Goal: Task Accomplishment & Management: Complete application form

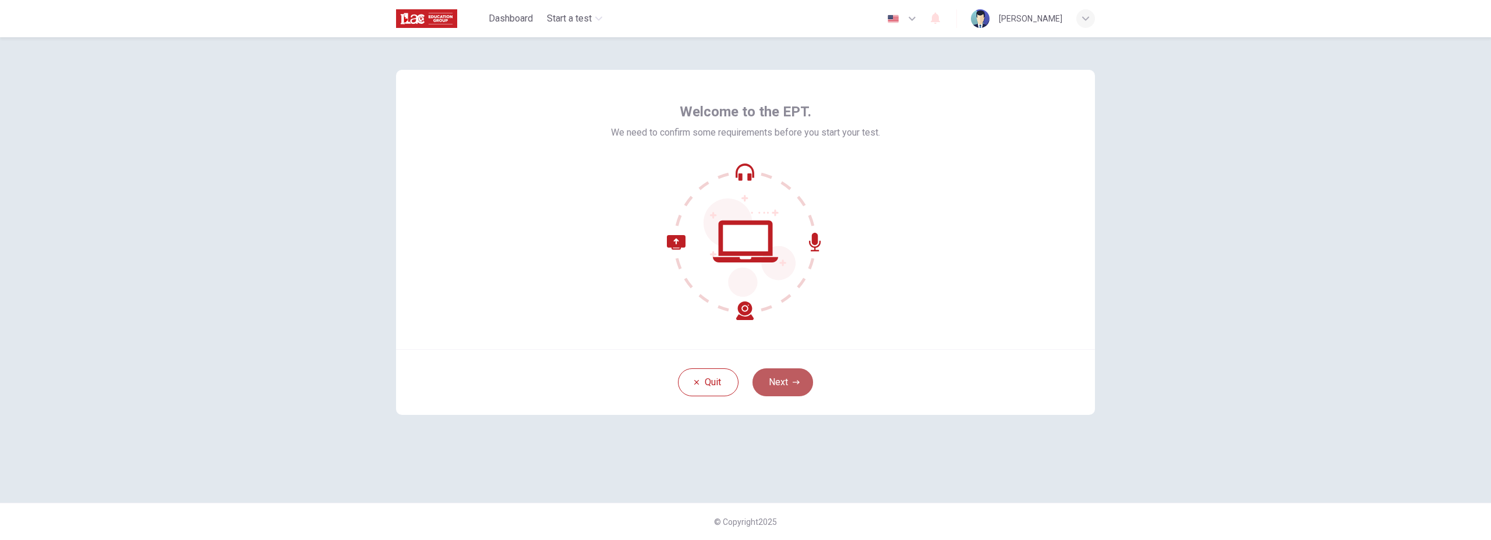
click at [785, 387] on button "Next" at bounding box center [782, 383] width 61 height 28
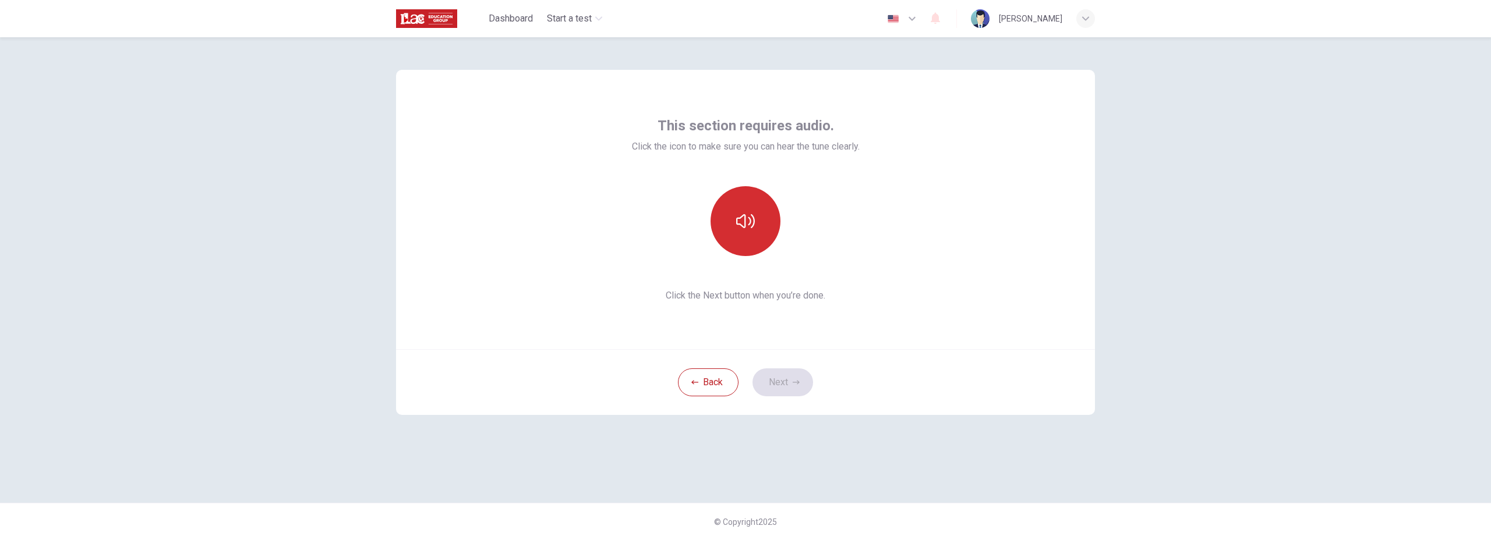
click at [758, 220] on button "button" at bounding box center [746, 221] width 70 height 70
drag, startPoint x: 751, startPoint y: 219, endPoint x: 768, endPoint y: 217, distance: 17.0
click at [751, 219] on icon "button" at bounding box center [745, 221] width 19 height 19
click at [749, 225] on icon "button" at bounding box center [745, 221] width 19 height 19
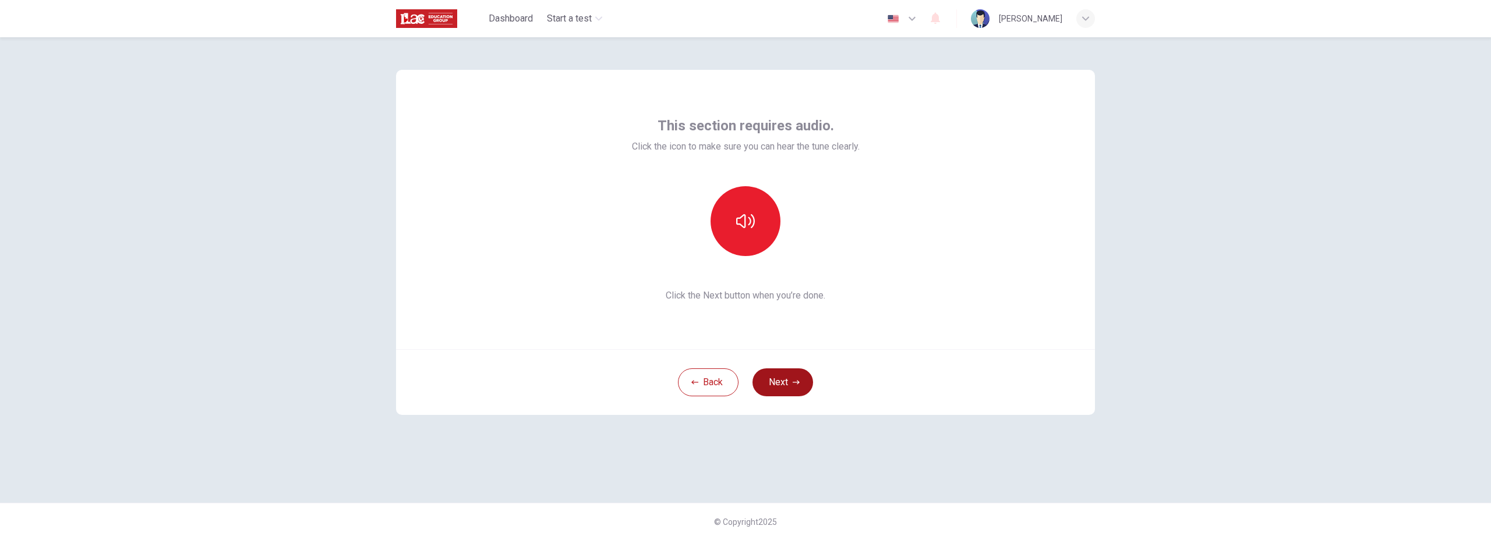
click at [806, 387] on button "Next" at bounding box center [782, 383] width 61 height 28
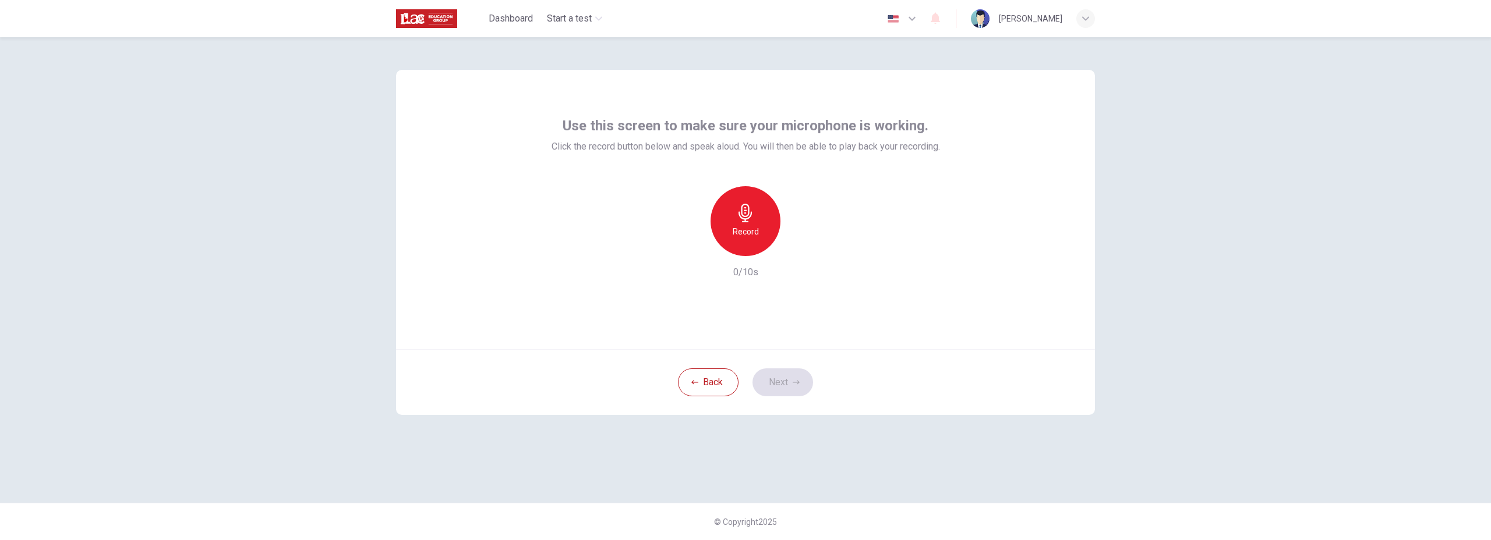
click at [758, 223] on div "Record" at bounding box center [746, 221] width 70 height 70
click at [759, 223] on div "Stop" at bounding box center [746, 221] width 70 height 70
click at [801, 386] on button "Next" at bounding box center [782, 383] width 61 height 28
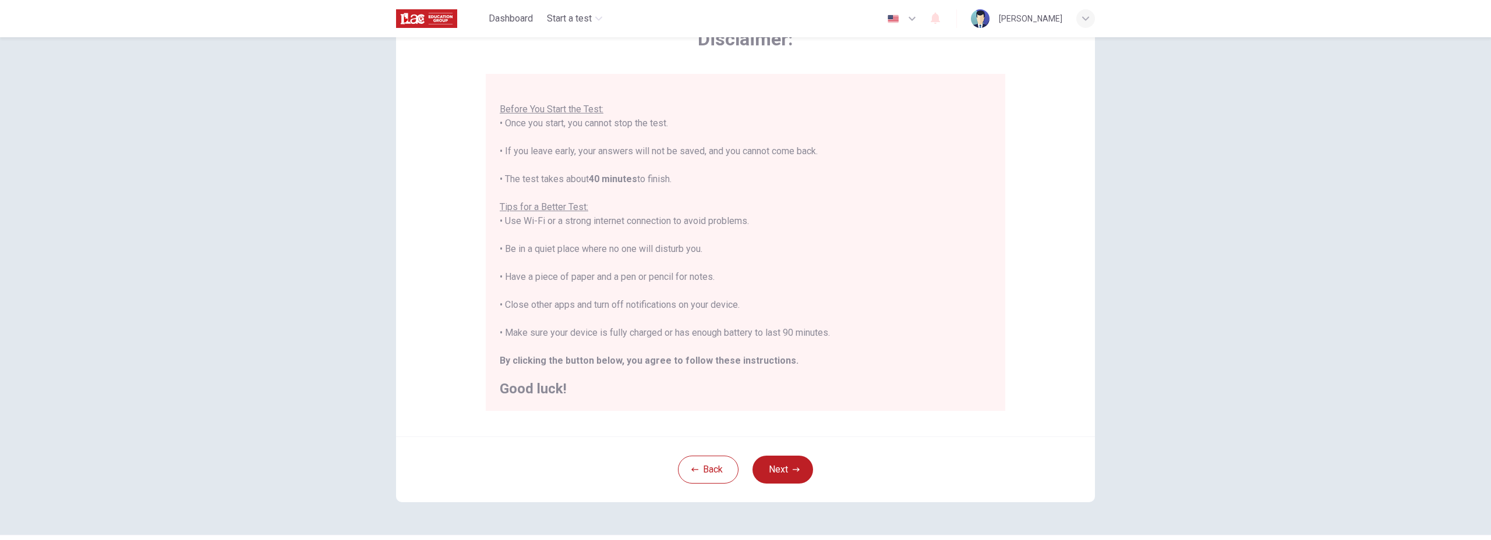
scroll to position [107, 0]
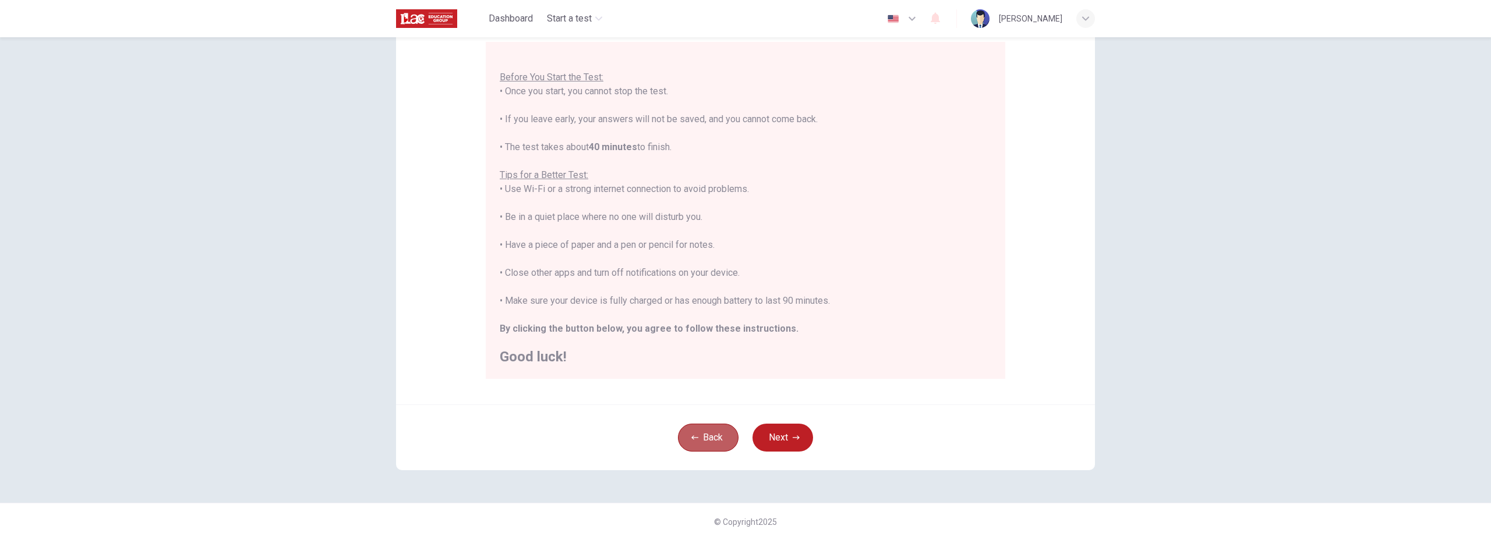
click at [712, 446] on button "Back" at bounding box center [708, 438] width 61 height 28
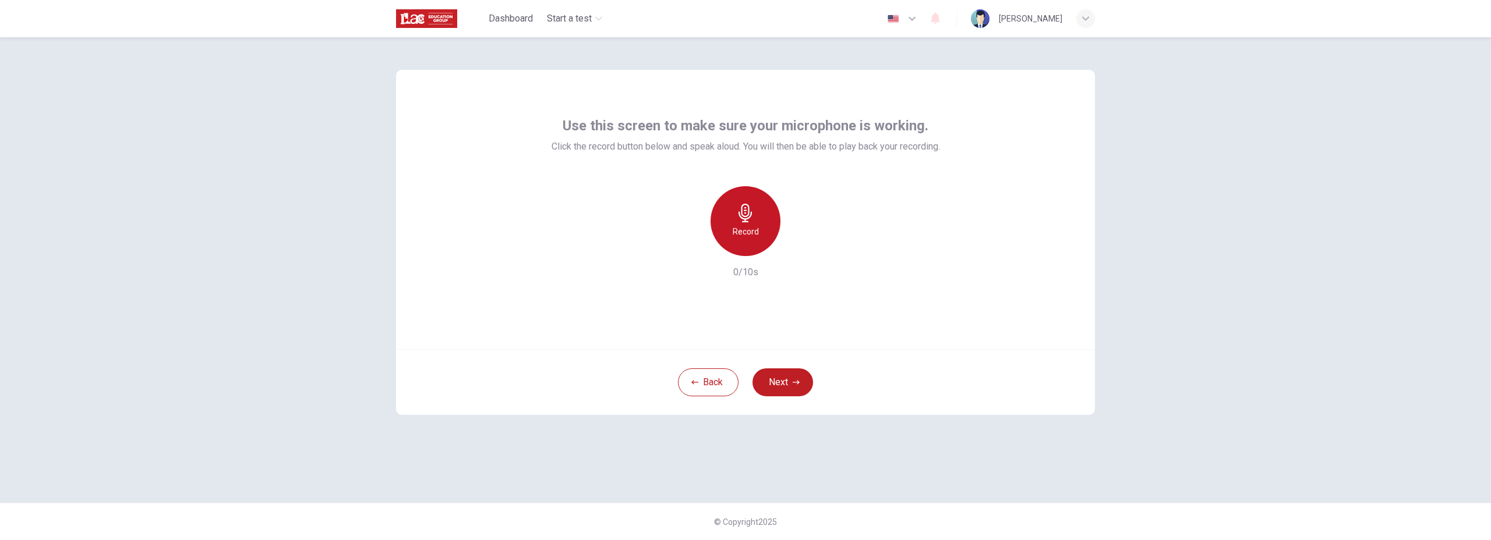
click at [740, 218] on icon "button" at bounding box center [745, 213] width 19 height 19
click at [751, 224] on div "Stop" at bounding box center [746, 221] width 70 height 70
click at [751, 224] on div "Record" at bounding box center [746, 221] width 70 height 70
click at [750, 224] on div "Stop" at bounding box center [746, 221] width 70 height 70
click at [751, 224] on div "Record" at bounding box center [746, 221] width 70 height 70
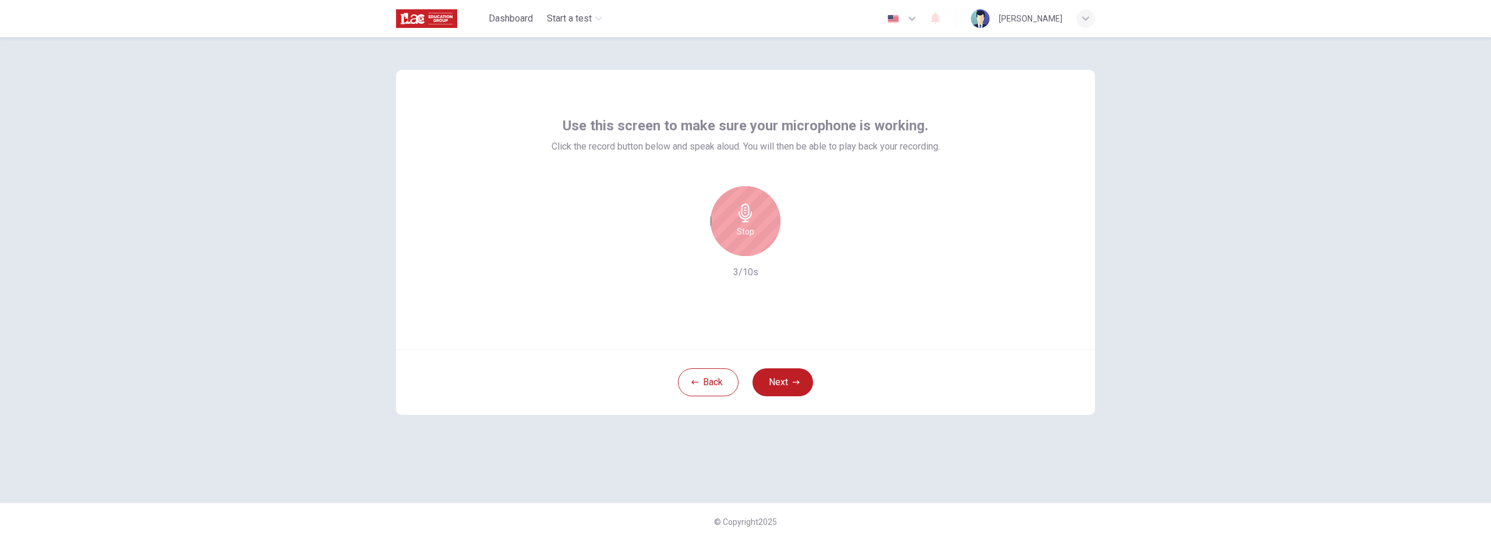
click at [743, 218] on icon "button" at bounding box center [745, 213] width 19 height 19
click at [797, 250] on icon "button" at bounding box center [799, 247] width 12 height 12
click at [786, 392] on button "Next" at bounding box center [782, 383] width 61 height 28
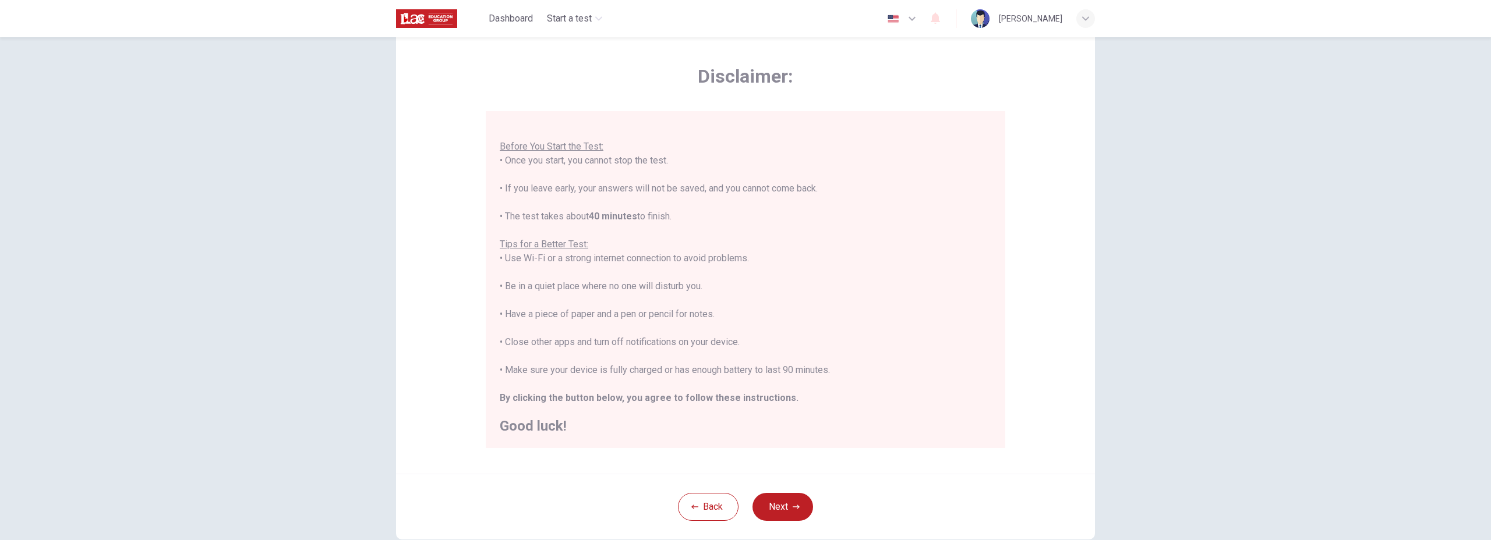
scroll to position [51, 0]
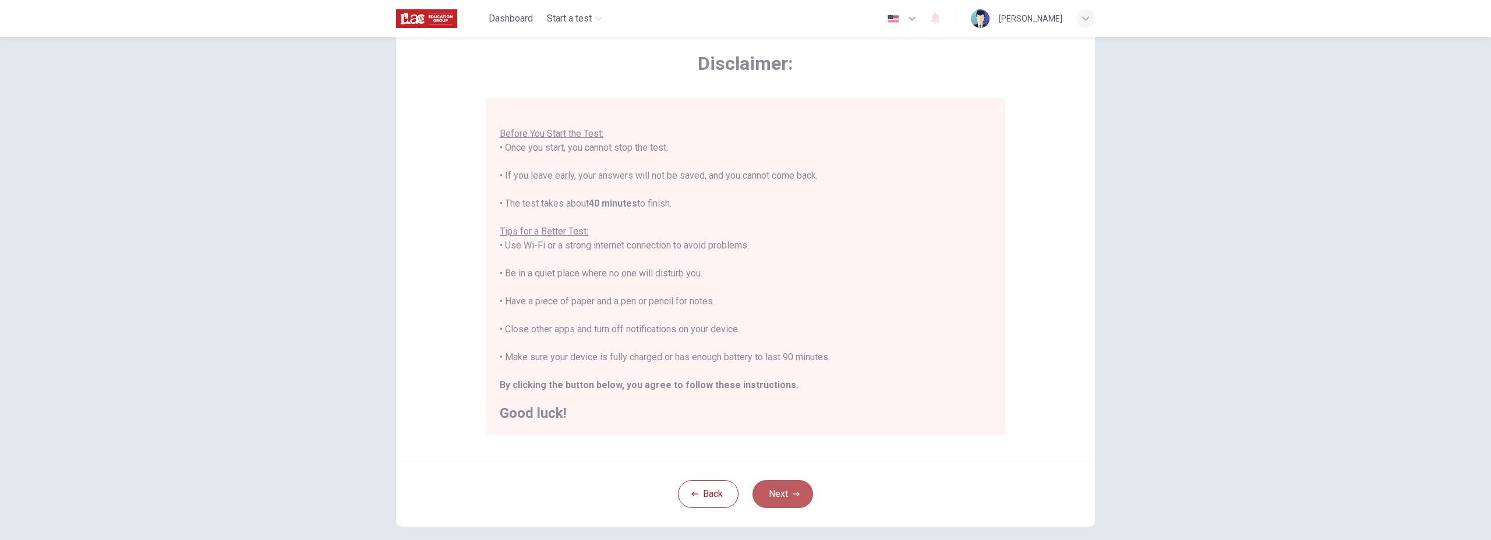
click at [782, 494] on button "Next" at bounding box center [782, 494] width 61 height 28
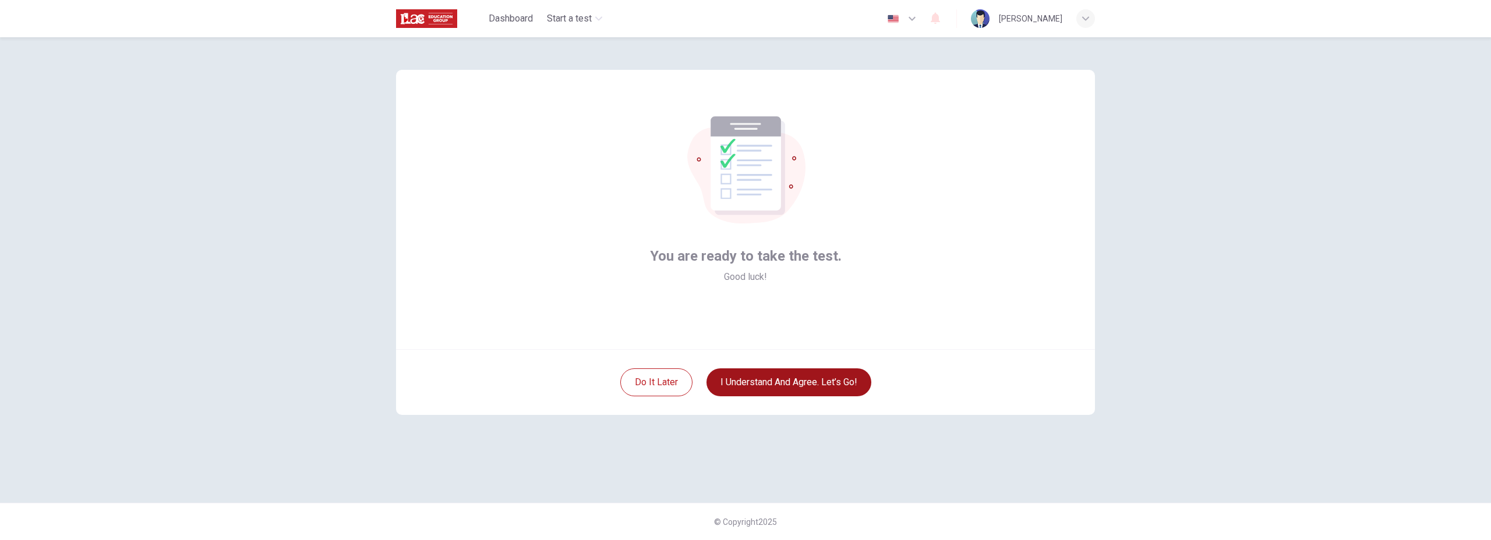
scroll to position [0, 0]
click at [790, 382] on button "I understand and agree. Let’s go!" at bounding box center [788, 383] width 165 height 28
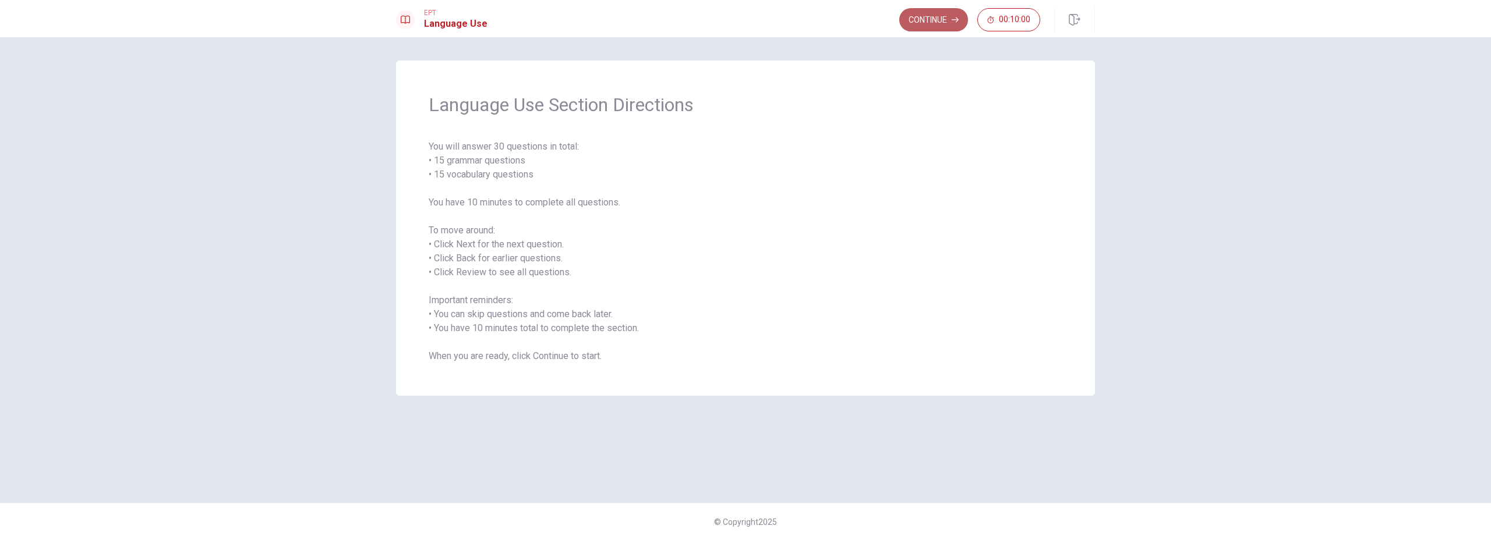
click at [950, 22] on button "Continue" at bounding box center [933, 19] width 69 height 23
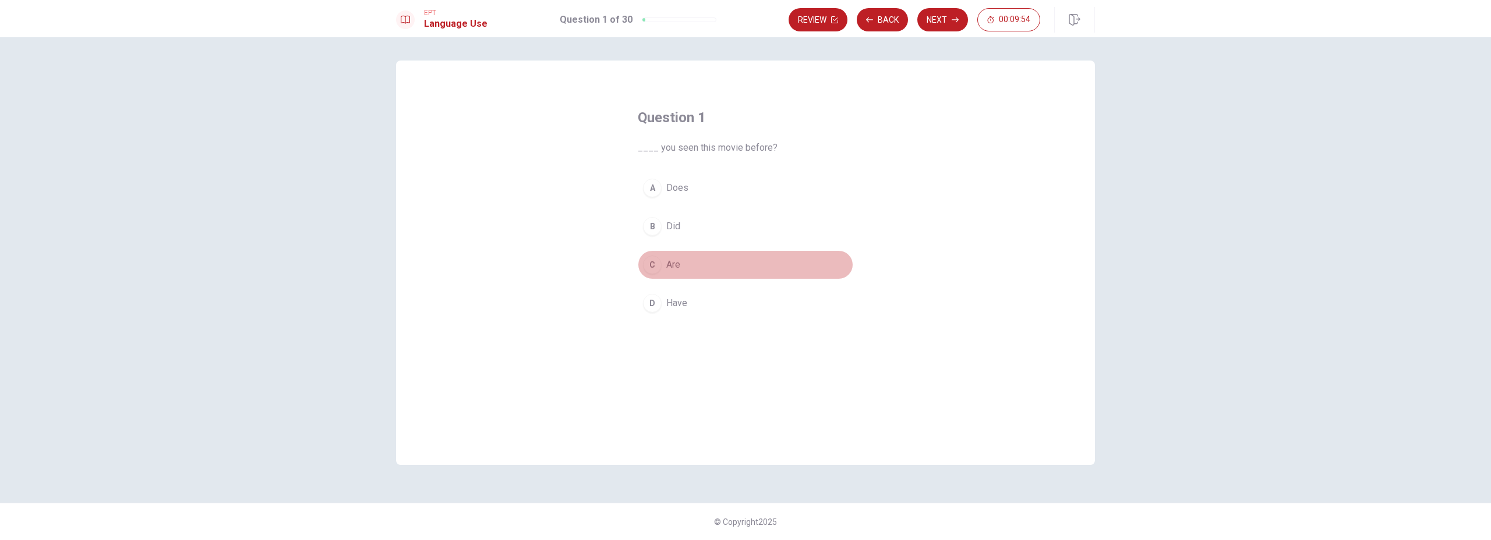
click at [652, 268] on div "C" at bounding box center [652, 265] width 19 height 19
click at [941, 15] on button "Next" at bounding box center [942, 19] width 51 height 23
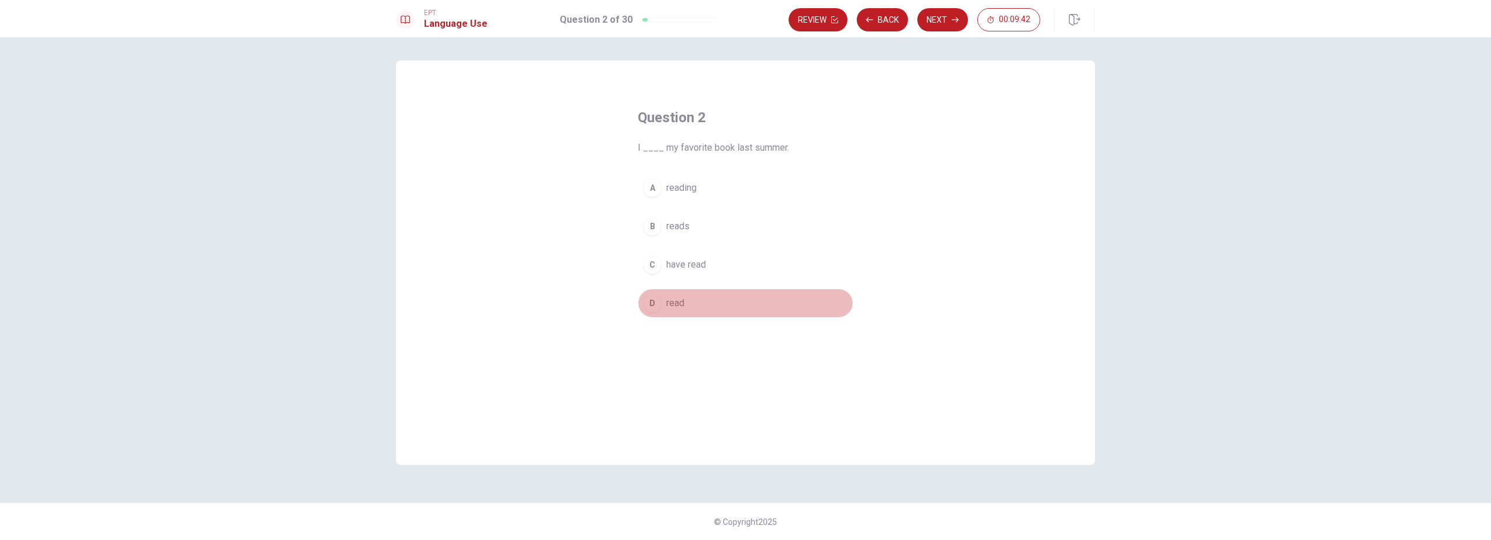
click at [654, 302] on div "D" at bounding box center [652, 303] width 19 height 19
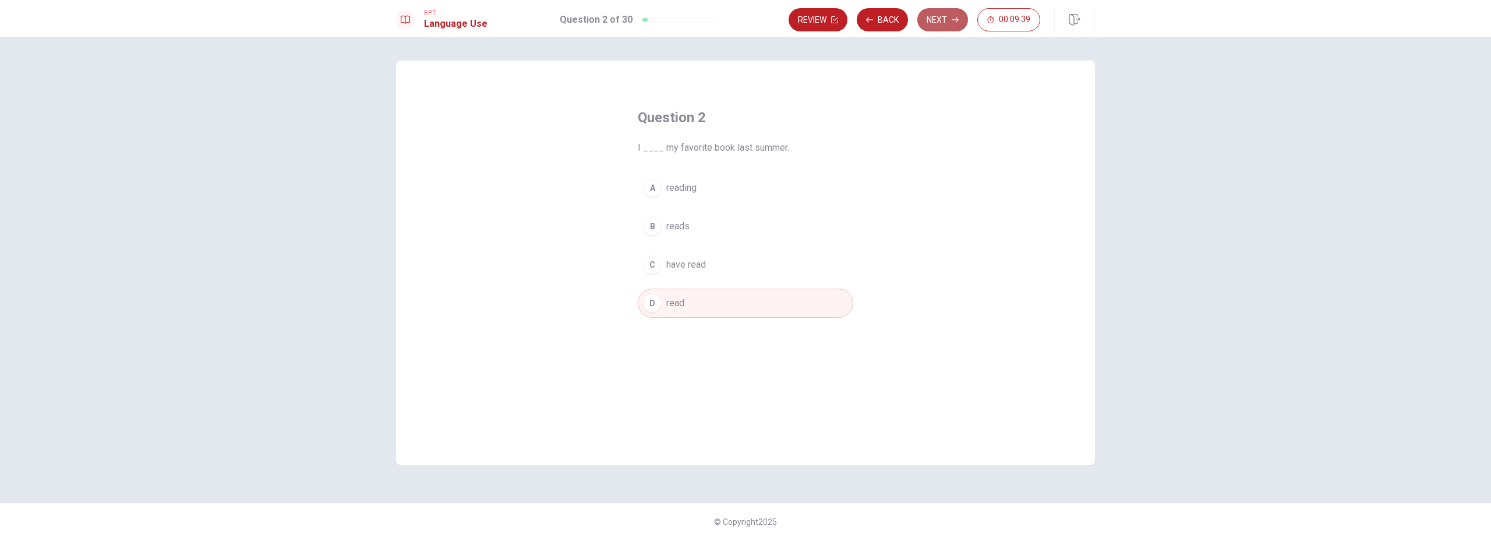
click at [935, 23] on button "Next" at bounding box center [942, 19] width 51 height 23
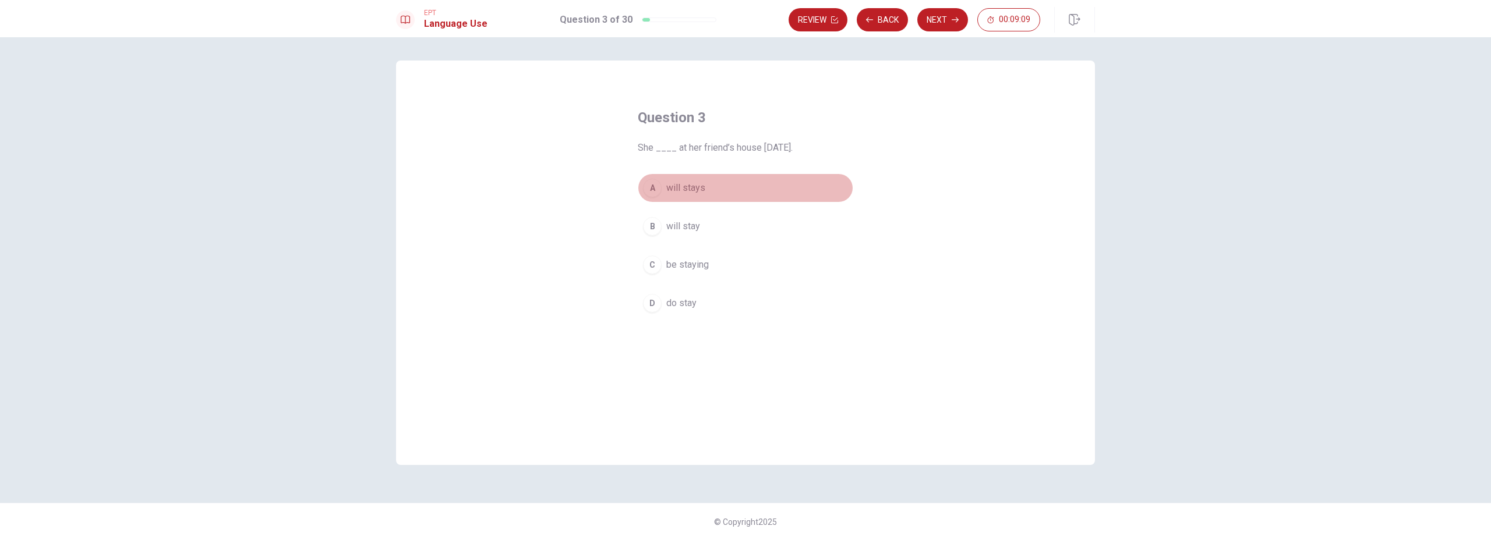
click at [650, 186] on div "A" at bounding box center [652, 188] width 19 height 19
click at [946, 21] on button "Next" at bounding box center [942, 19] width 51 height 23
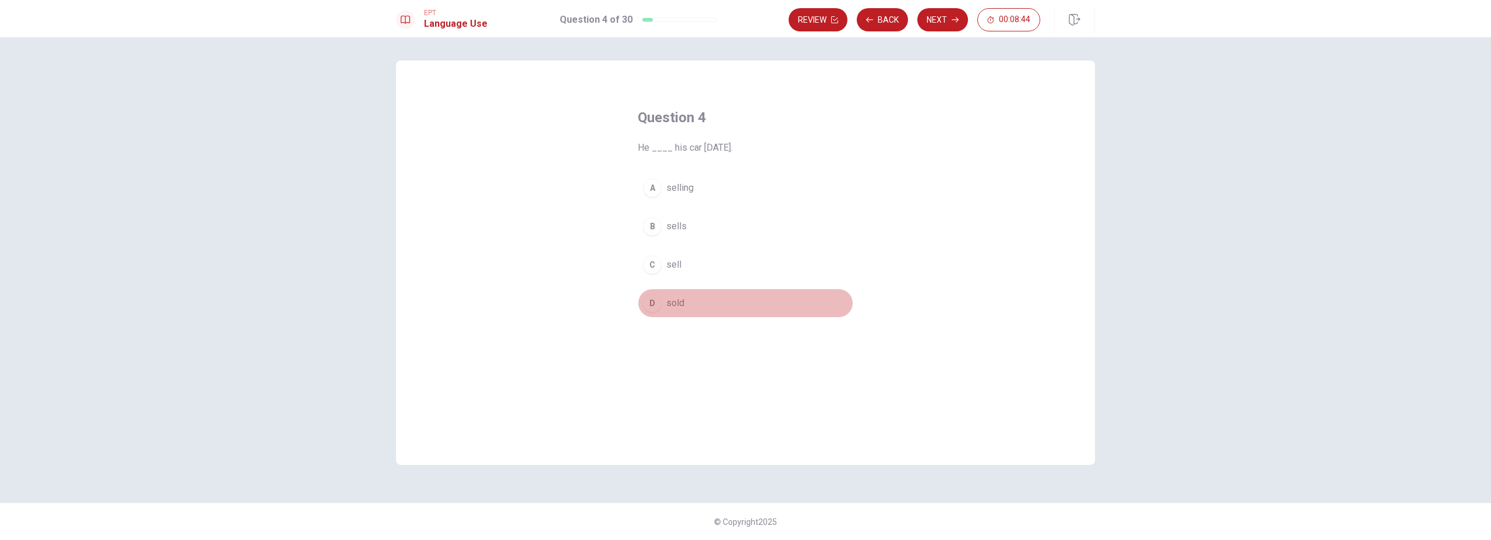
click at [657, 298] on div "D" at bounding box center [652, 303] width 19 height 19
click at [936, 18] on button "Next" at bounding box center [942, 19] width 51 height 23
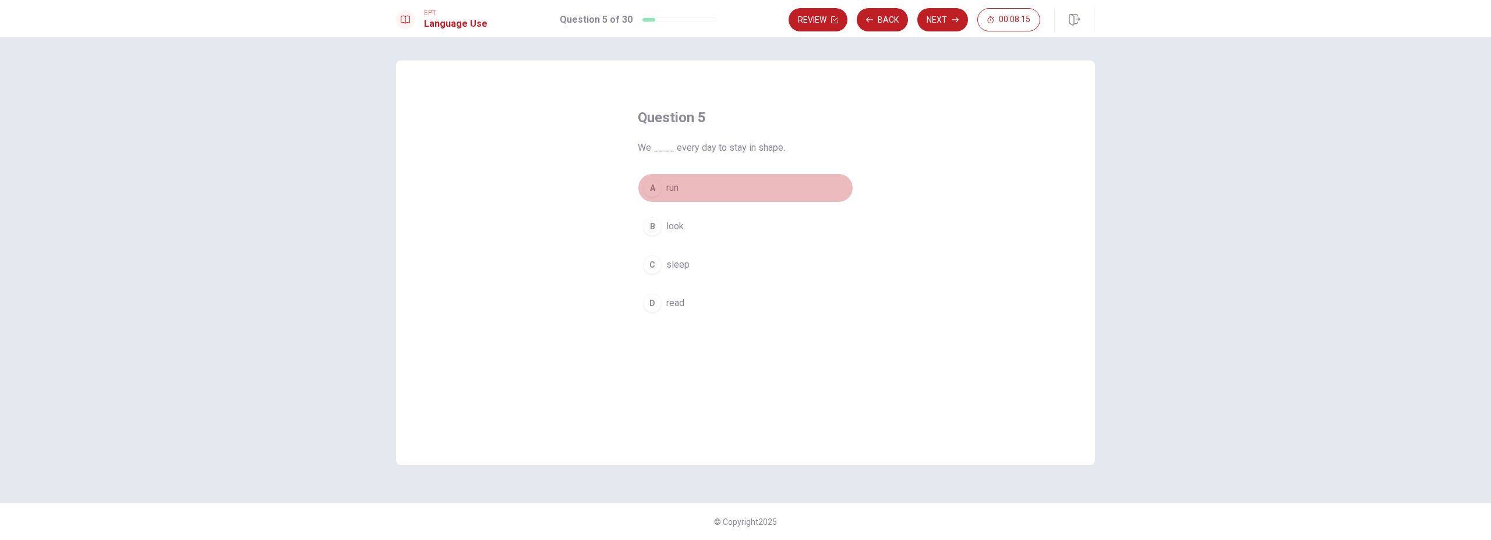
click at [681, 192] on button "A run" at bounding box center [745, 188] width 215 height 29
click at [948, 17] on button "Next" at bounding box center [942, 19] width 51 height 23
click at [666, 193] on span "store" at bounding box center [677, 188] width 22 height 14
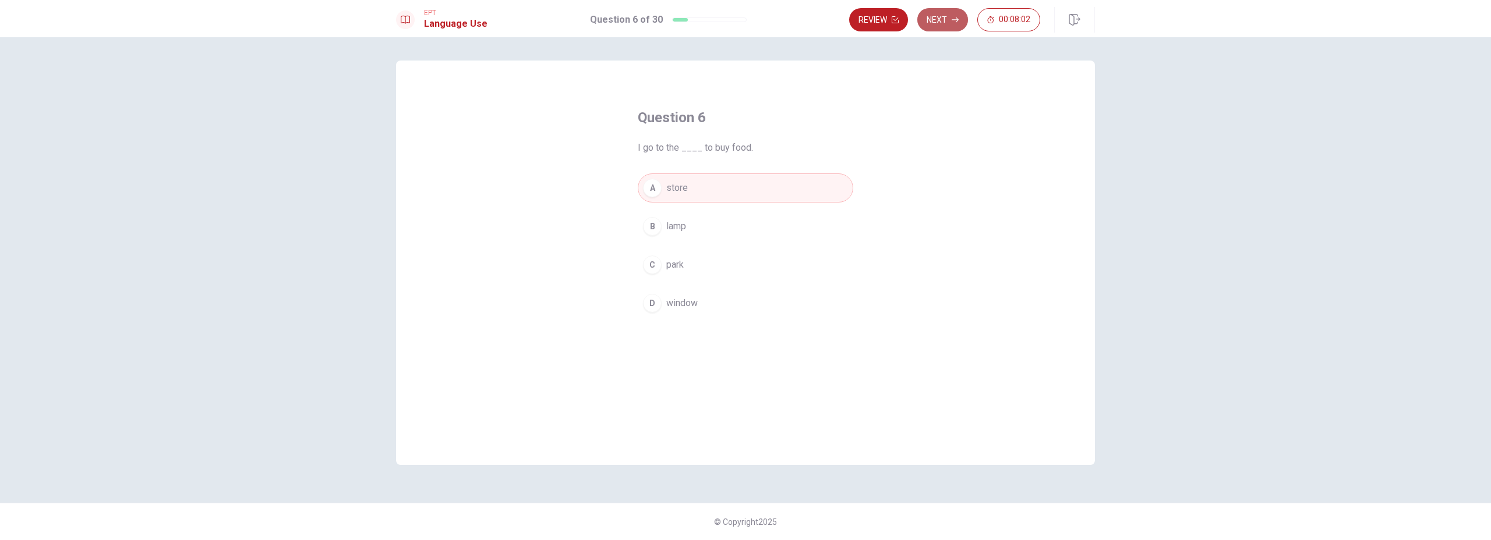
click at [945, 26] on button "Next" at bounding box center [942, 19] width 51 height 23
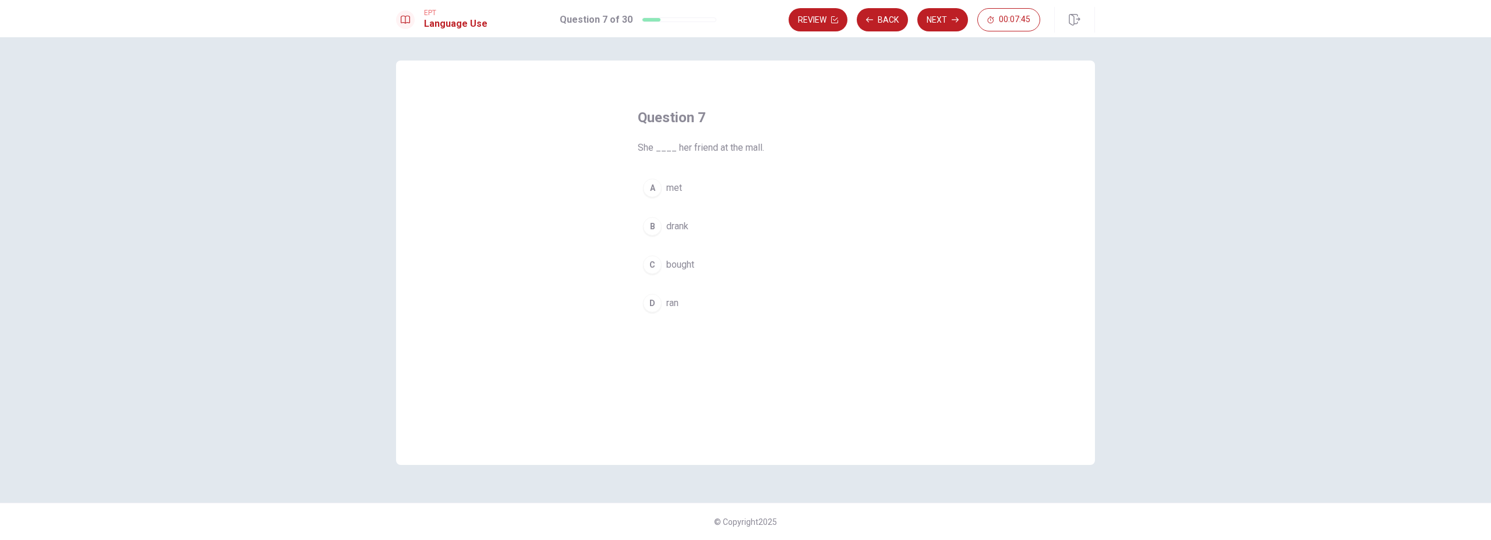
click at [664, 185] on button "A met" at bounding box center [745, 188] width 215 height 29
click at [955, 18] on icon "button" at bounding box center [955, 19] width 7 height 7
click at [678, 299] on span "green" at bounding box center [677, 303] width 23 height 14
click at [933, 16] on button "Next" at bounding box center [942, 19] width 51 height 23
click at [646, 312] on button "D coffee" at bounding box center [745, 303] width 215 height 29
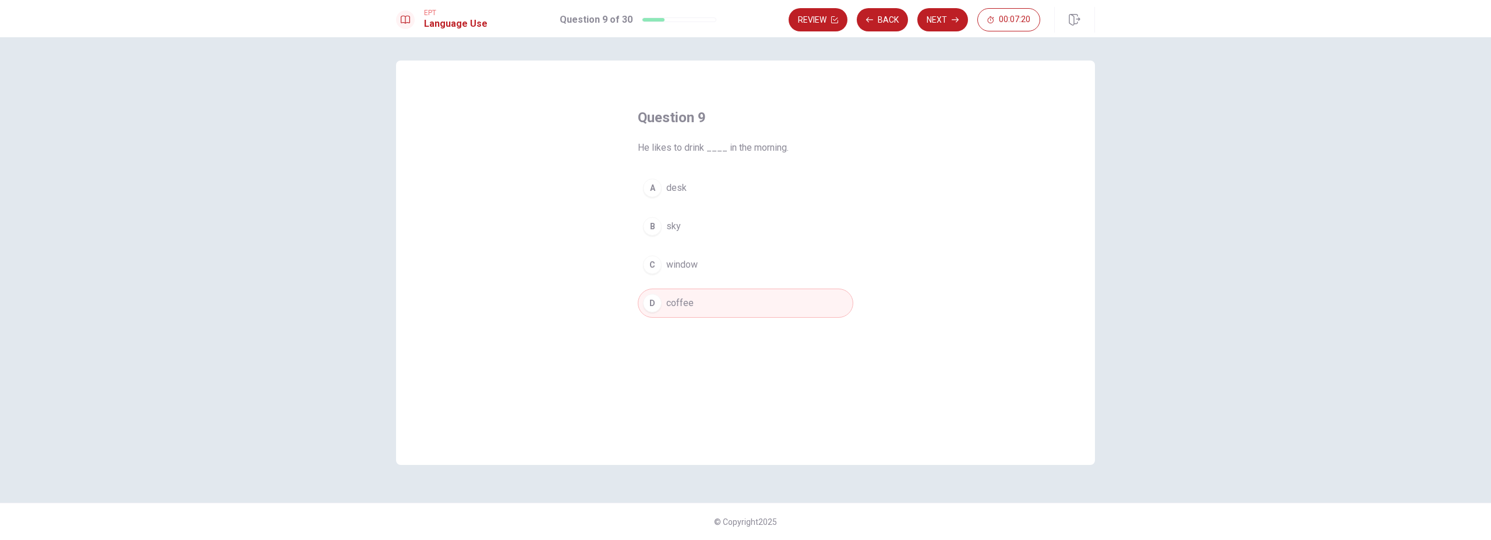
click at [649, 310] on div "D" at bounding box center [652, 303] width 19 height 19
click at [943, 16] on button "Next" at bounding box center [942, 19] width 51 height 23
click at [656, 267] on div "C" at bounding box center [652, 265] width 19 height 19
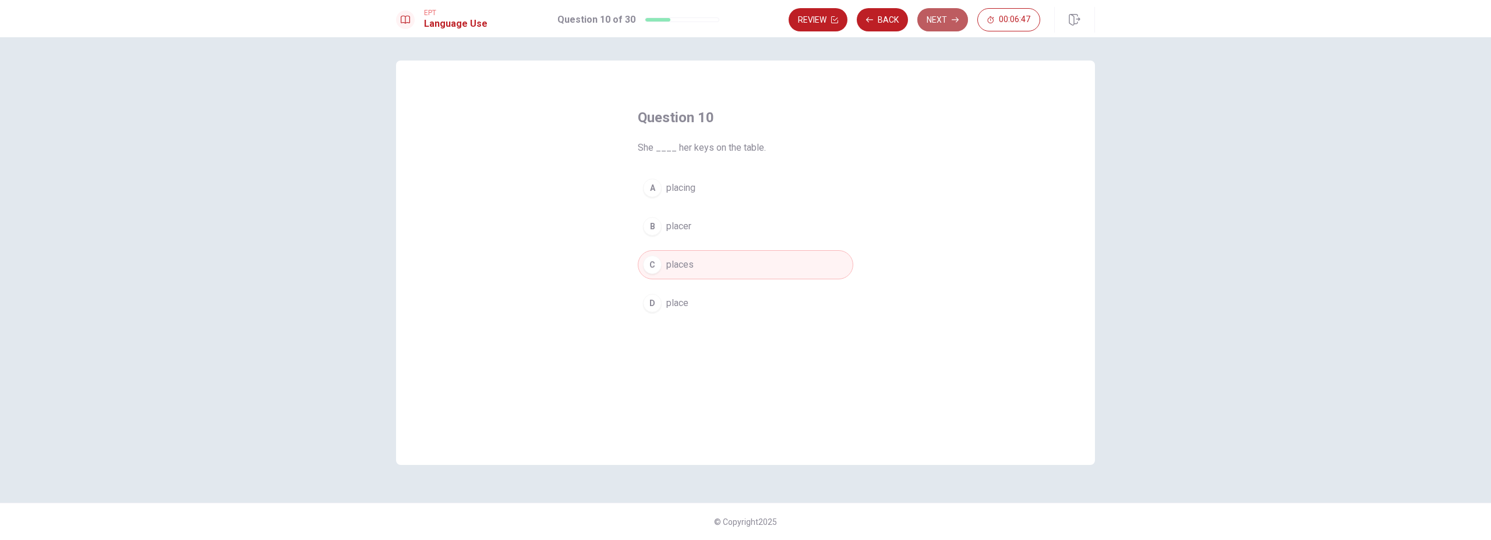
click at [948, 18] on button "Next" at bounding box center [942, 19] width 51 height 23
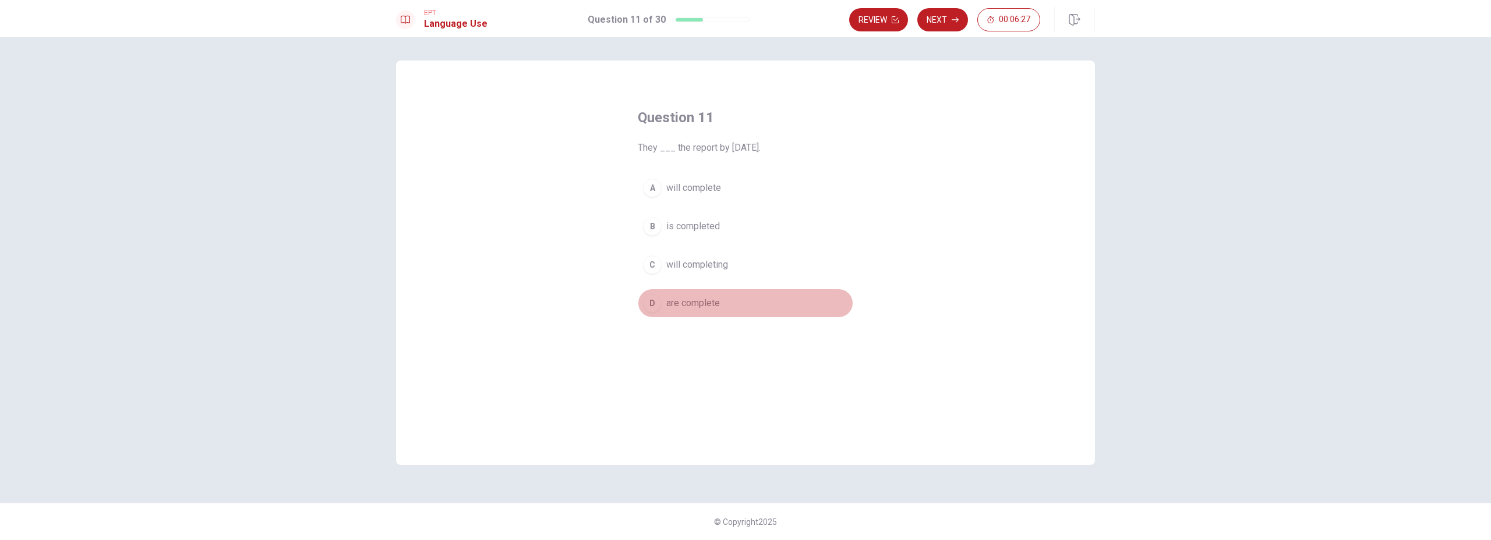
click at [651, 306] on div "D" at bounding box center [652, 303] width 19 height 19
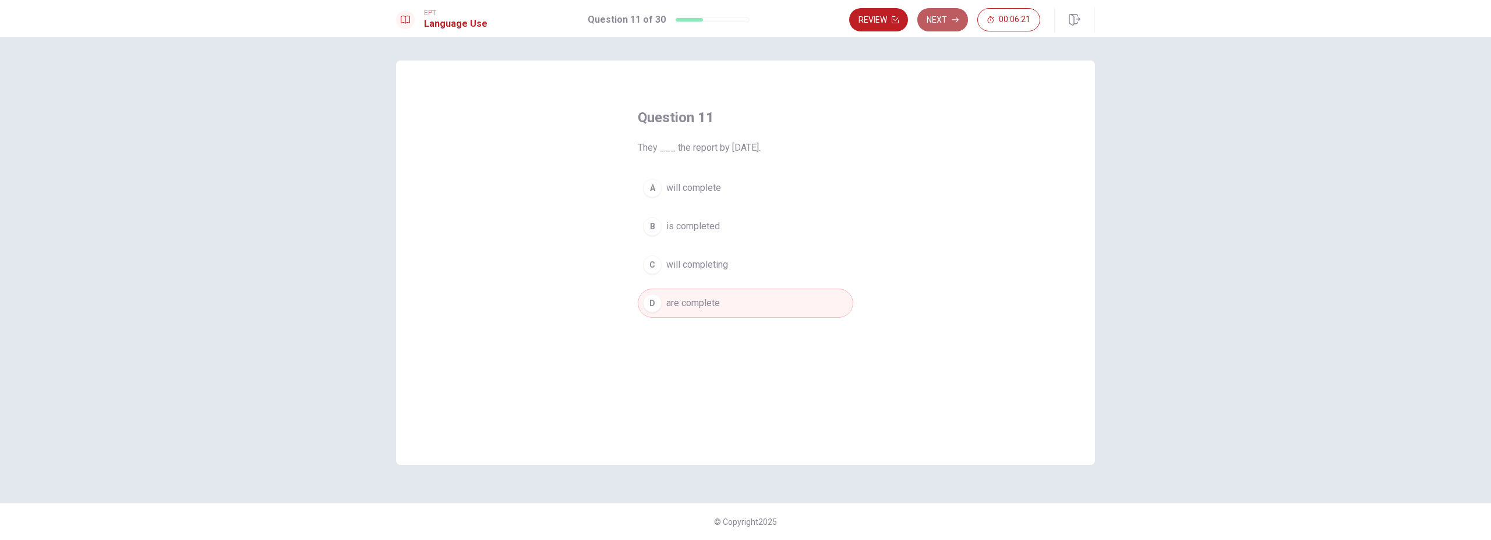
click at [942, 20] on button "Next" at bounding box center [942, 19] width 51 height 23
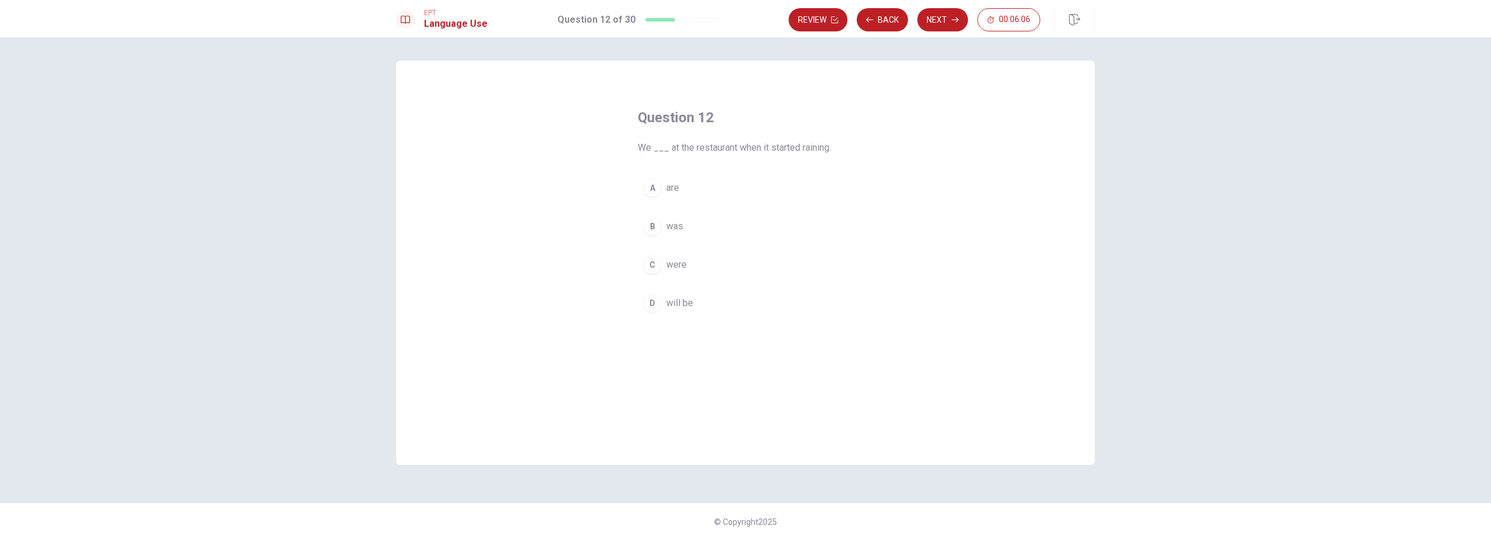
click at [658, 232] on div "B" at bounding box center [652, 226] width 19 height 19
click at [941, 25] on button "Next" at bounding box center [942, 19] width 51 height 23
click at [658, 187] on div "A" at bounding box center [652, 188] width 19 height 19
click at [945, 20] on button "Next" at bounding box center [942, 19] width 51 height 23
click at [654, 194] on div "A" at bounding box center [652, 188] width 19 height 19
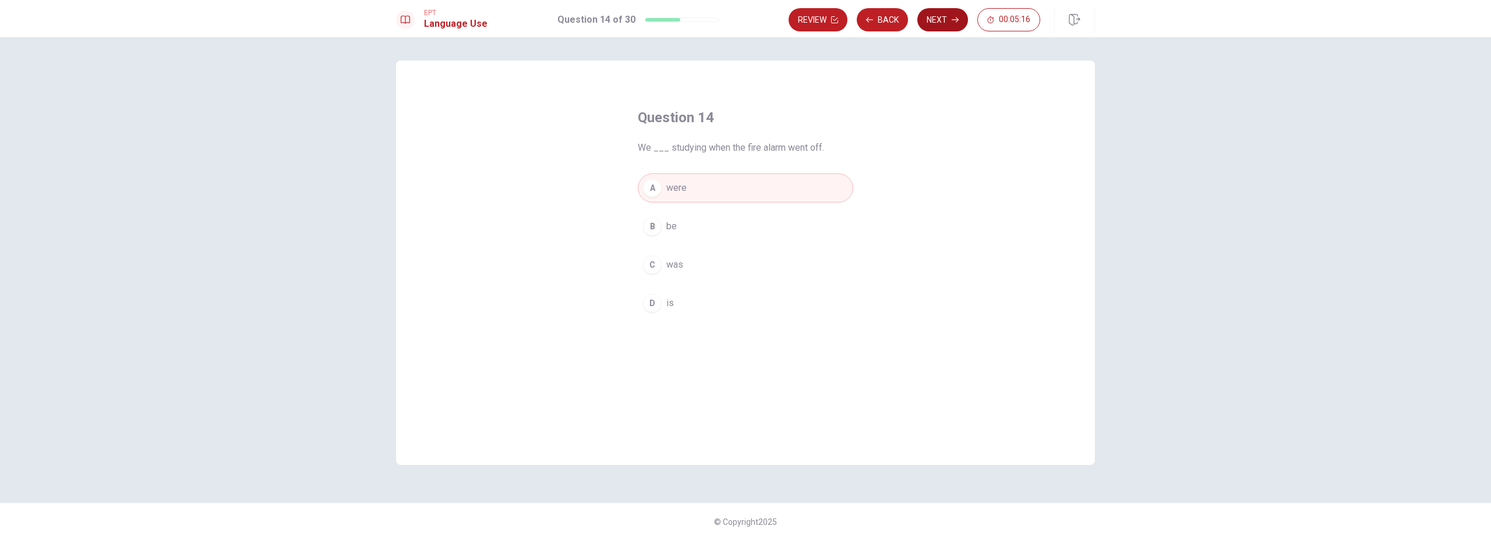
click at [955, 24] on button "Next" at bounding box center [942, 19] width 51 height 23
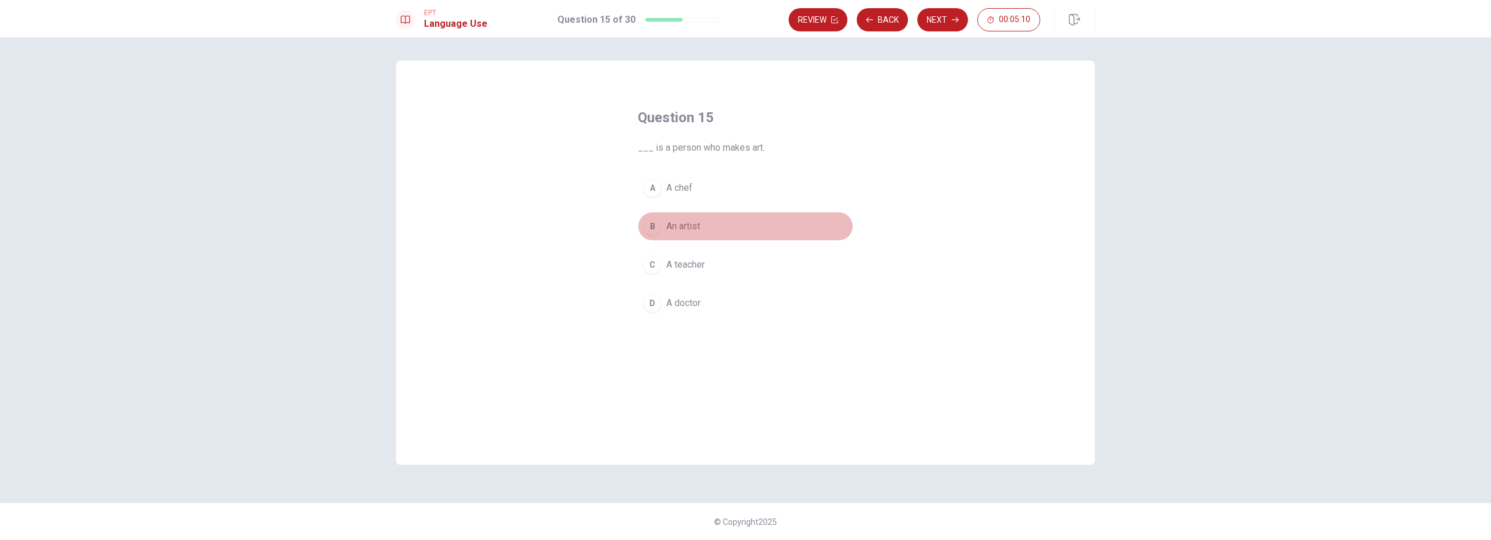
click at [656, 228] on div "B" at bounding box center [652, 226] width 19 height 19
click at [949, 24] on button "Next" at bounding box center [942, 19] width 51 height 23
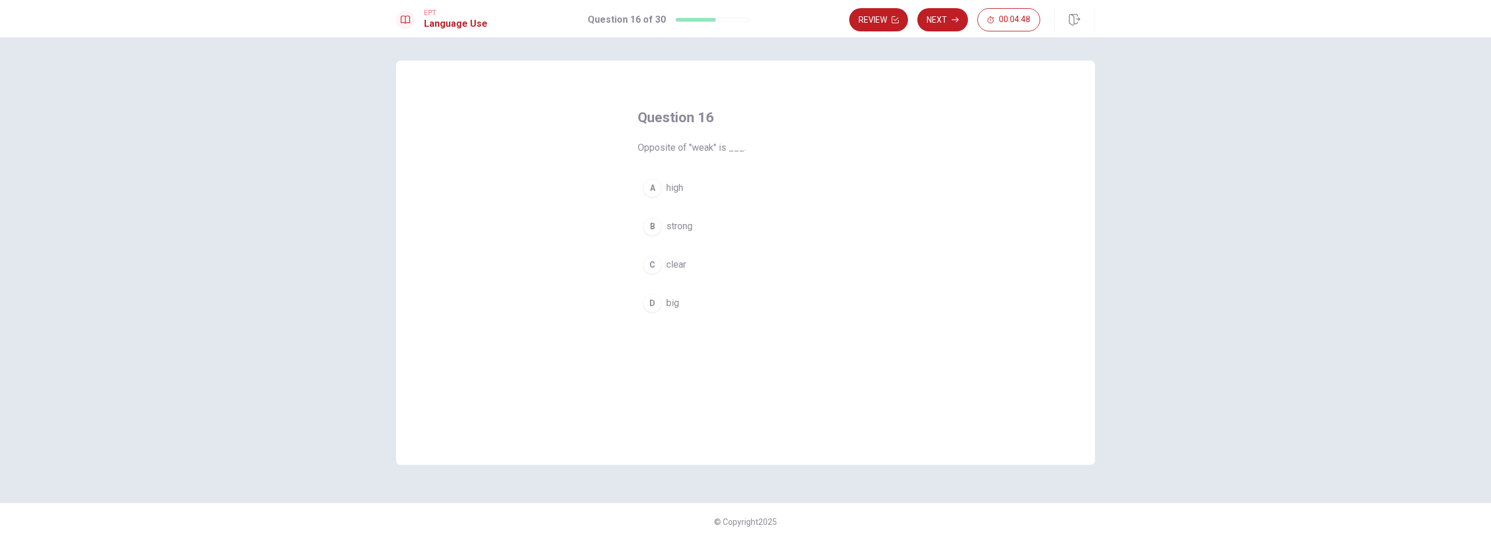
click at [653, 220] on div "B" at bounding box center [652, 226] width 19 height 19
click at [944, 15] on button "Next" at bounding box center [942, 19] width 51 height 23
click at [644, 228] on div "B" at bounding box center [652, 226] width 19 height 19
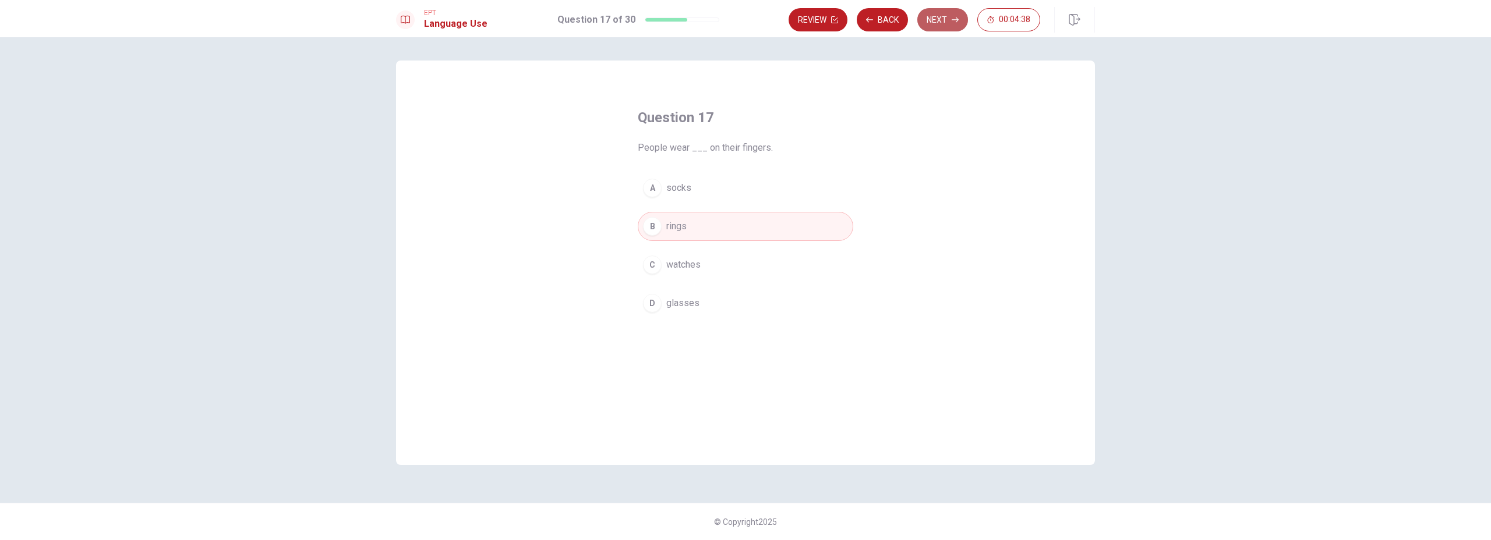
click at [954, 26] on button "Next" at bounding box center [942, 19] width 51 height 23
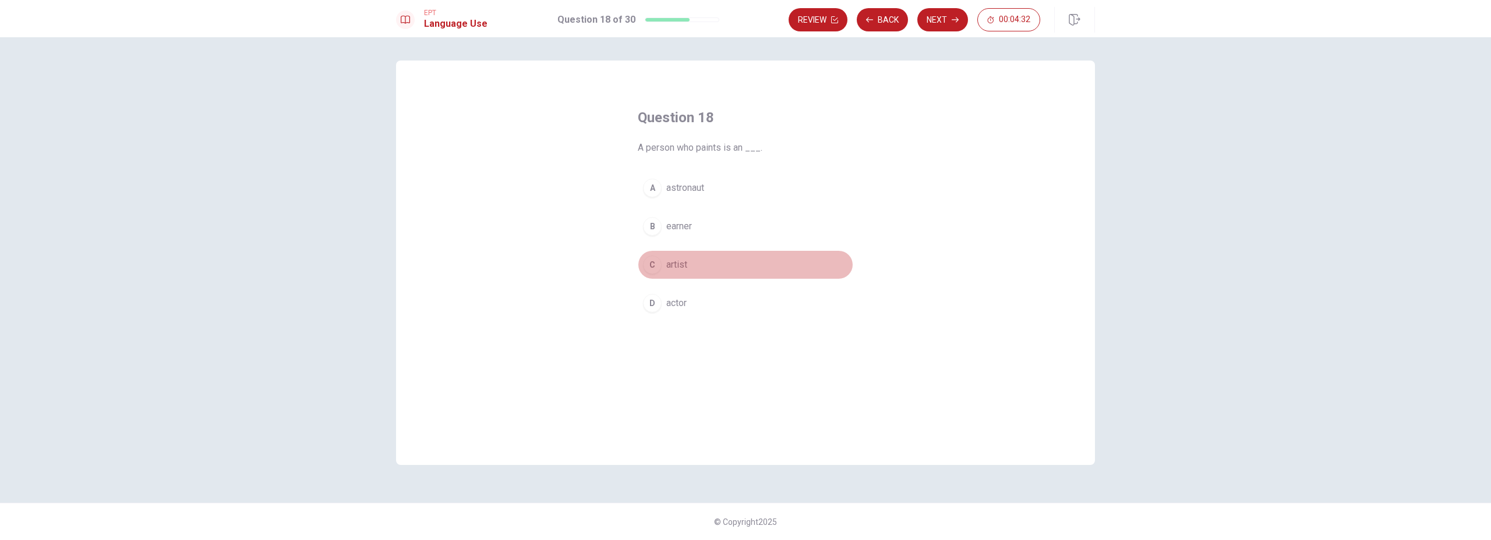
click at [659, 271] on button "C artist" at bounding box center [745, 264] width 215 height 29
click at [922, 17] on button "Next" at bounding box center [942, 19] width 51 height 23
click at [659, 275] on button "C key" at bounding box center [745, 264] width 215 height 29
click at [946, 23] on button "Next" at bounding box center [942, 19] width 51 height 23
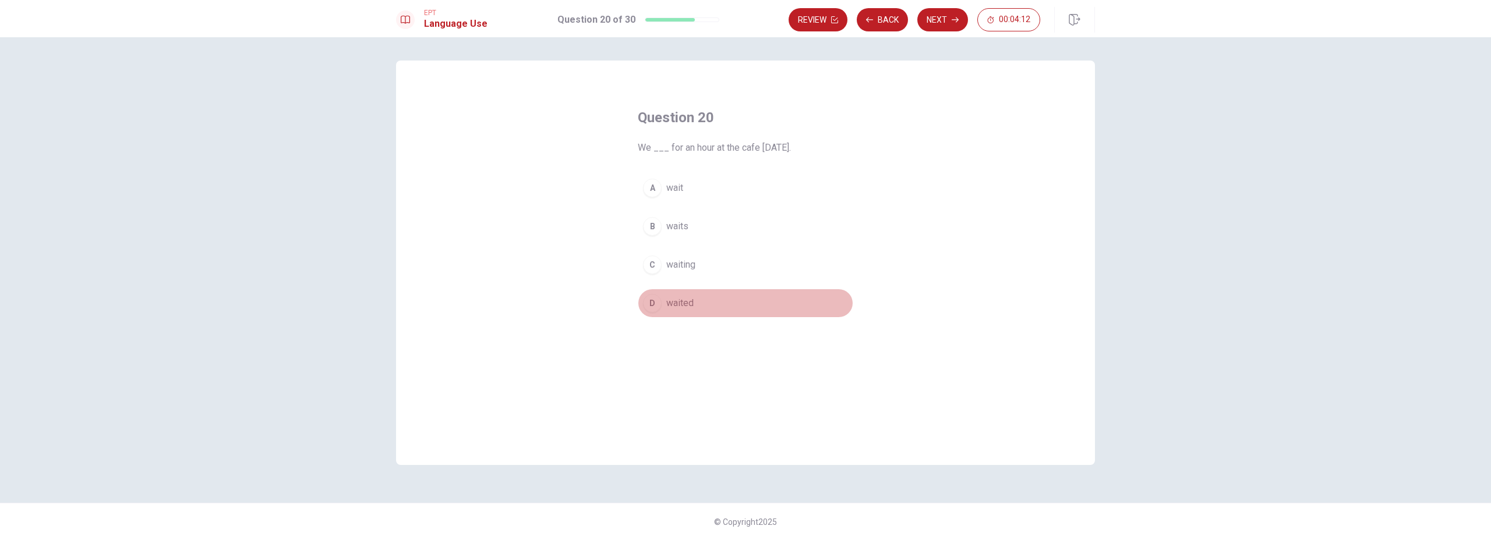
click at [651, 306] on div "D" at bounding box center [652, 303] width 19 height 19
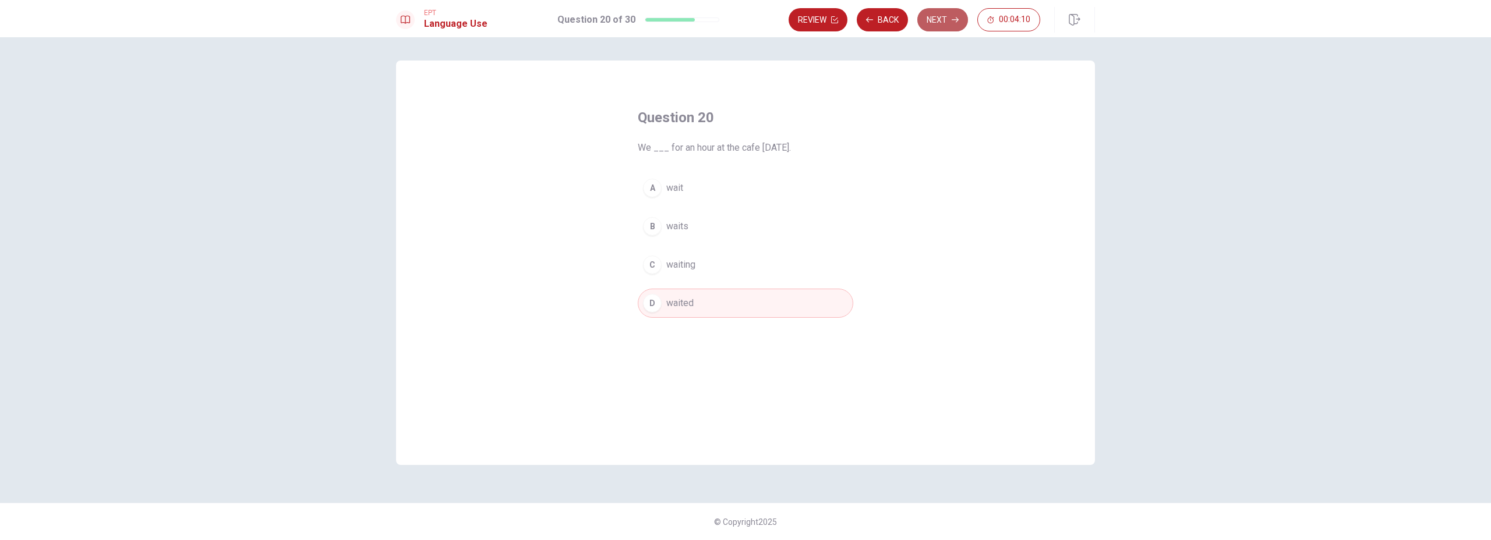
click at [940, 26] on button "Next" at bounding box center [942, 19] width 51 height 23
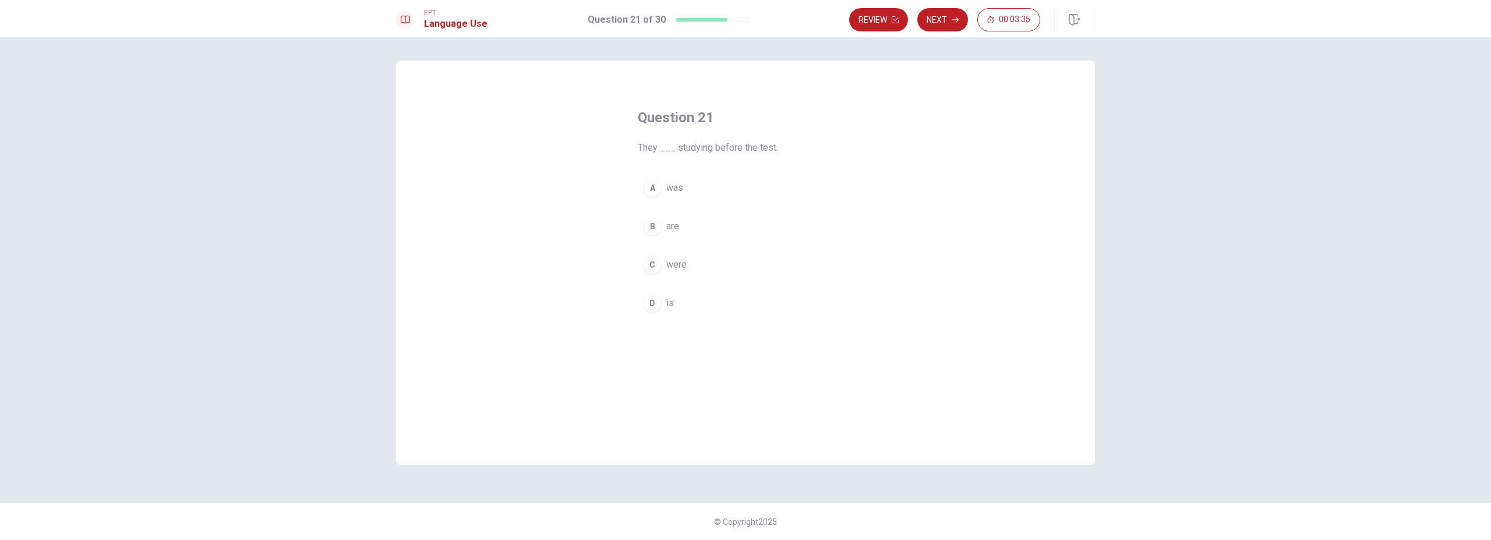
click at [652, 259] on div "C" at bounding box center [652, 265] width 19 height 19
click at [939, 22] on button "Next" at bounding box center [942, 19] width 51 height 23
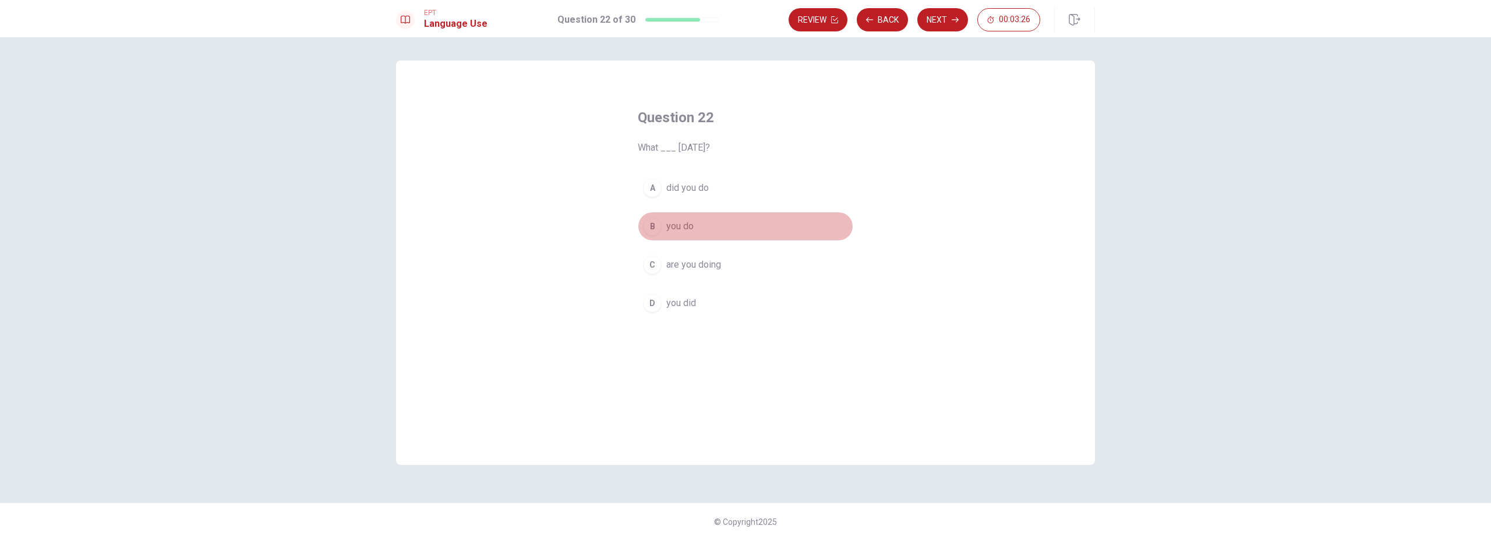
click at [654, 231] on div "B" at bounding box center [652, 226] width 19 height 19
click at [934, 26] on button "Next" at bounding box center [942, 19] width 51 height 23
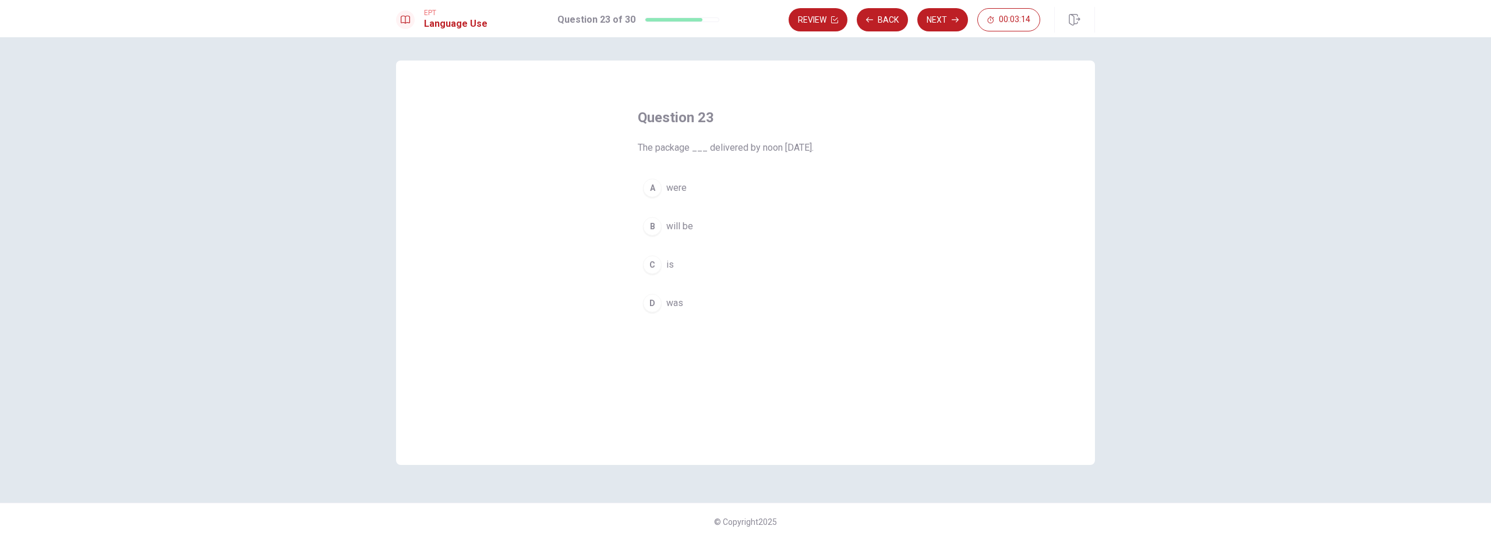
click at [656, 232] on div "B" at bounding box center [652, 226] width 19 height 19
click at [929, 16] on button "Next" at bounding box center [942, 19] width 51 height 23
click at [653, 203] on div "A" at bounding box center [652, 202] width 19 height 19
click at [948, 20] on button "Next" at bounding box center [942, 19] width 51 height 23
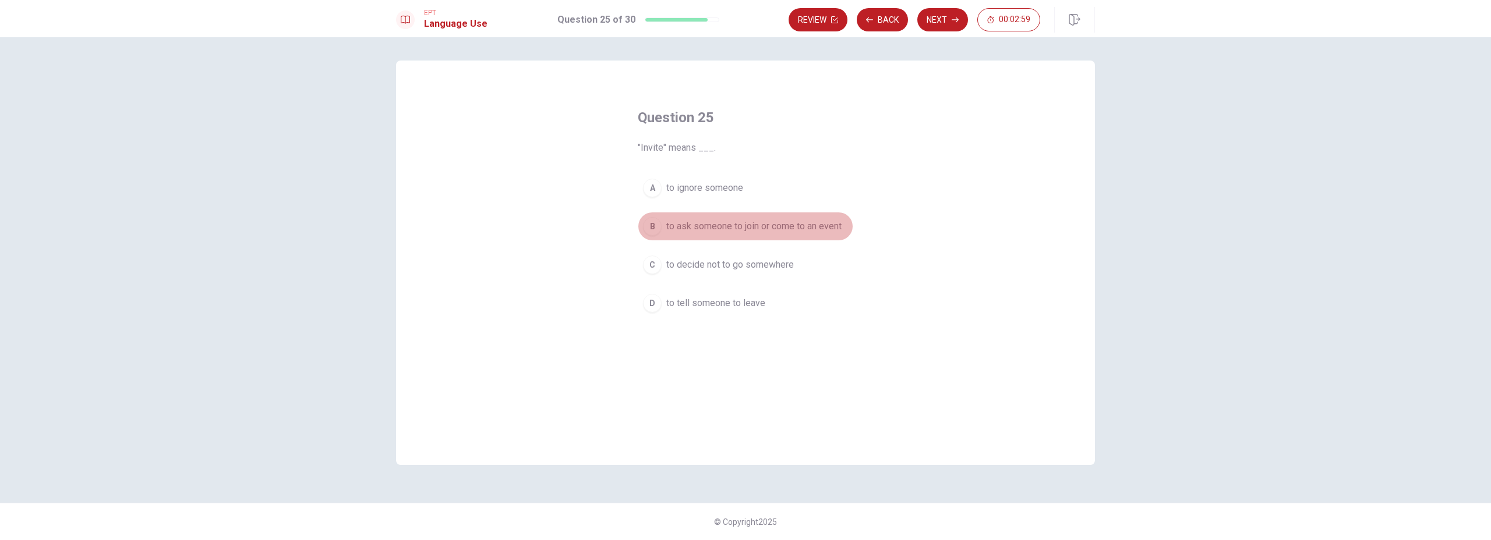
click at [651, 234] on div "B" at bounding box center [652, 226] width 19 height 19
click at [942, 24] on button "Next" at bounding box center [942, 19] width 51 height 23
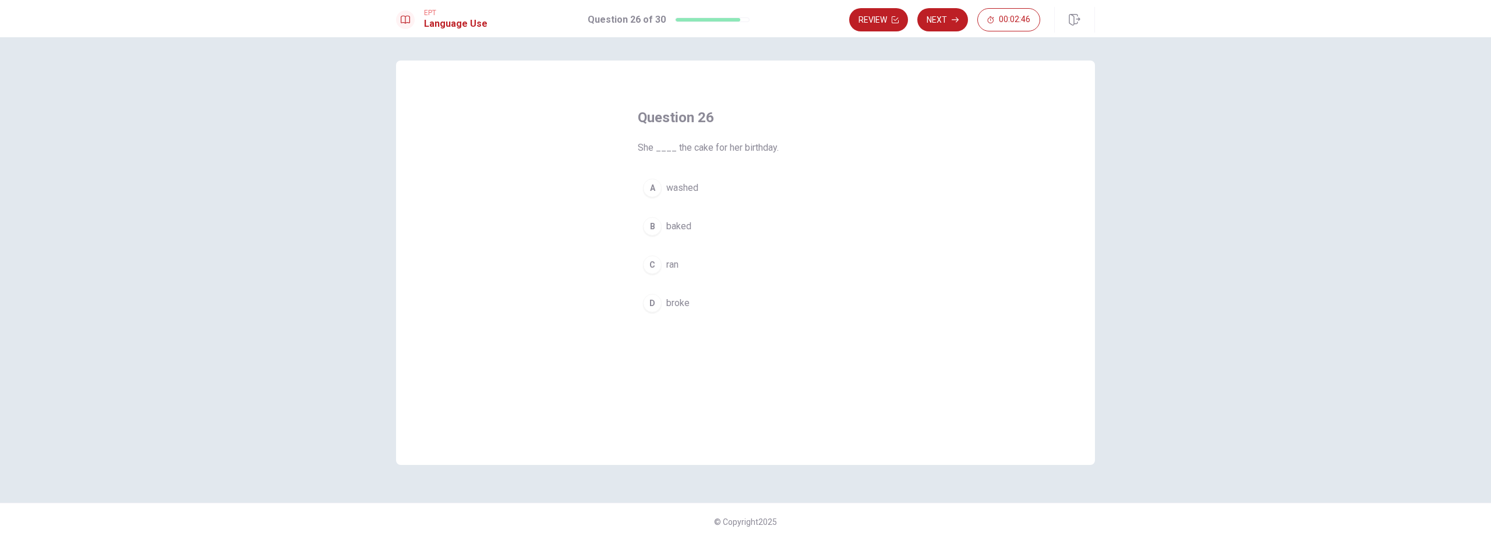
click at [671, 220] on span "baked" at bounding box center [678, 227] width 25 height 14
click at [936, 17] on button "Next" at bounding box center [942, 19] width 51 height 23
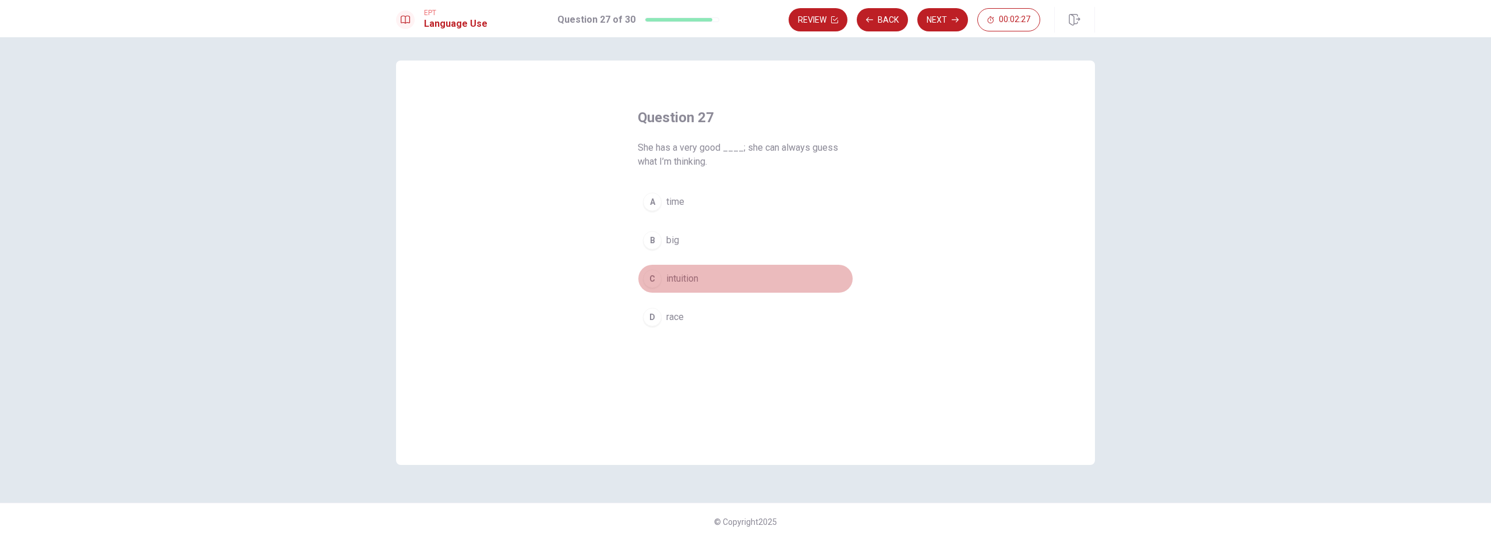
click at [677, 286] on button "C intuition" at bounding box center [745, 278] width 215 height 29
click at [943, 16] on button "Next" at bounding box center [942, 19] width 51 height 23
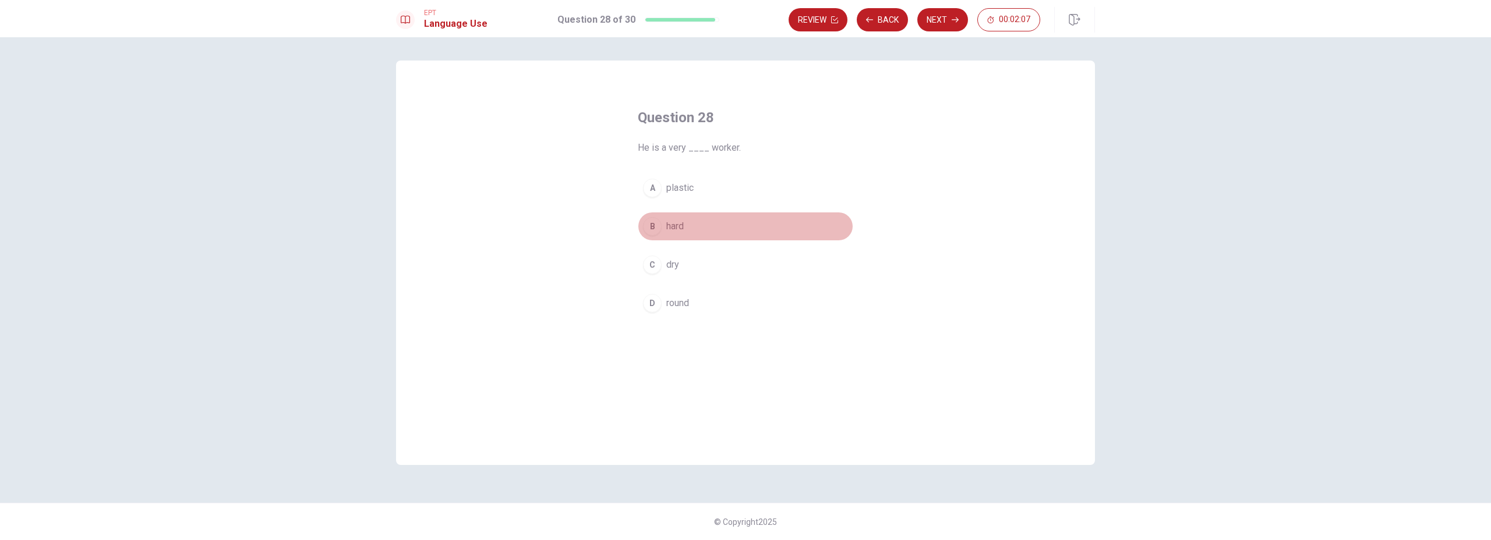
click at [648, 234] on div "B" at bounding box center [652, 226] width 19 height 19
click at [941, 20] on button "Next" at bounding box center [942, 19] width 51 height 23
click at [716, 192] on span "hardworking" at bounding box center [691, 188] width 50 height 14
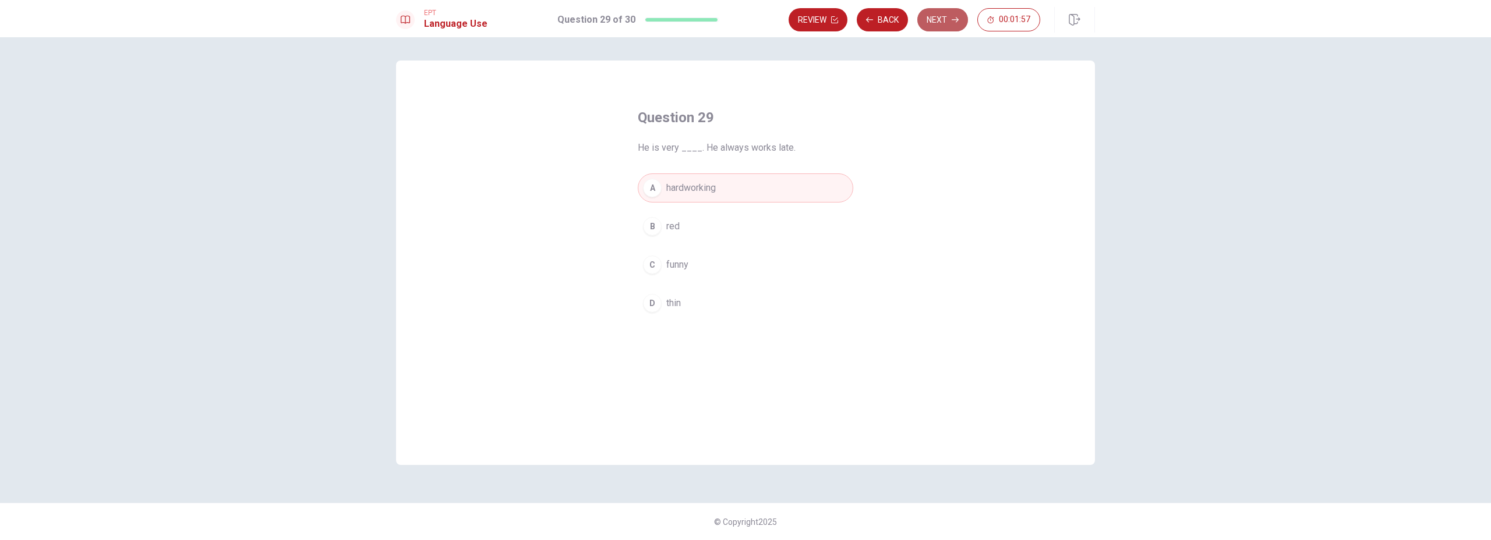
click at [939, 21] on button "Next" at bounding box center [942, 19] width 51 height 23
click at [677, 192] on span "Are" at bounding box center [673, 188] width 14 height 14
click at [939, 26] on button "Next" at bounding box center [942, 19] width 51 height 23
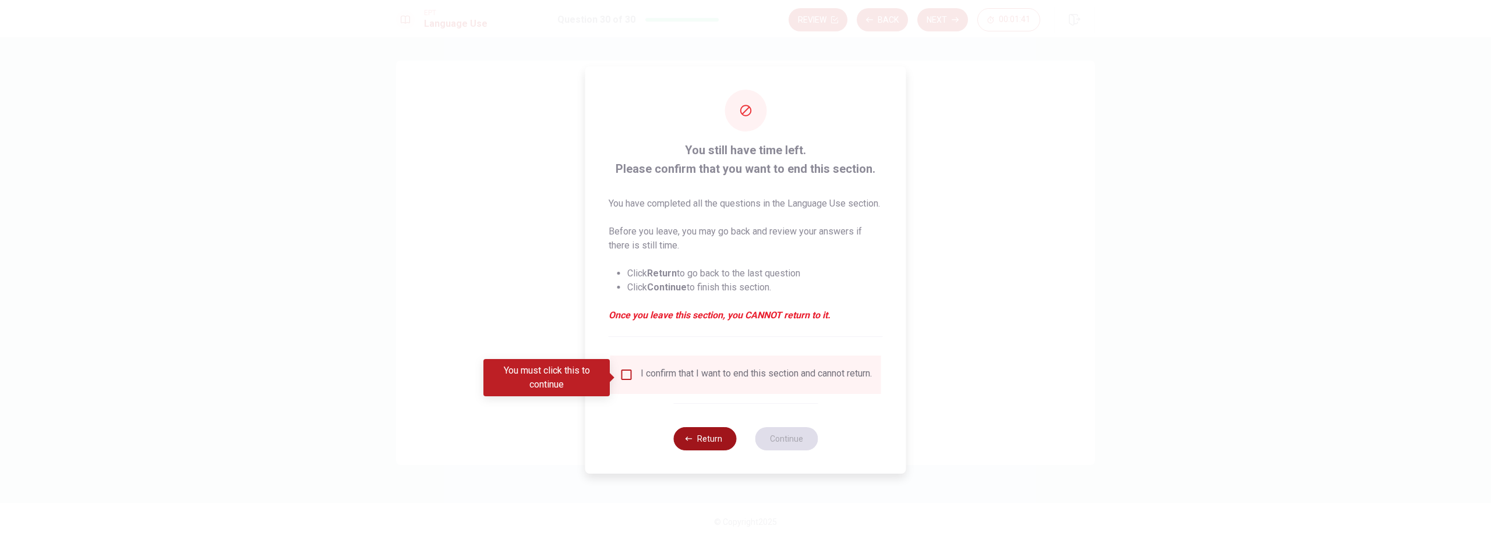
click at [720, 448] on button "Return" at bounding box center [704, 438] width 63 height 23
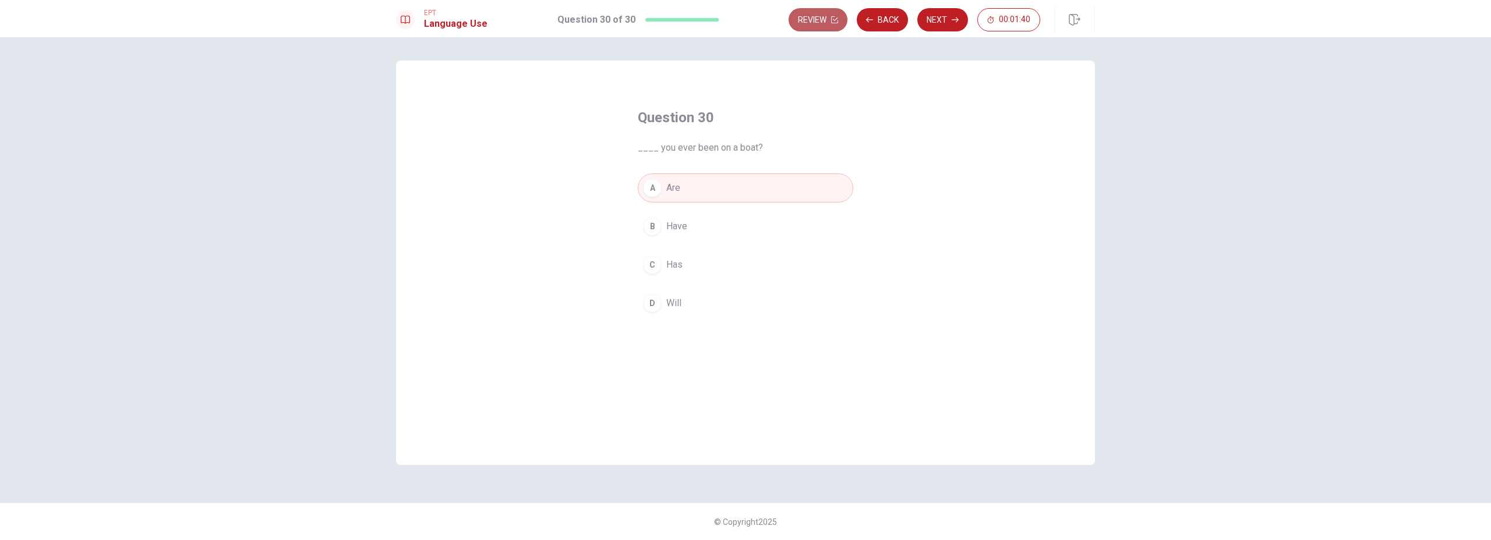
click at [831, 19] on icon "button" at bounding box center [834, 19] width 7 height 7
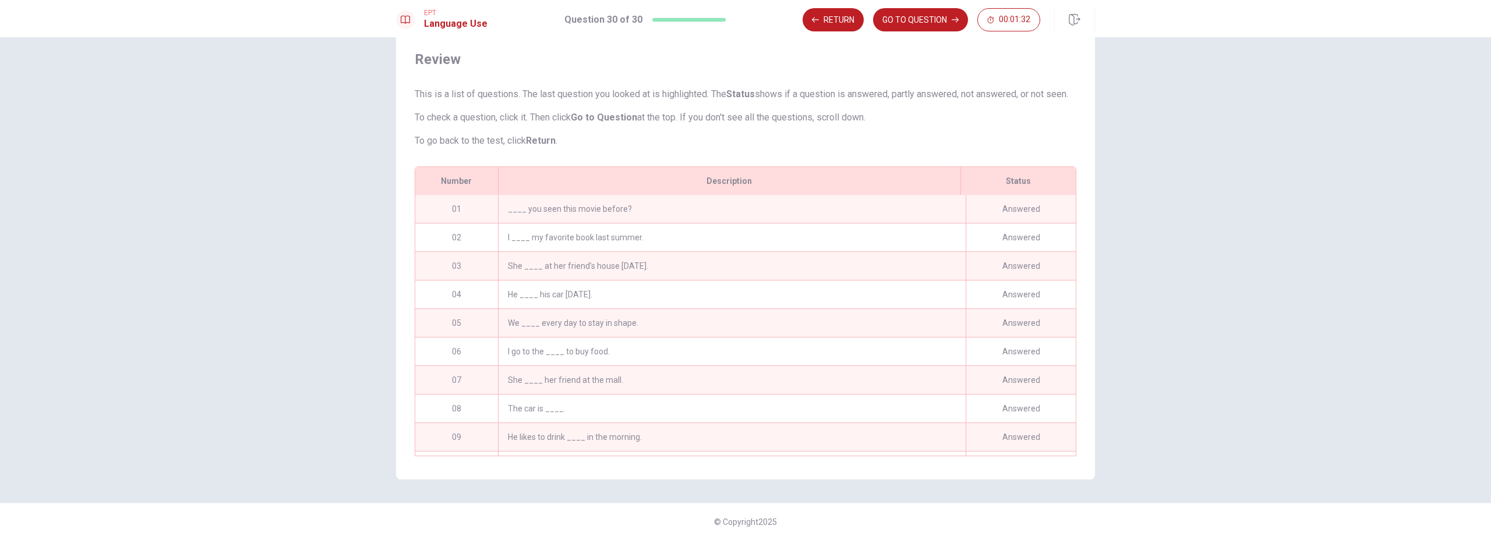
click at [606, 327] on div "We ____ every day to stay in shape." at bounding box center [732, 323] width 468 height 28
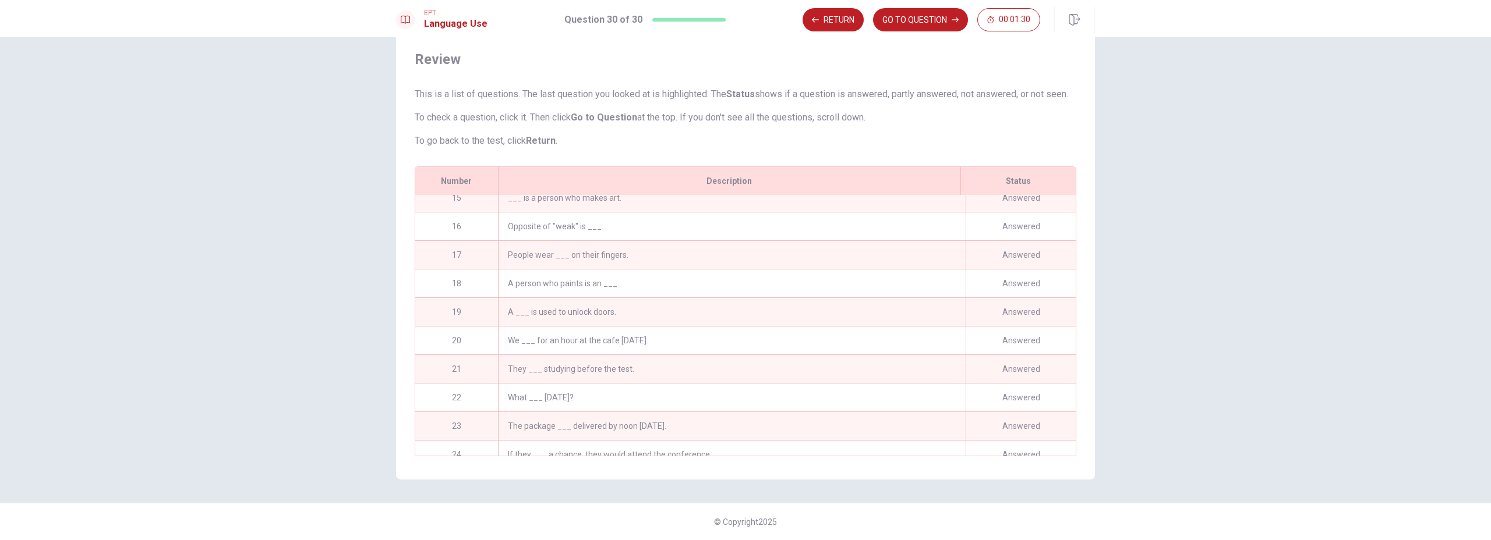
scroll to position [595, 0]
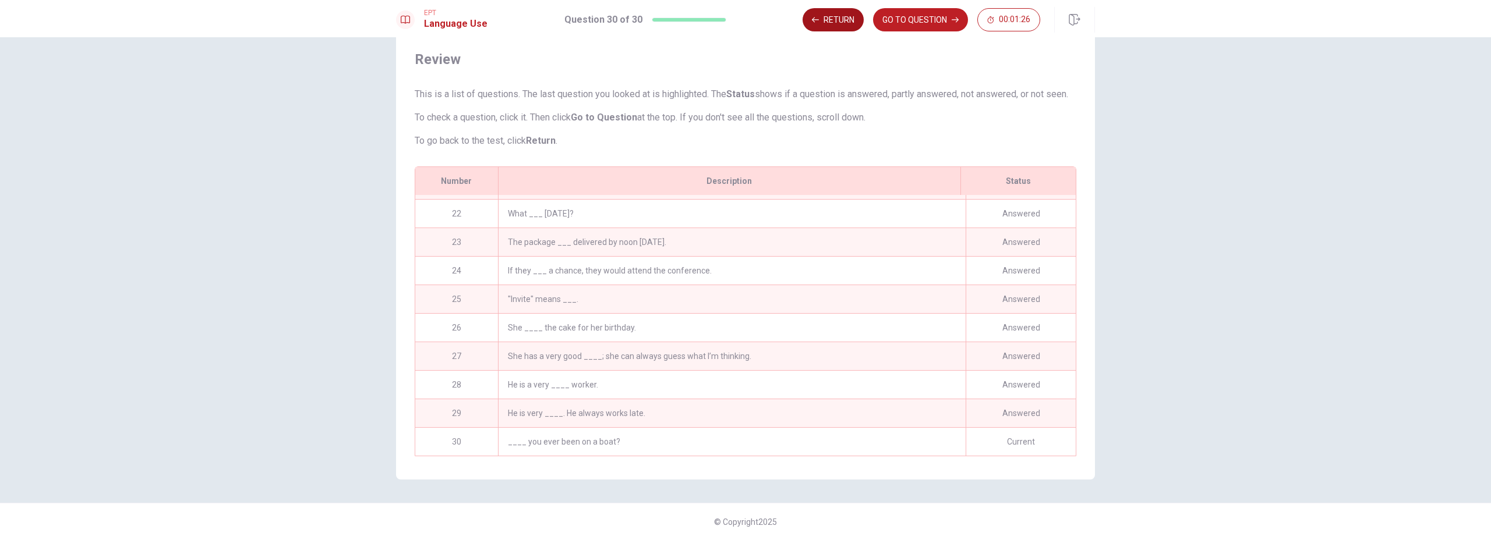
click at [840, 23] on button "Return" at bounding box center [833, 19] width 61 height 23
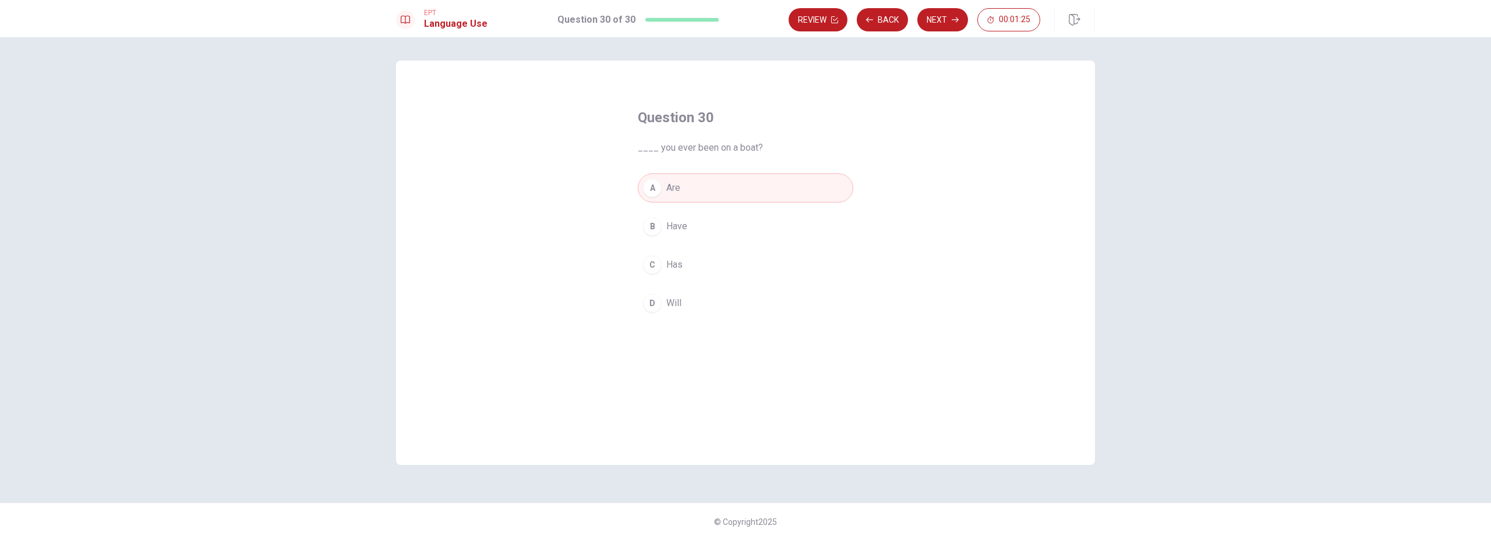
scroll to position [0, 0]
click at [834, 17] on icon "button" at bounding box center [834, 19] width 7 height 7
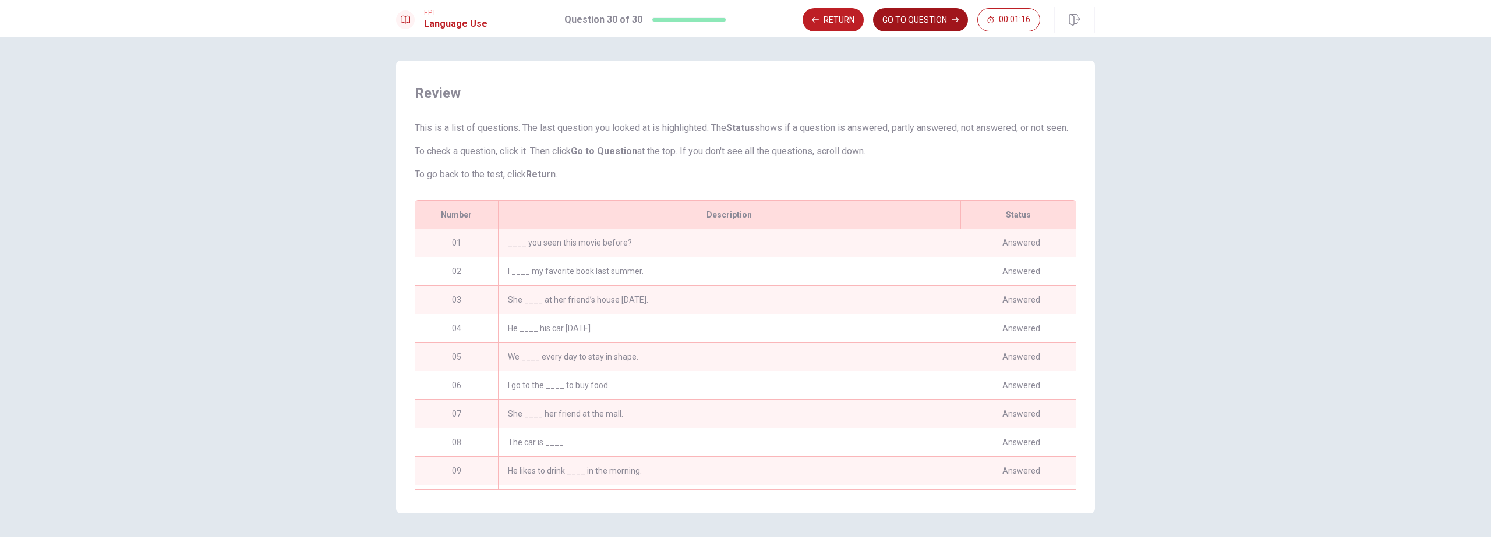
click at [940, 19] on button "GO TO QUESTION" at bounding box center [920, 19] width 95 height 23
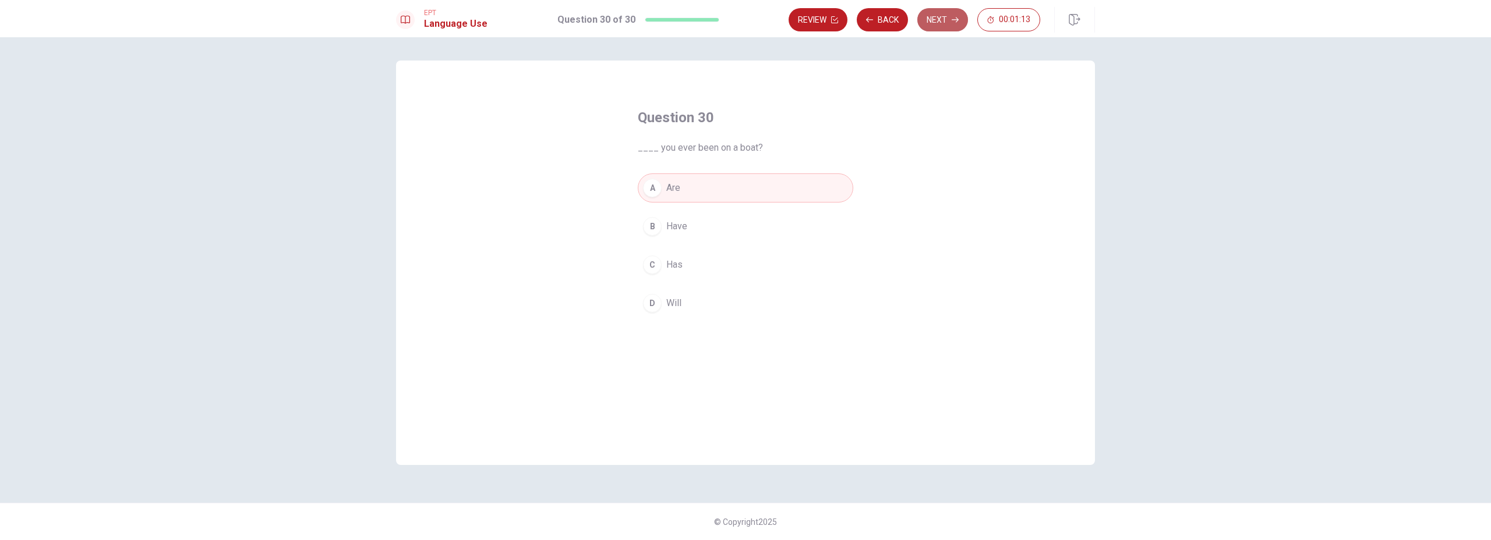
click at [943, 22] on button "Next" at bounding box center [942, 19] width 51 height 23
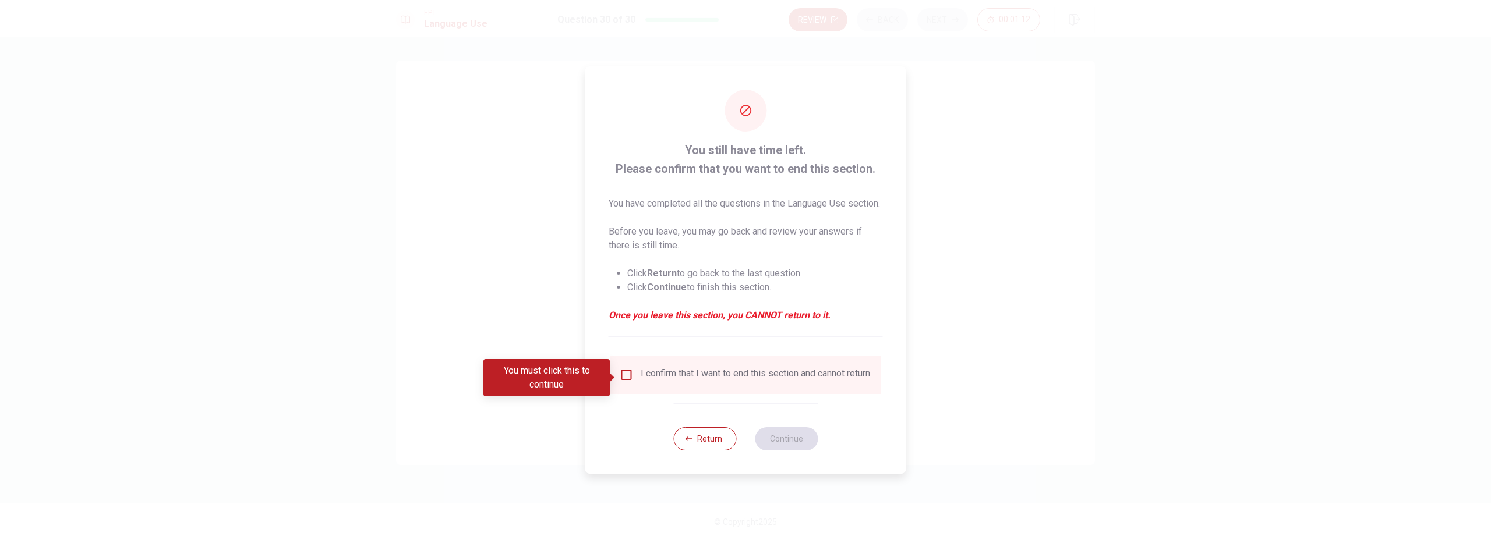
click at [701, 382] on div "I confirm that I want to end this section and cannot return." at bounding box center [756, 375] width 231 height 14
click at [641, 376] on div "I confirm that I want to end this section and cannot return." at bounding box center [756, 375] width 231 height 14
click at [628, 377] on input "You must click this to continue" at bounding box center [627, 375] width 14 height 14
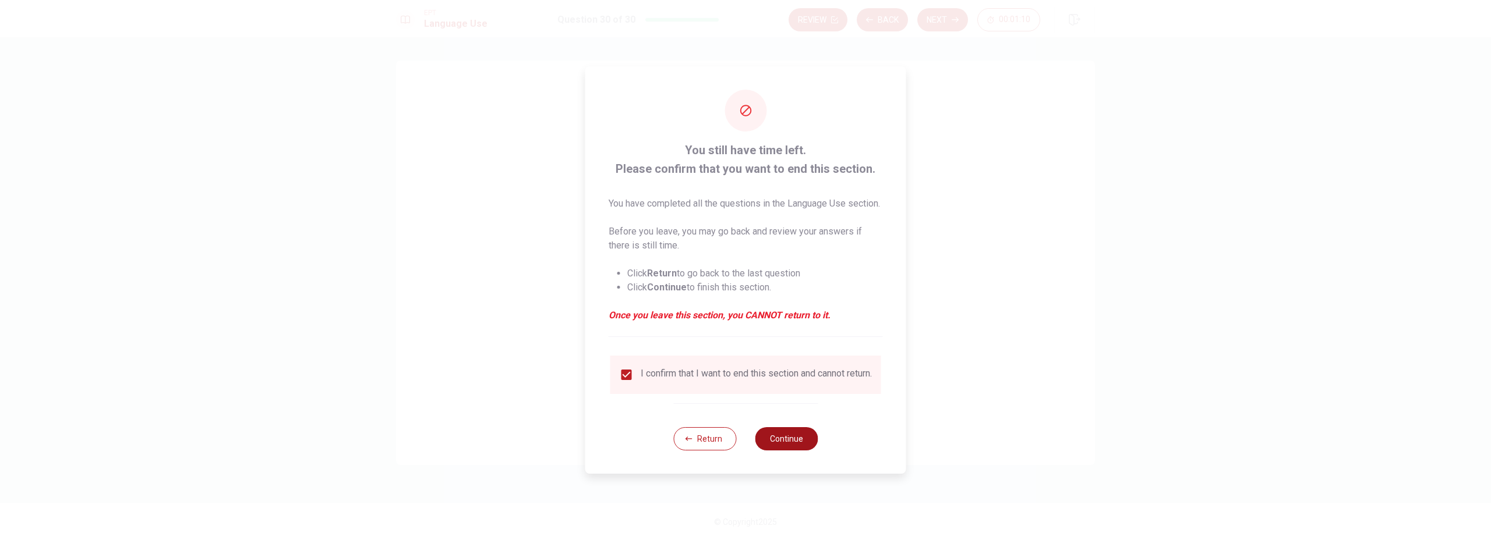
click at [803, 451] on button "Continue" at bounding box center [786, 438] width 63 height 23
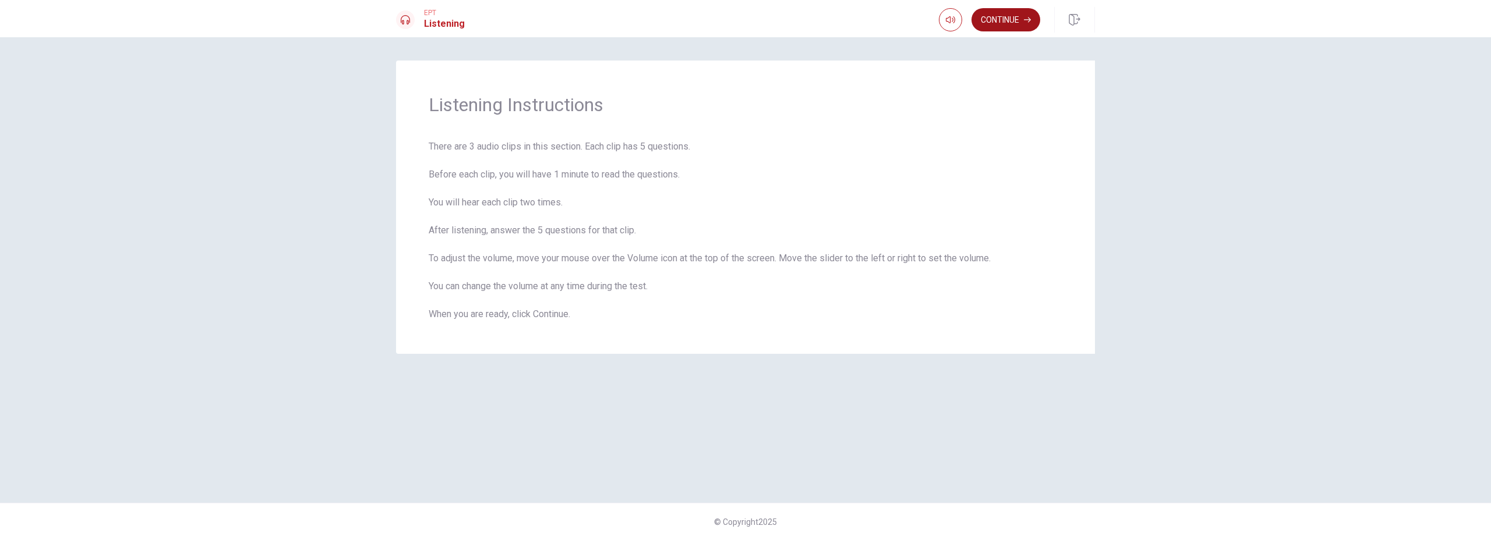
click at [1026, 18] on icon "button" at bounding box center [1027, 19] width 7 height 7
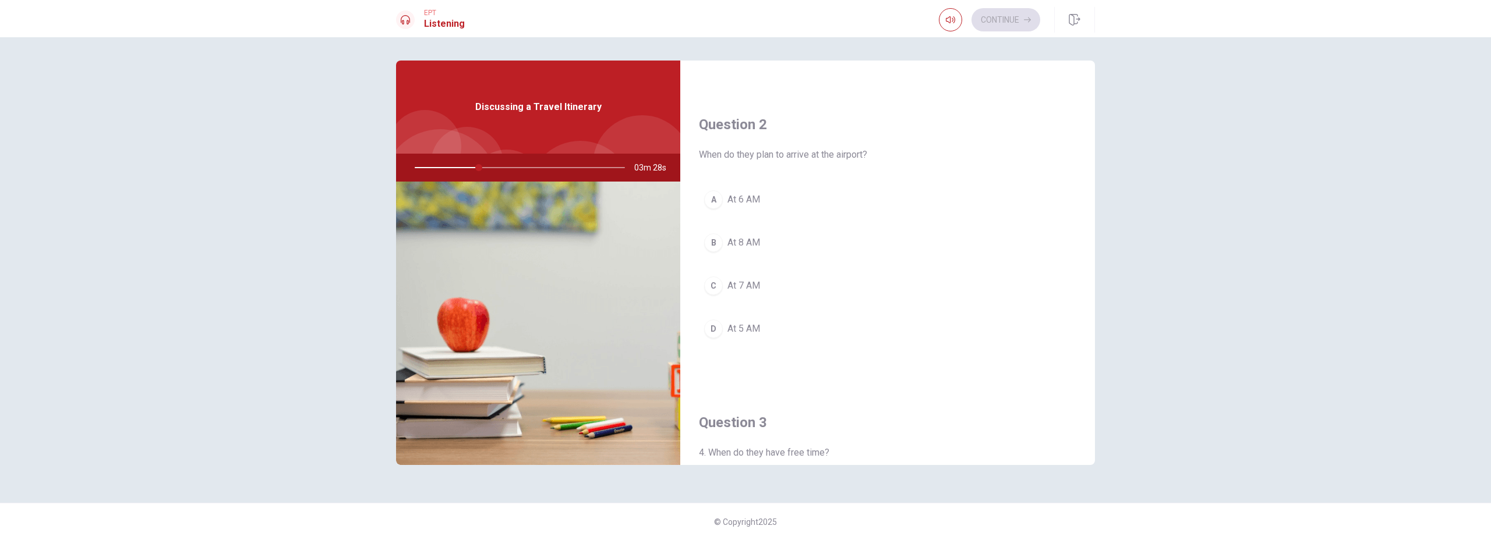
scroll to position [266, 0]
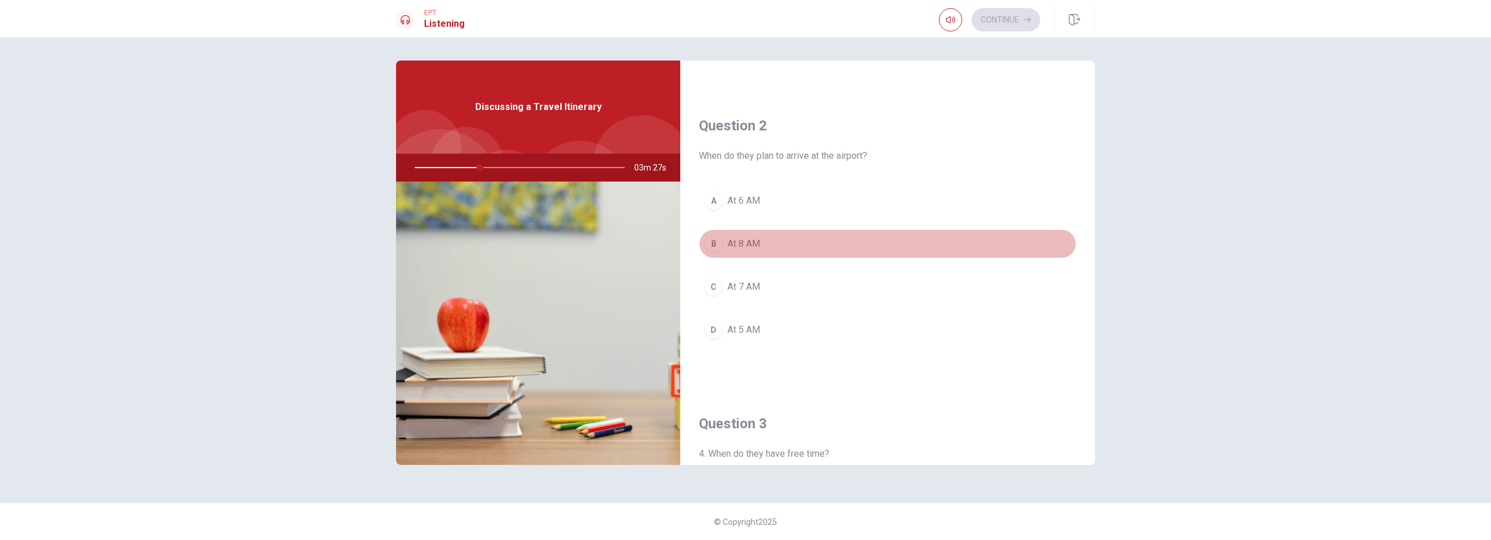
click at [737, 249] on span "At 8 AM" at bounding box center [743, 244] width 33 height 14
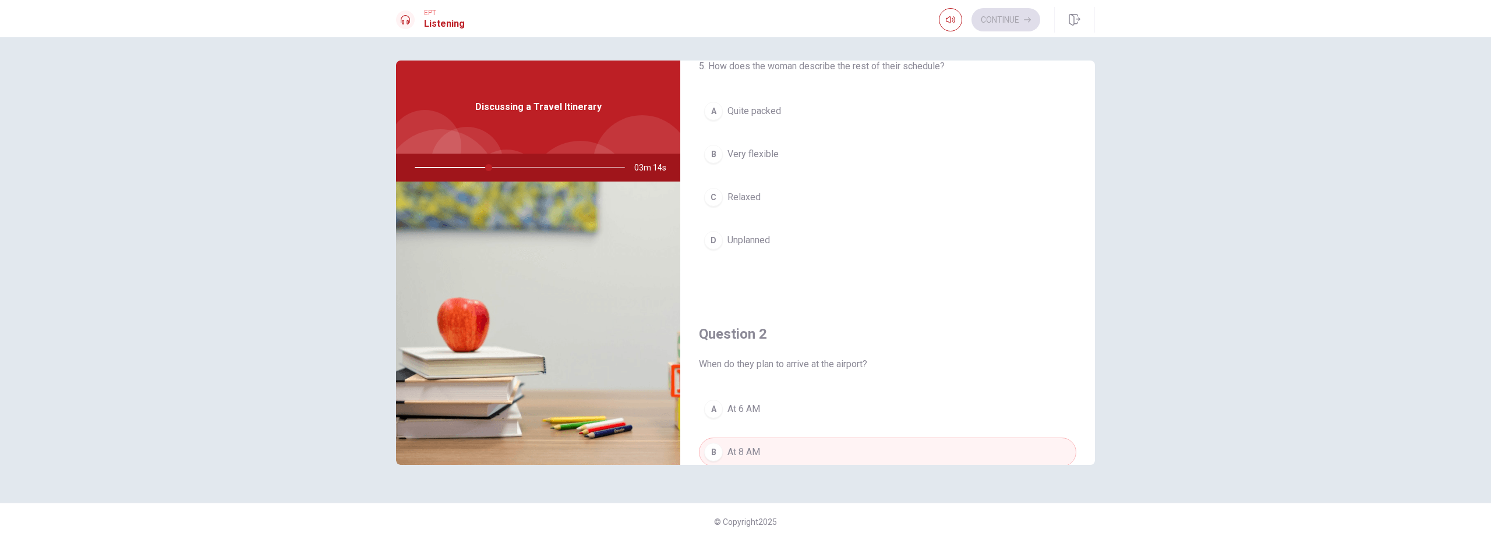
scroll to position [0, 0]
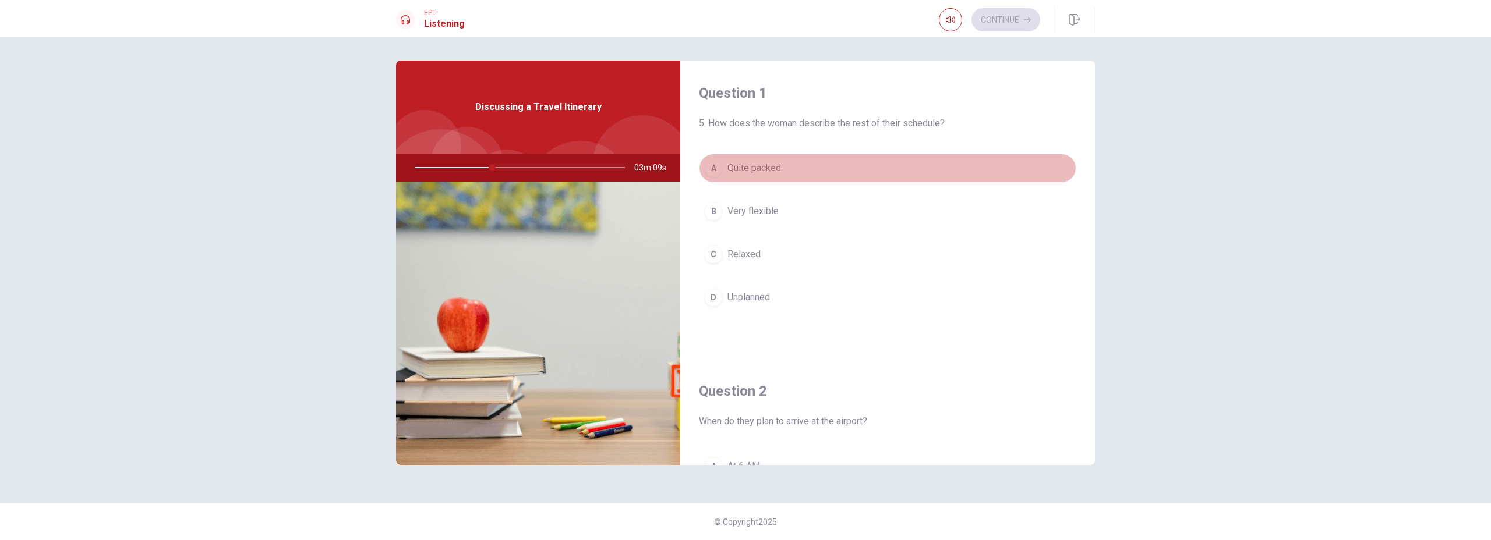
click at [762, 173] on span "Quite packed" at bounding box center [754, 168] width 54 height 14
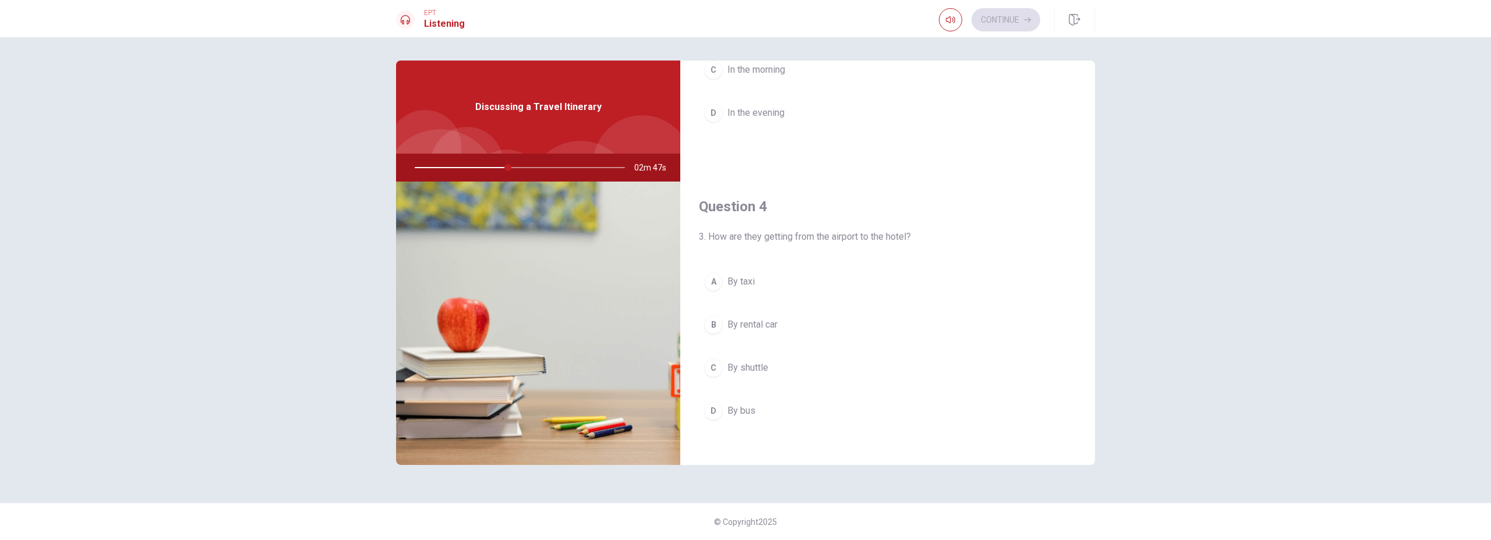
scroll to position [783, 0]
click at [729, 370] on span "By shuttle" at bounding box center [747, 366] width 41 height 14
click at [776, 320] on span "In the afternoon" at bounding box center [759, 321] width 64 height 14
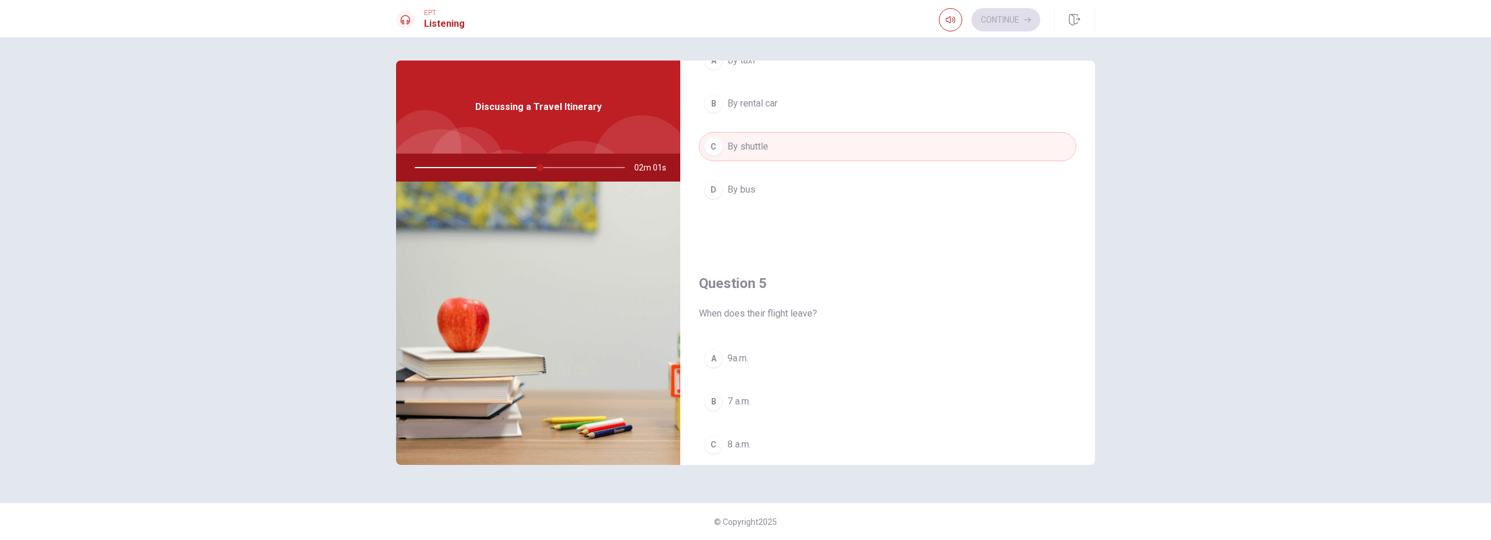
scroll to position [1086, 0]
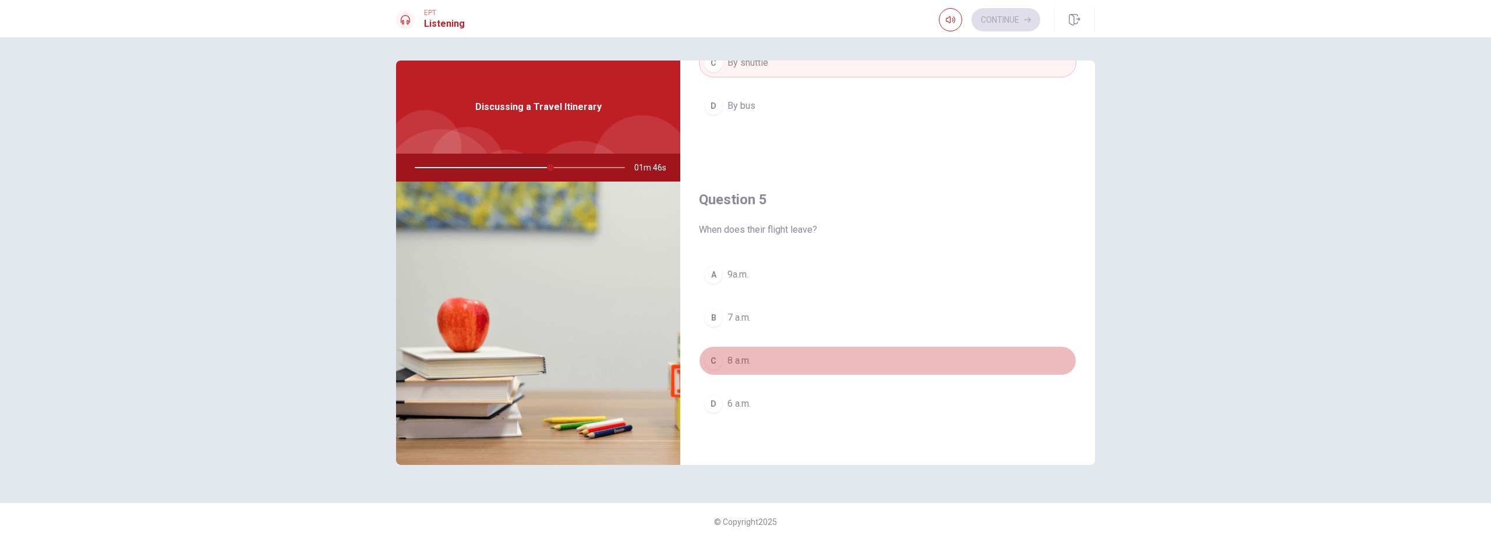
click at [745, 357] on span "8 a.m." at bounding box center [738, 361] width 23 height 14
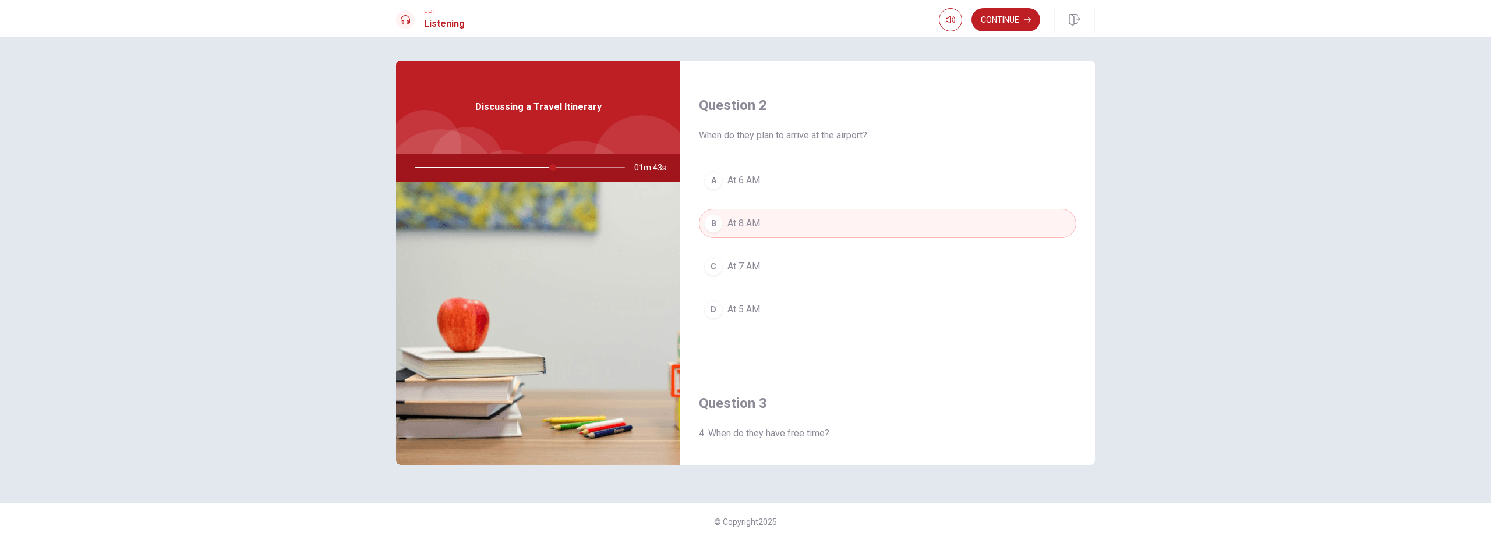
scroll to position [289, 0]
click at [709, 174] on div "A" at bounding box center [713, 177] width 19 height 19
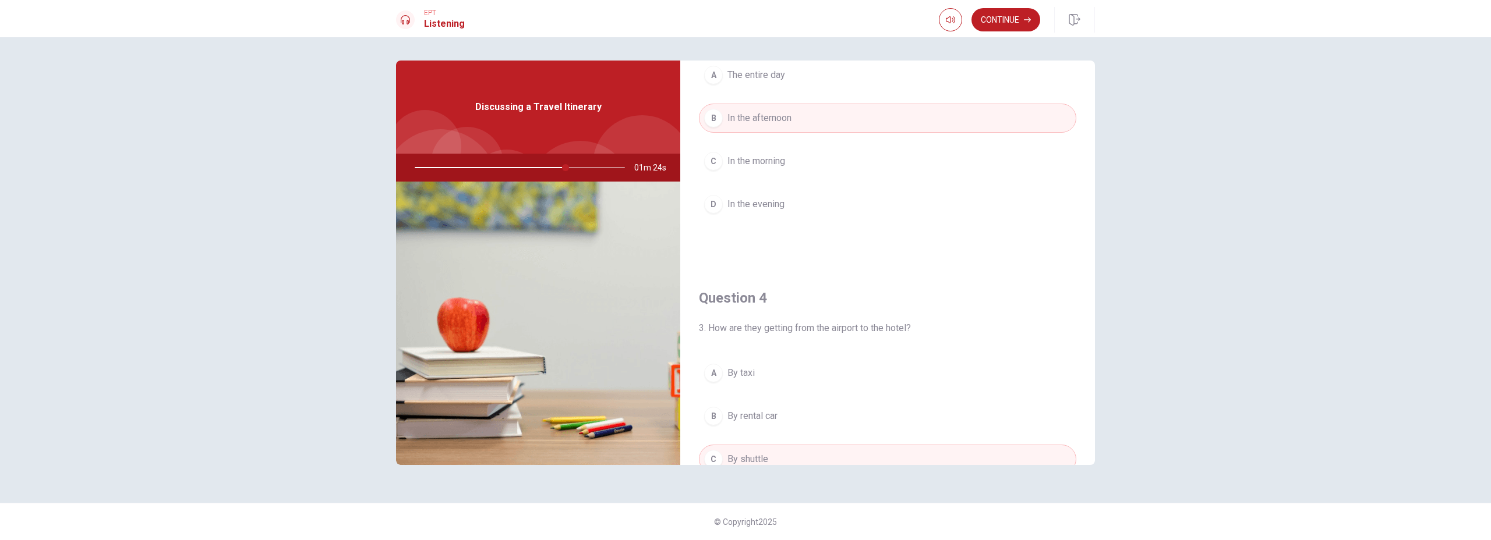
scroll to position [692, 0]
click at [585, 169] on div at bounding box center [518, 168] width 234 height 28
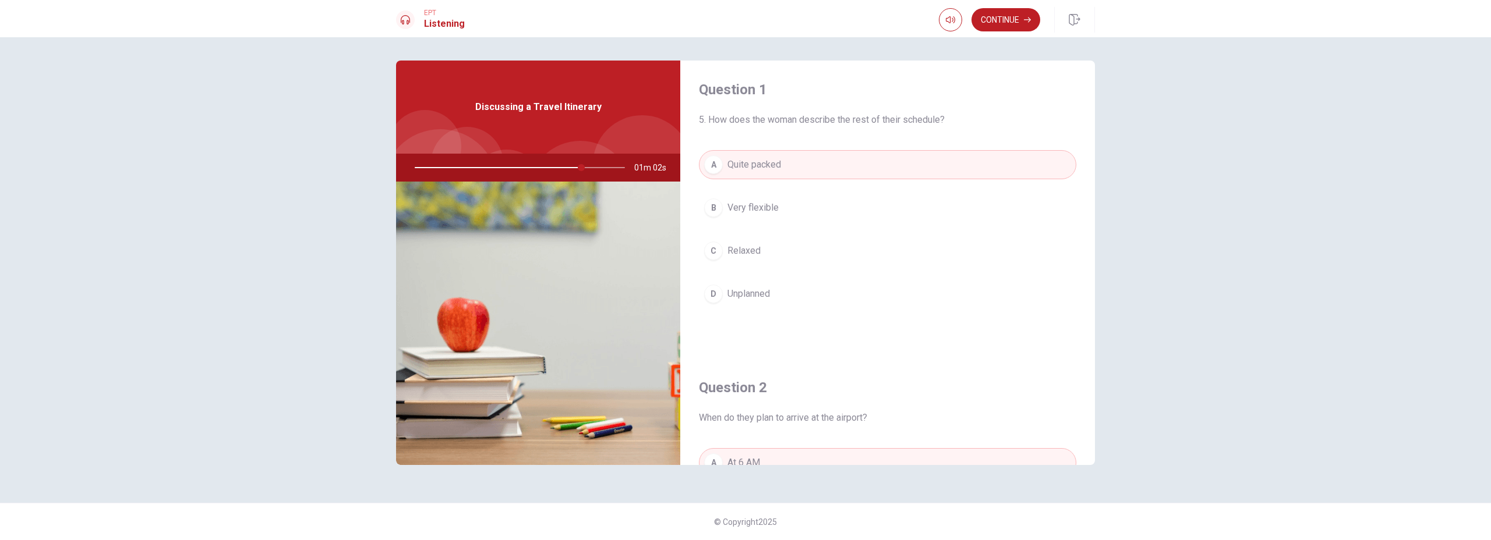
scroll to position [0, 0]
drag, startPoint x: 589, startPoint y: 167, endPoint x: 603, endPoint y: 167, distance: 13.4
click at [603, 167] on div at bounding box center [518, 168] width 234 height 28
click at [1016, 22] on button "Continue" at bounding box center [1005, 19] width 69 height 23
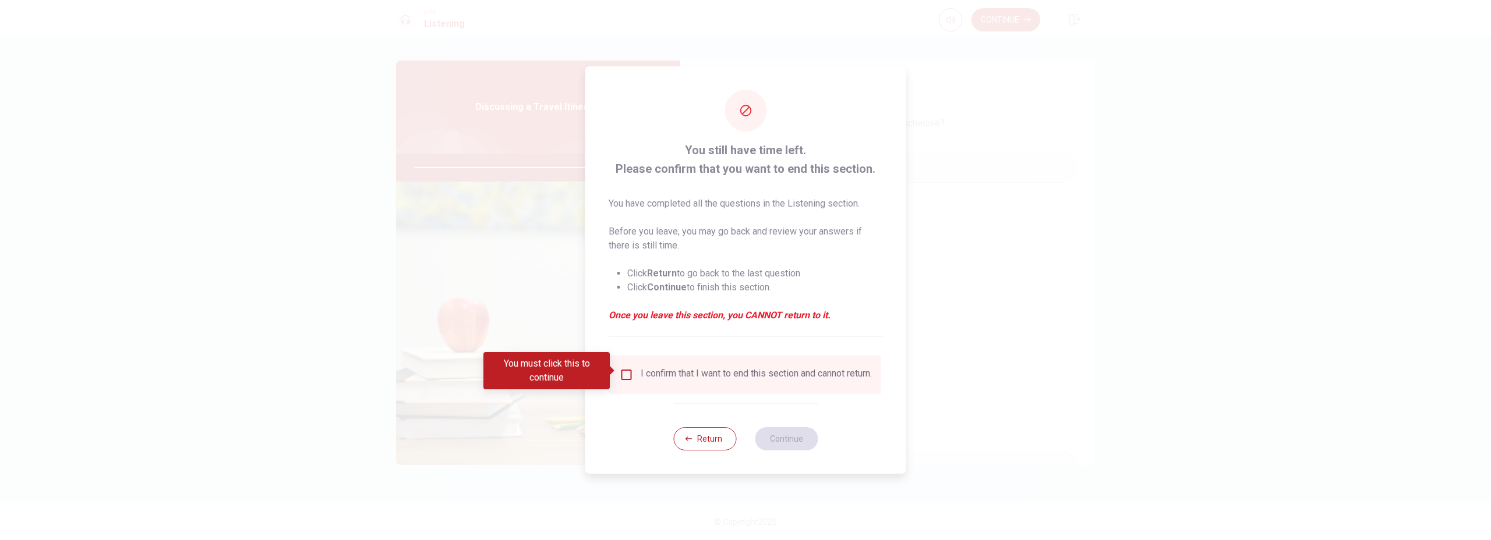
click at [691, 372] on div "I confirm that I want to end this section and cannot return." at bounding box center [756, 375] width 231 height 14
click at [630, 370] on input "You must click this to continue" at bounding box center [627, 375] width 14 height 14
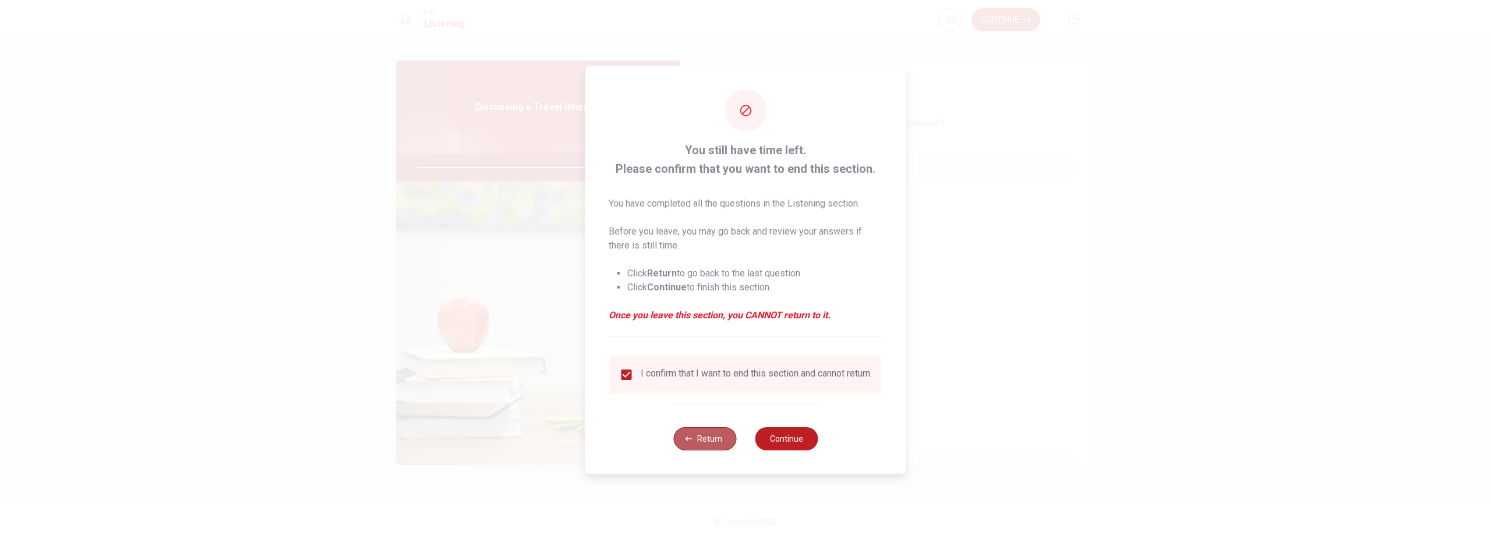
click at [712, 440] on button "Return" at bounding box center [704, 438] width 63 height 23
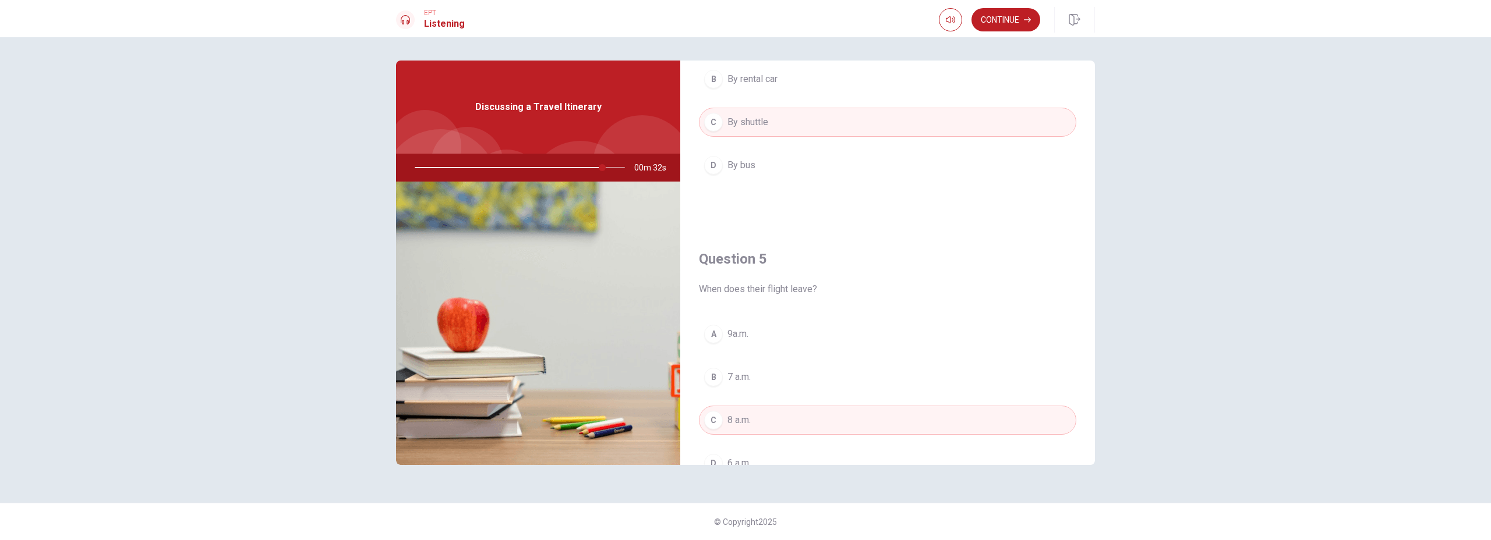
scroll to position [1086, 0]
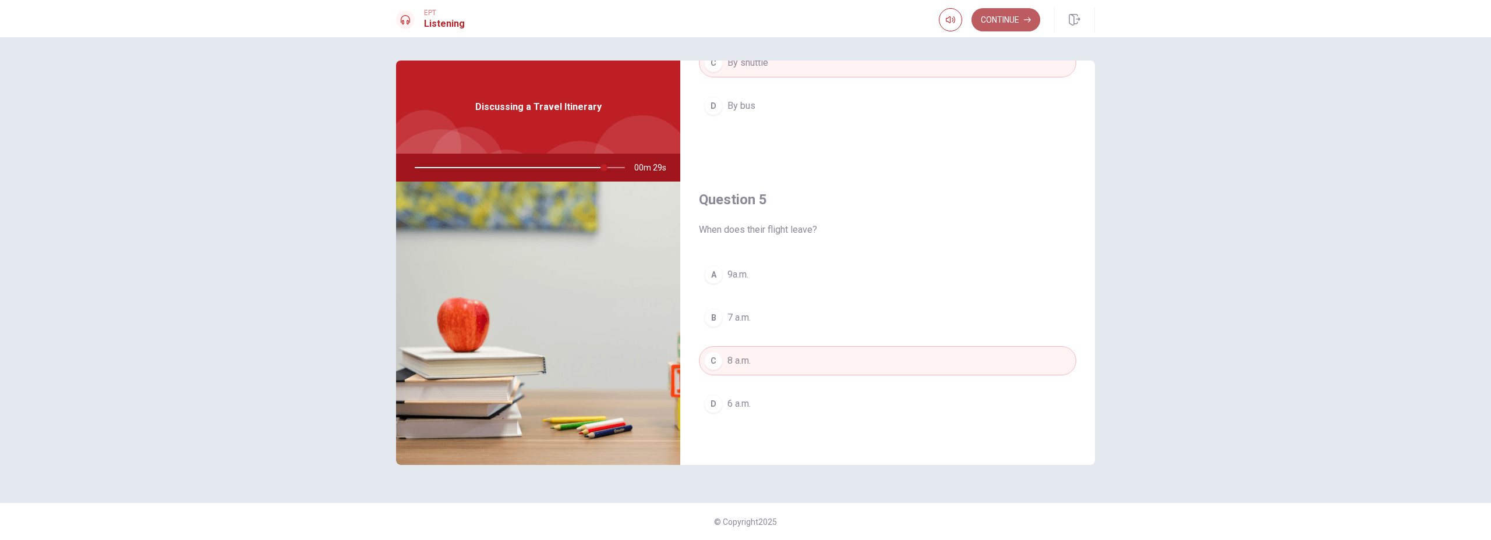
click at [996, 26] on button "Continue" at bounding box center [1005, 19] width 69 height 23
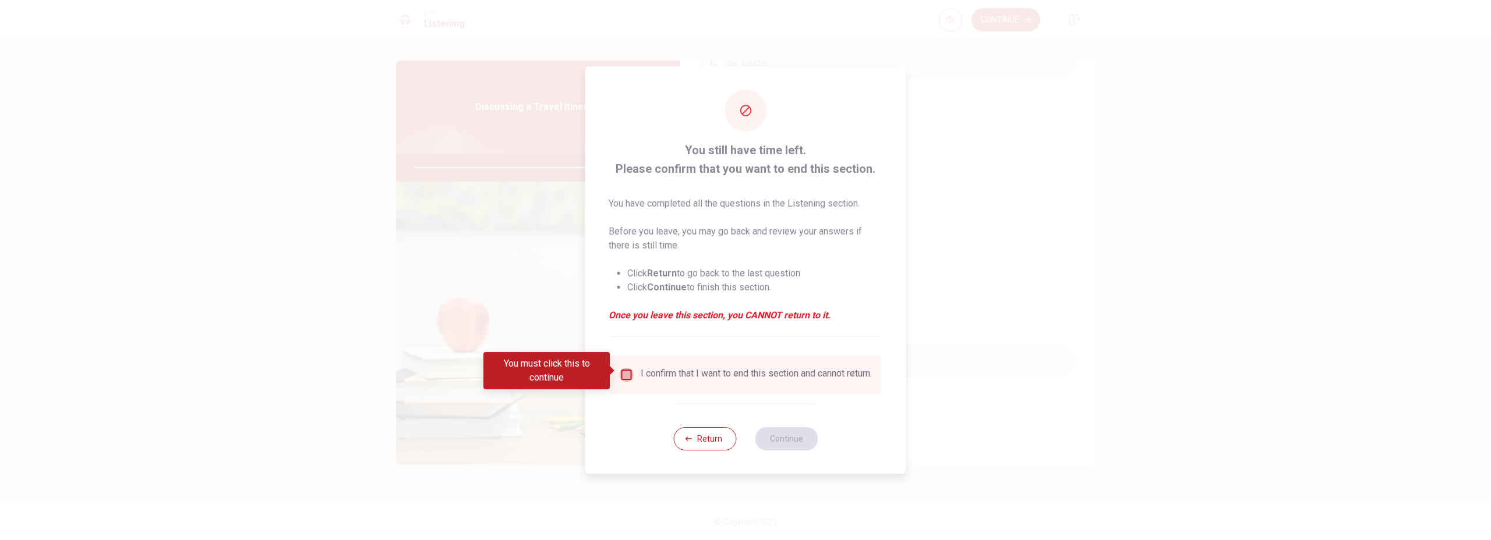
click at [627, 374] on input "You must click this to continue" at bounding box center [627, 375] width 14 height 14
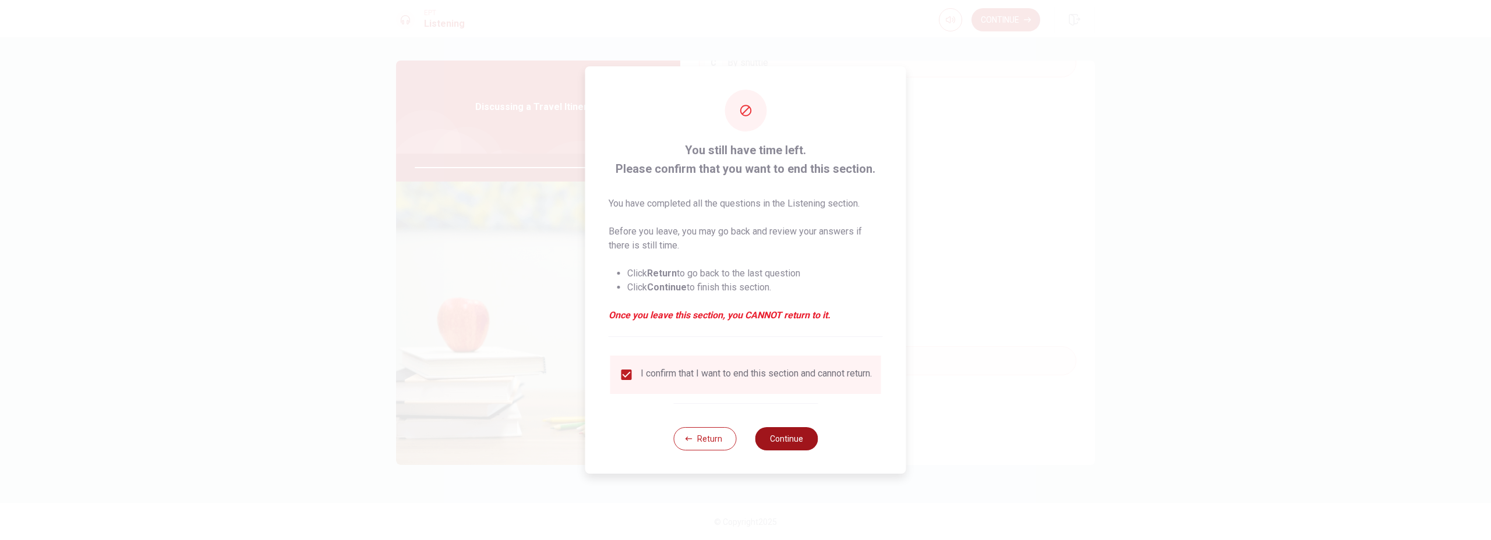
click at [802, 448] on button "Continue" at bounding box center [786, 438] width 63 height 23
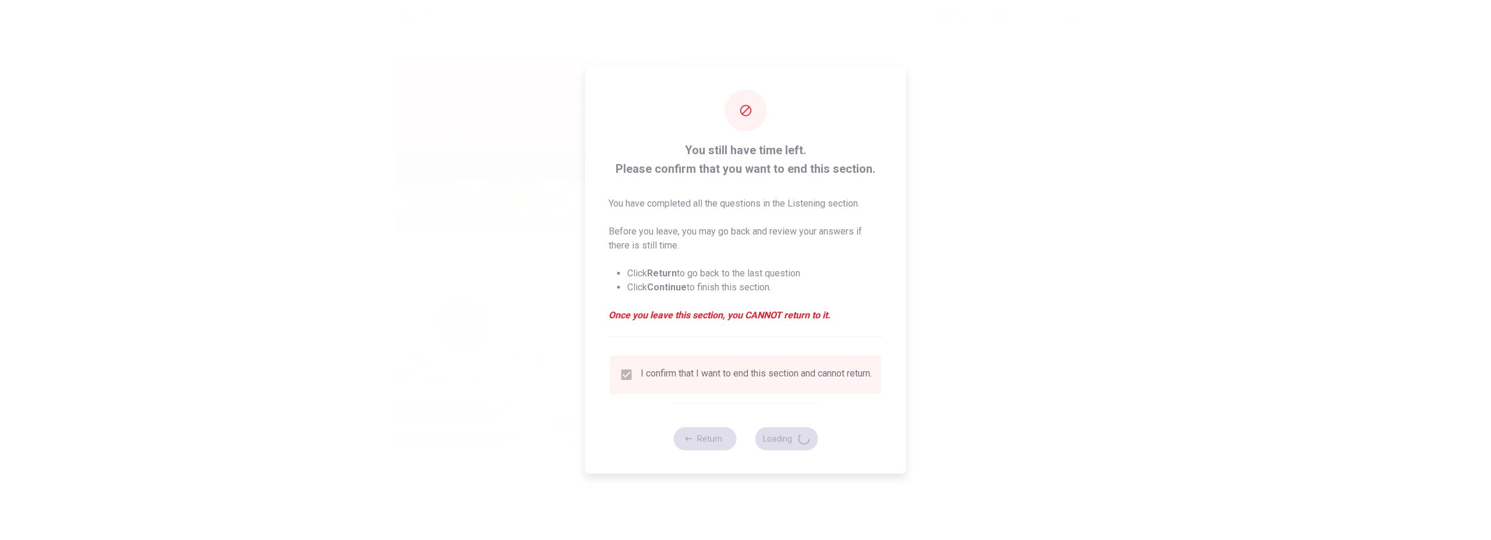
type input "91"
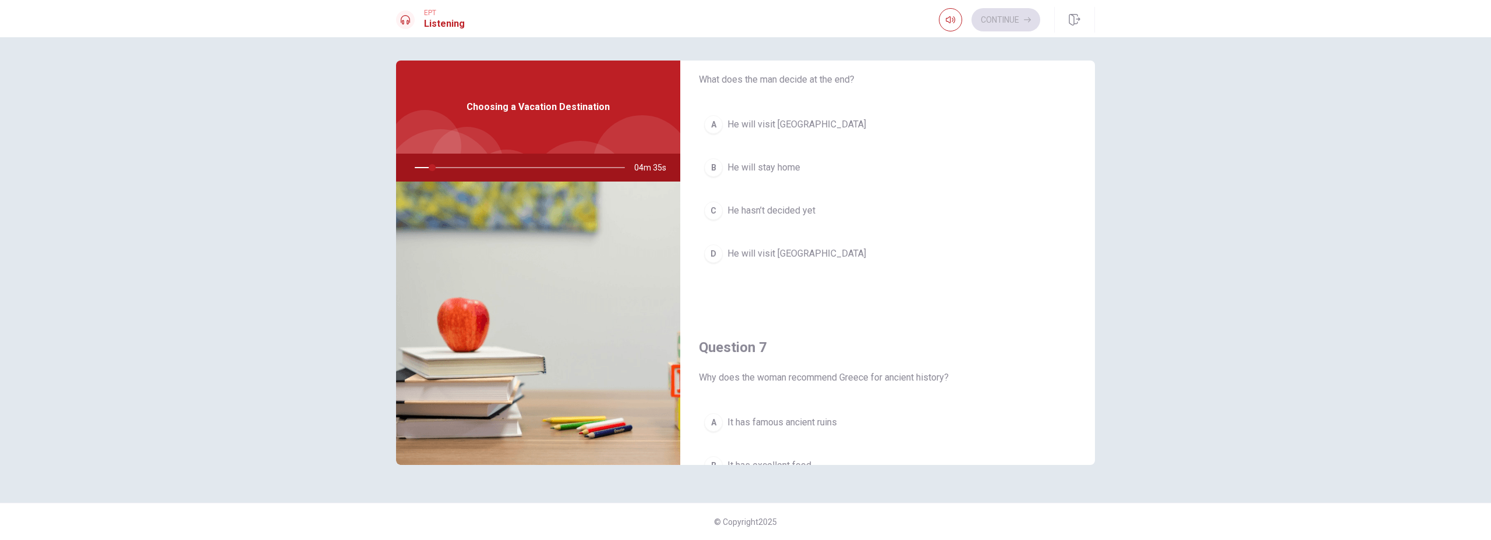
scroll to position [0, 0]
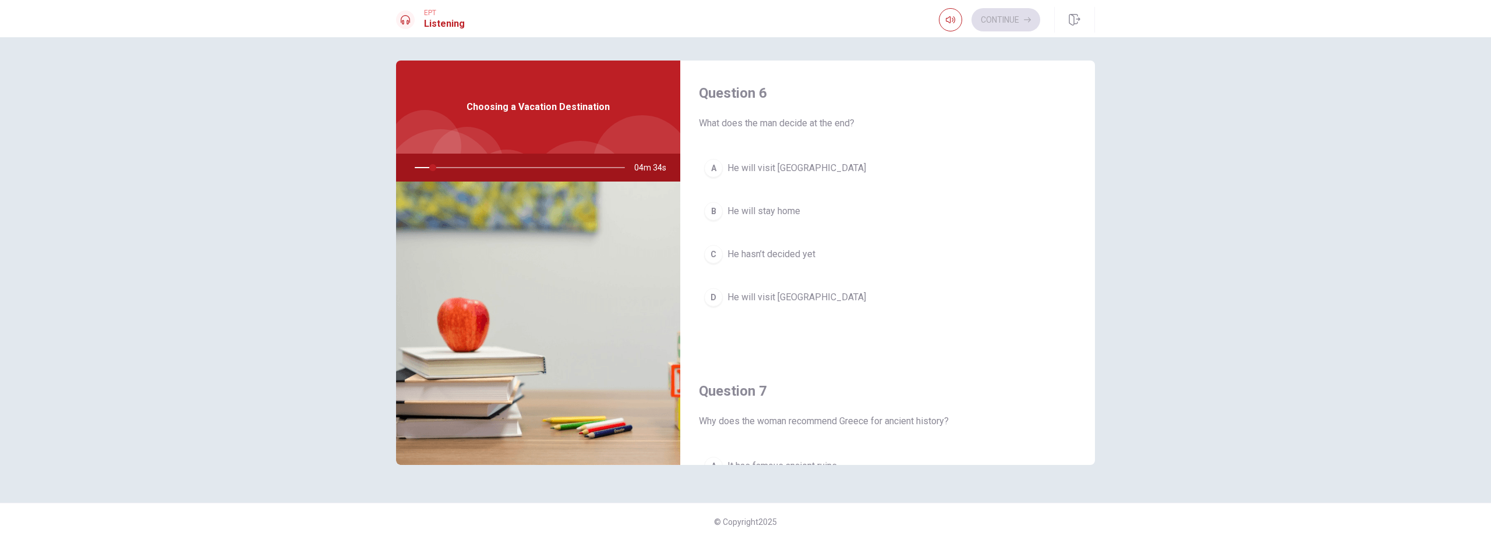
click at [772, 297] on span "He will visit [GEOGRAPHIC_DATA]" at bounding box center [796, 298] width 139 height 14
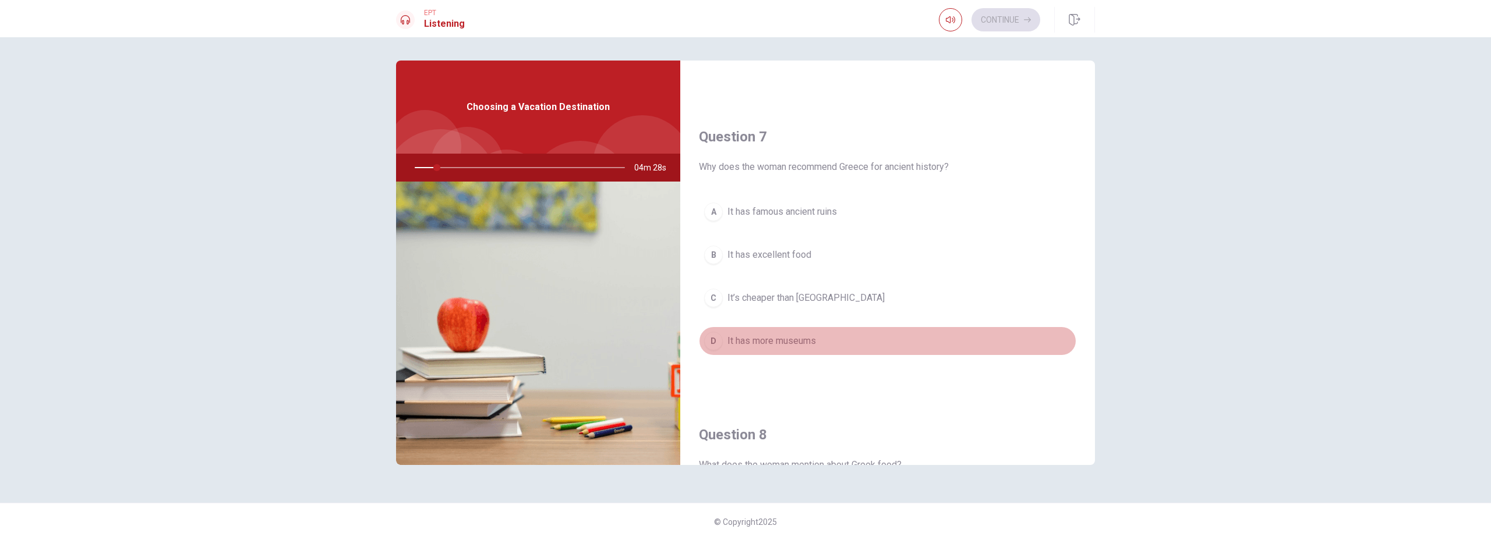
click at [795, 345] on span "It has more museums" at bounding box center [771, 341] width 89 height 14
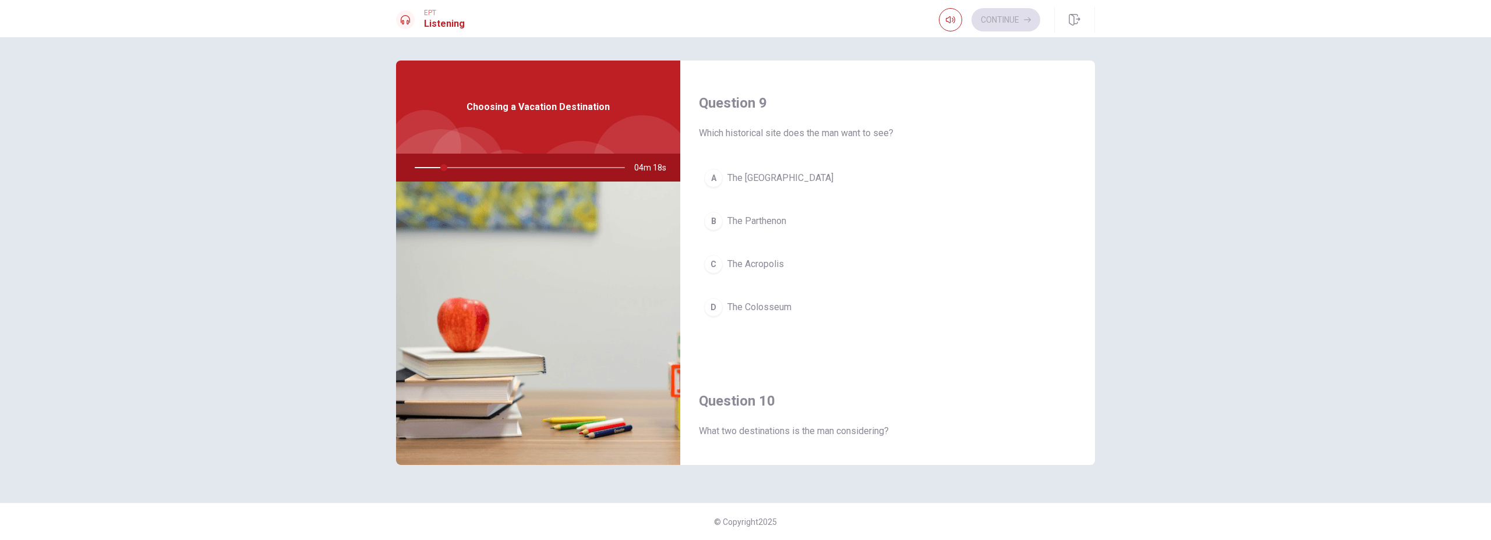
scroll to position [885, 0]
click at [741, 220] on span "The Parthenon" at bounding box center [756, 221] width 59 height 14
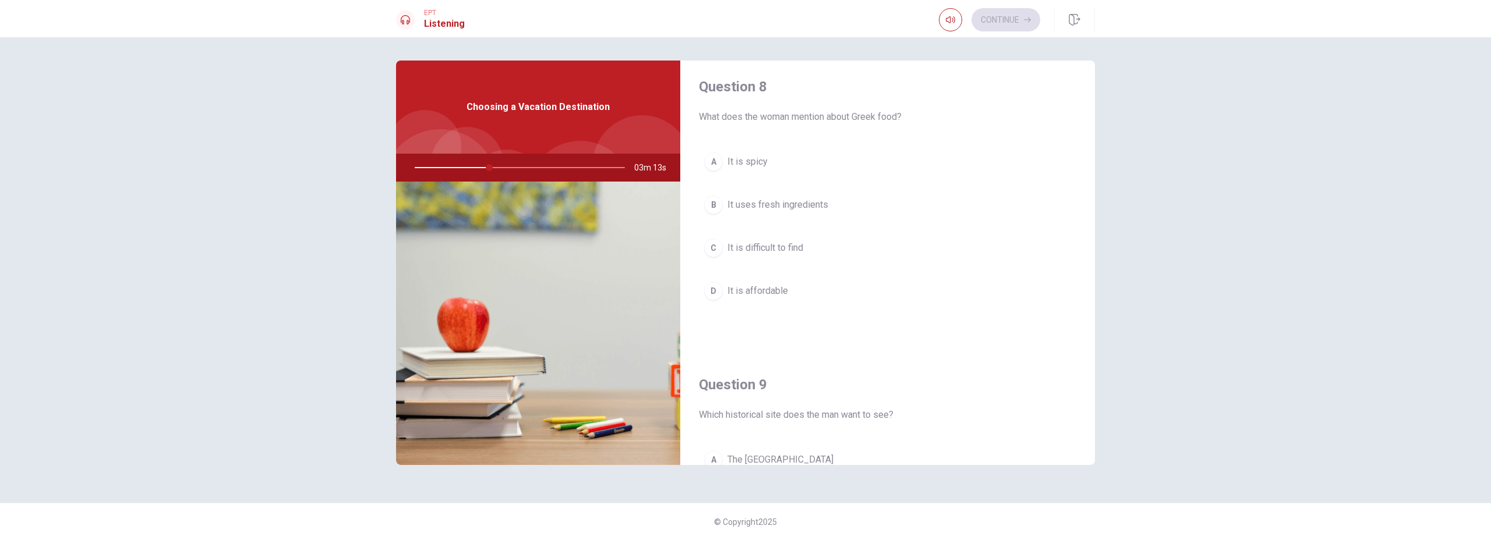
scroll to position [609, 0]
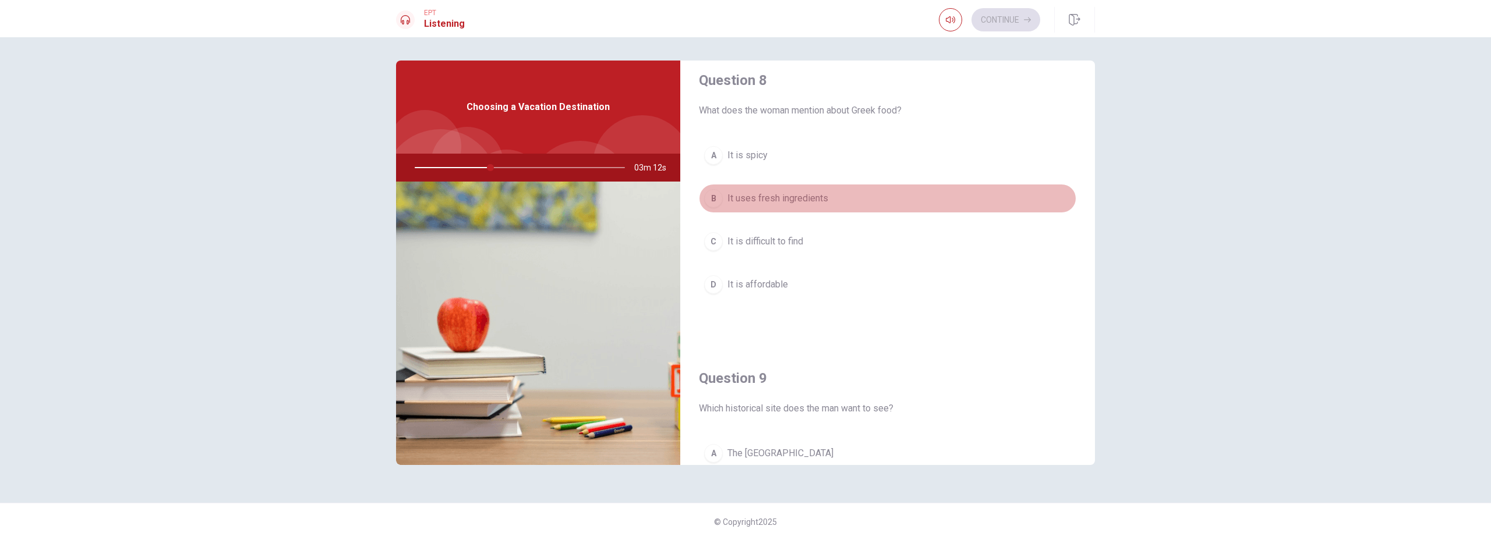
click at [801, 200] on span "It uses fresh ingredients" at bounding box center [777, 199] width 101 height 14
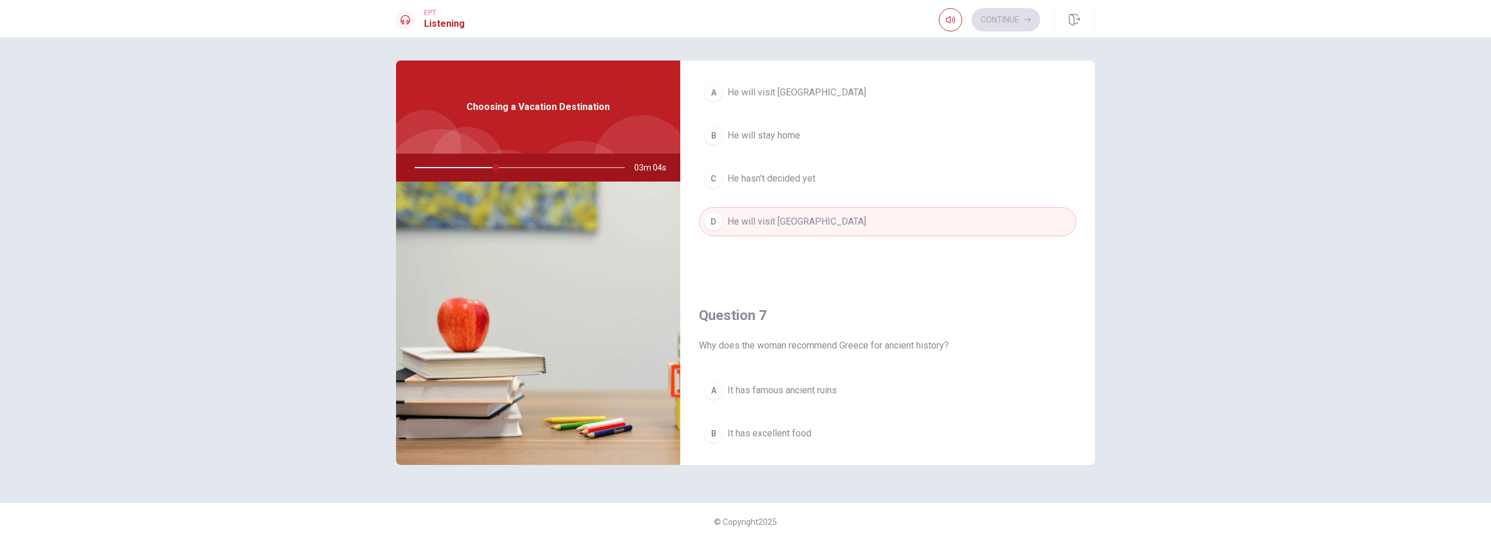
scroll to position [59, 0]
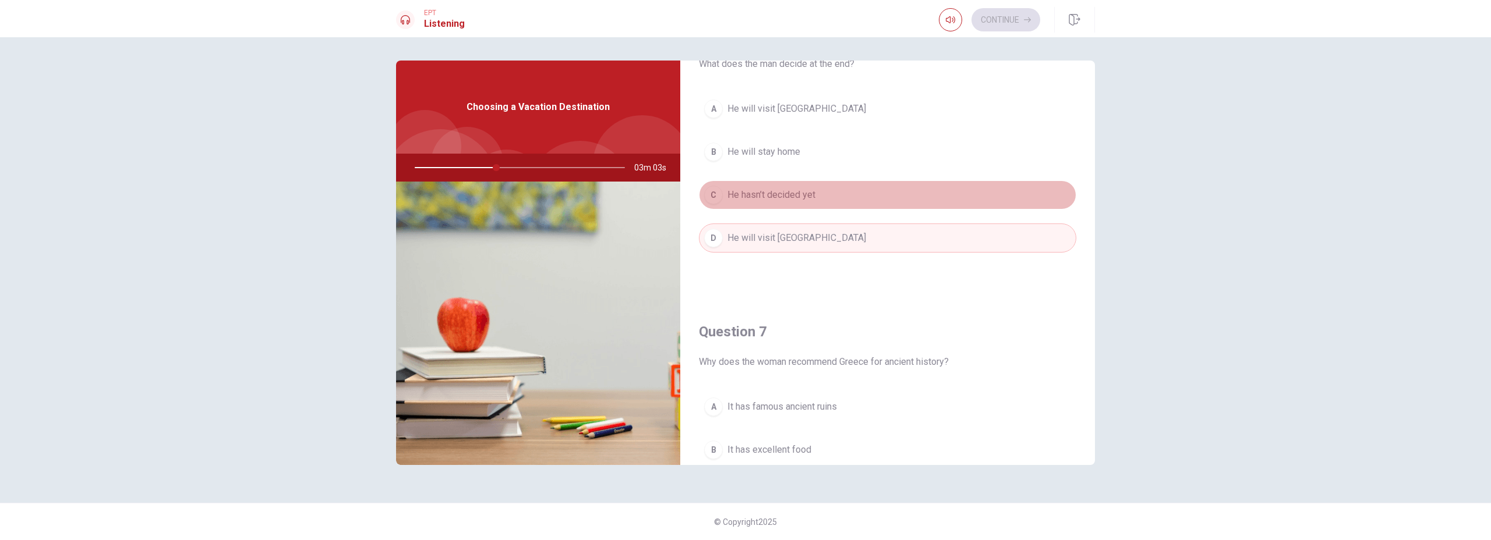
click at [783, 197] on span "He hasn’t decided yet" at bounding box center [771, 195] width 88 height 14
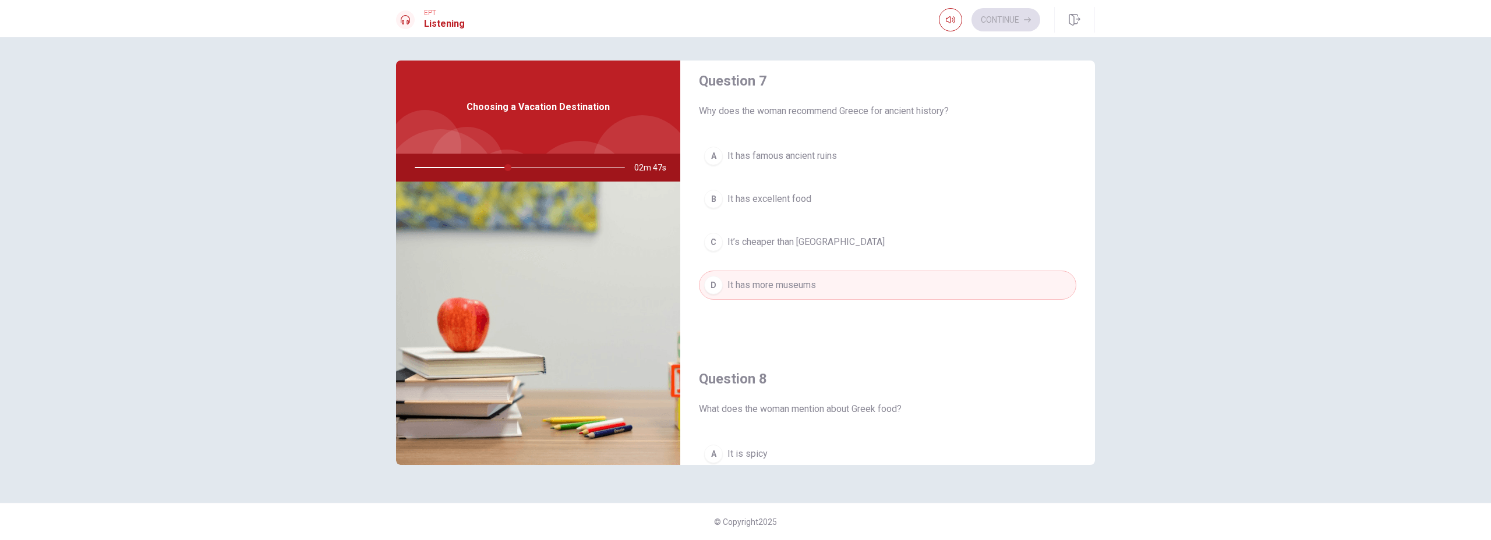
scroll to position [301, 0]
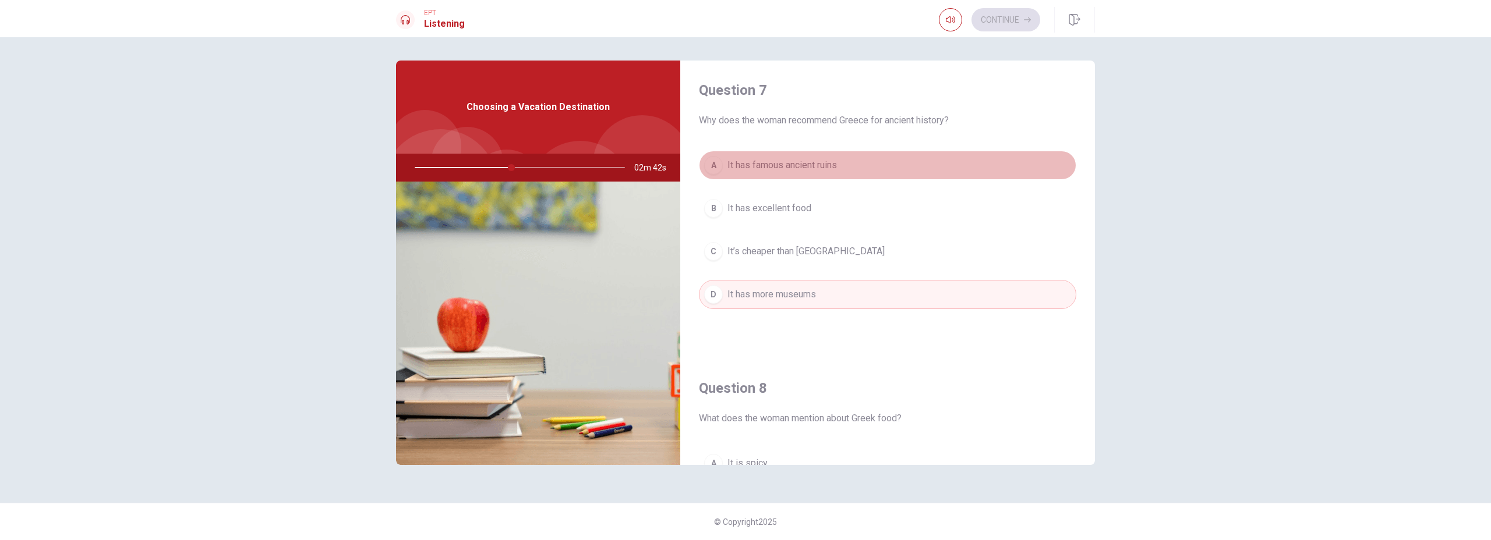
click at [787, 164] on span "It has famous ancient ruins" at bounding box center [781, 165] width 109 height 14
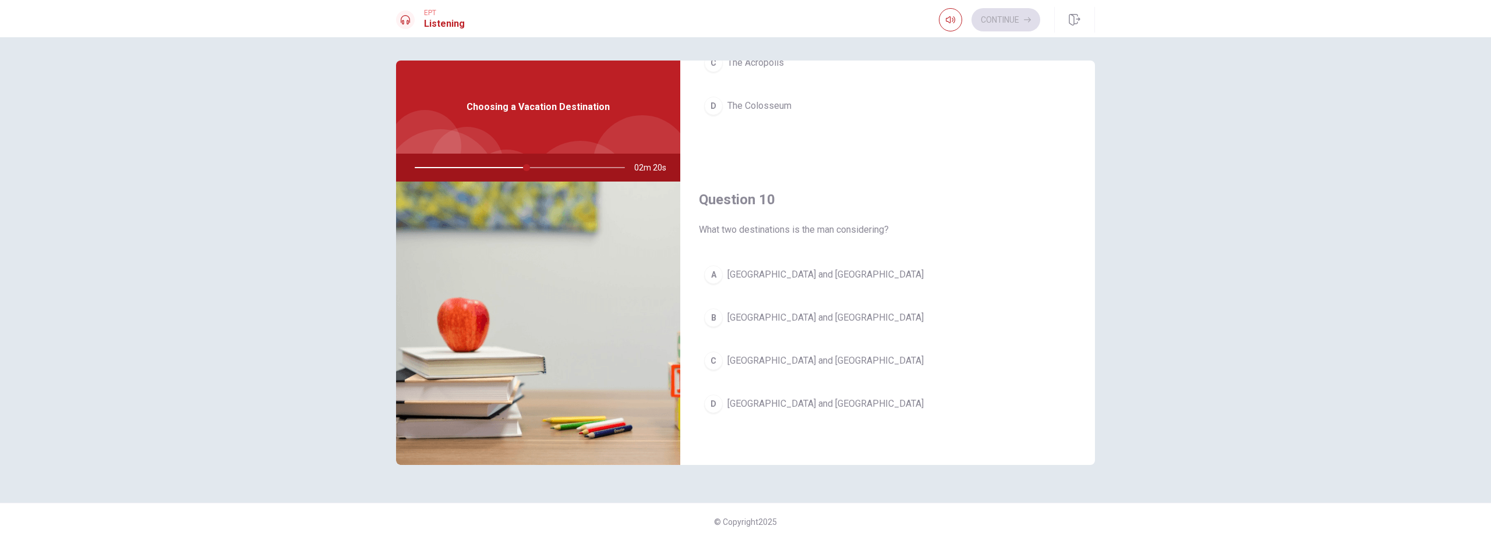
scroll to position [1086, 0]
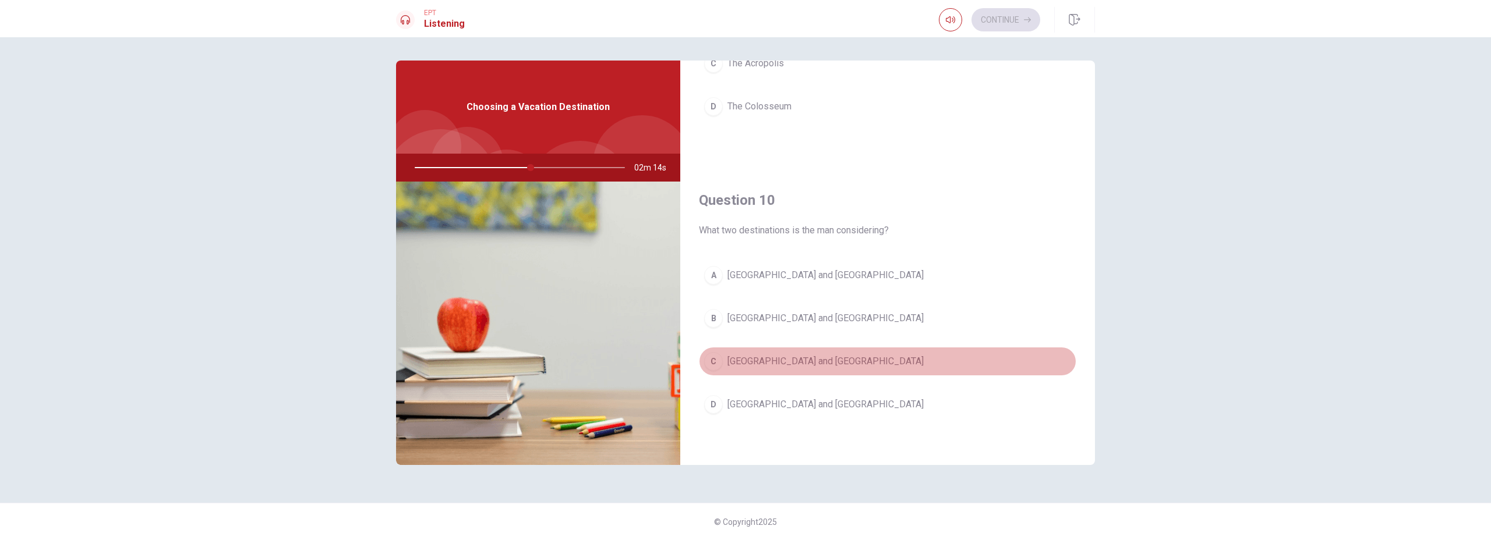
click at [786, 362] on span "[GEOGRAPHIC_DATA] and [GEOGRAPHIC_DATA]" at bounding box center [825, 362] width 196 height 14
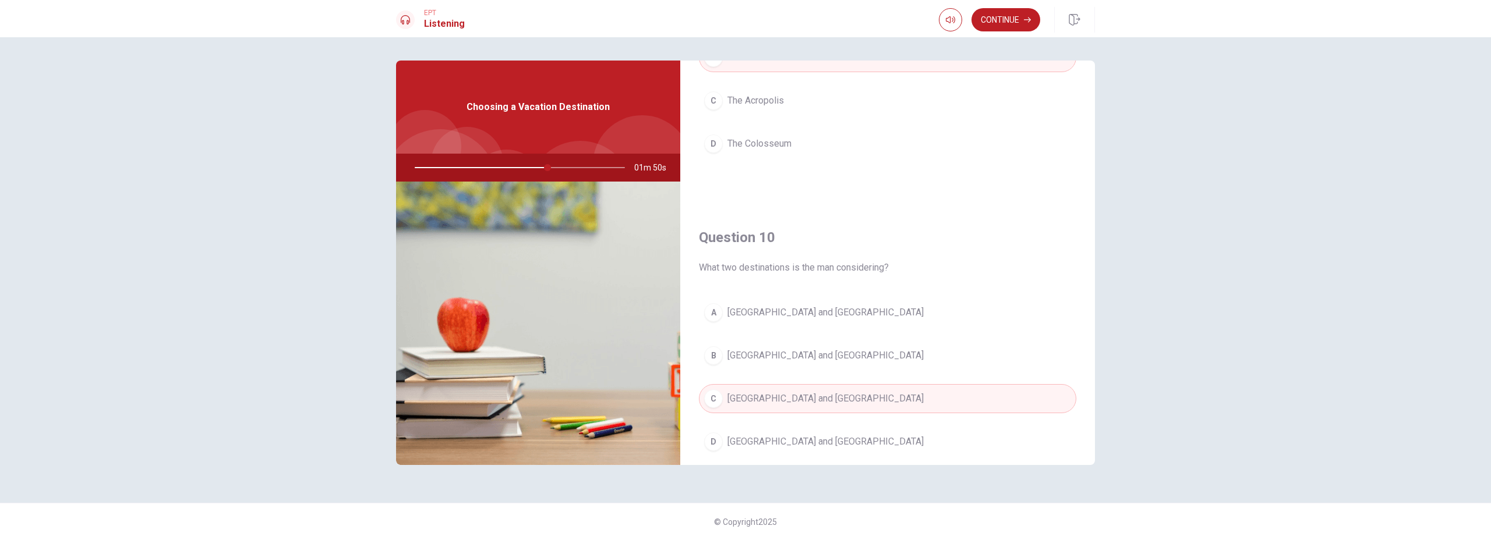
scroll to position [1049, 0]
click at [1019, 26] on button "Continue" at bounding box center [1005, 19] width 69 height 23
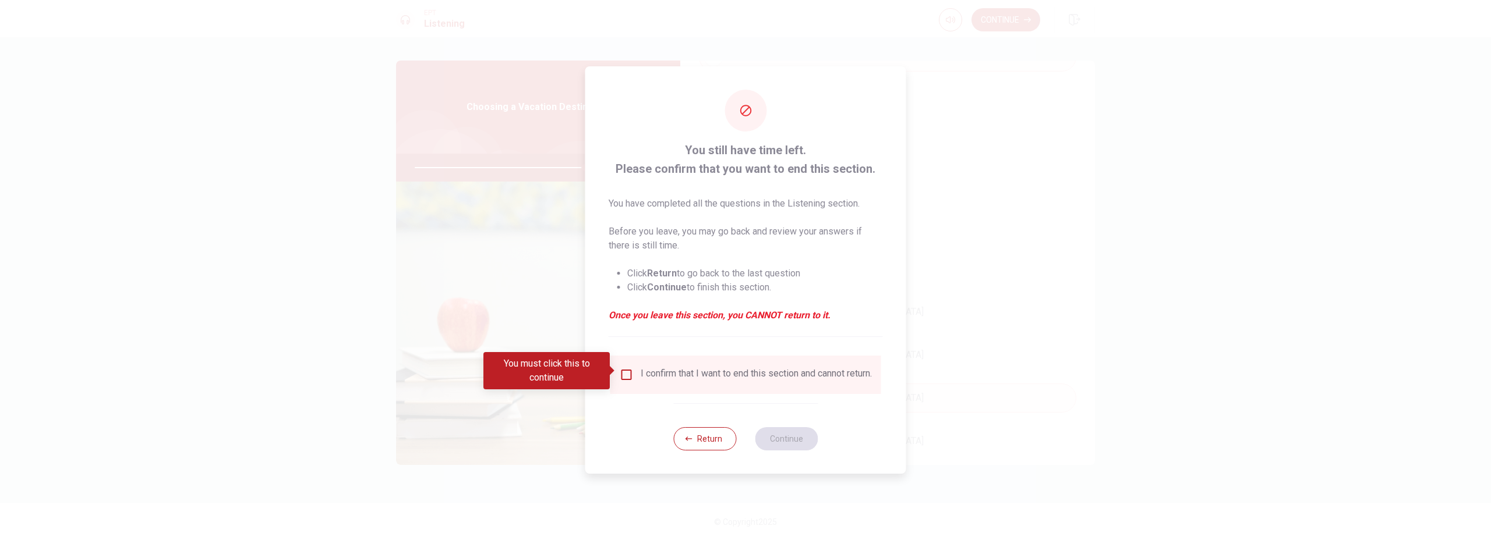
click at [685, 374] on div "I confirm that I want to end this section and cannot return." at bounding box center [756, 375] width 231 height 14
drag, startPoint x: 640, startPoint y: 374, endPoint x: 625, endPoint y: 371, distance: 14.8
click at [637, 373] on div "I confirm that I want to end this section and cannot return." at bounding box center [746, 375] width 252 height 14
click at [625, 371] on input "You must click this to continue" at bounding box center [627, 375] width 14 height 14
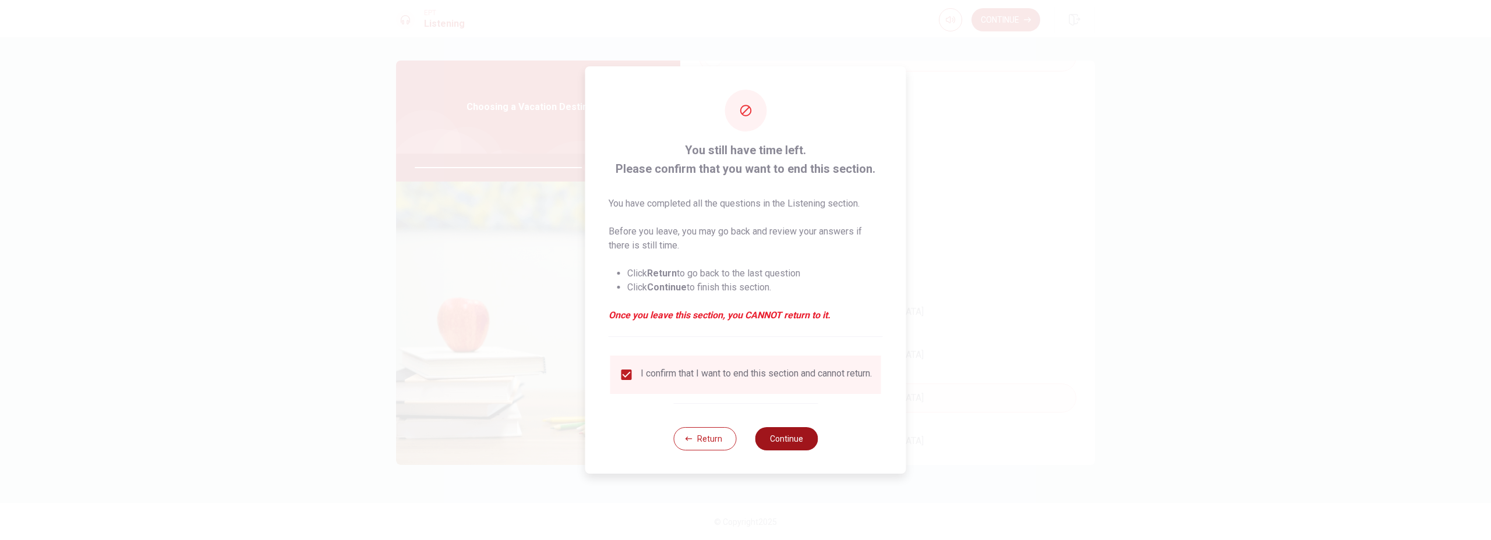
click at [787, 439] on button "Continue" at bounding box center [786, 438] width 63 height 23
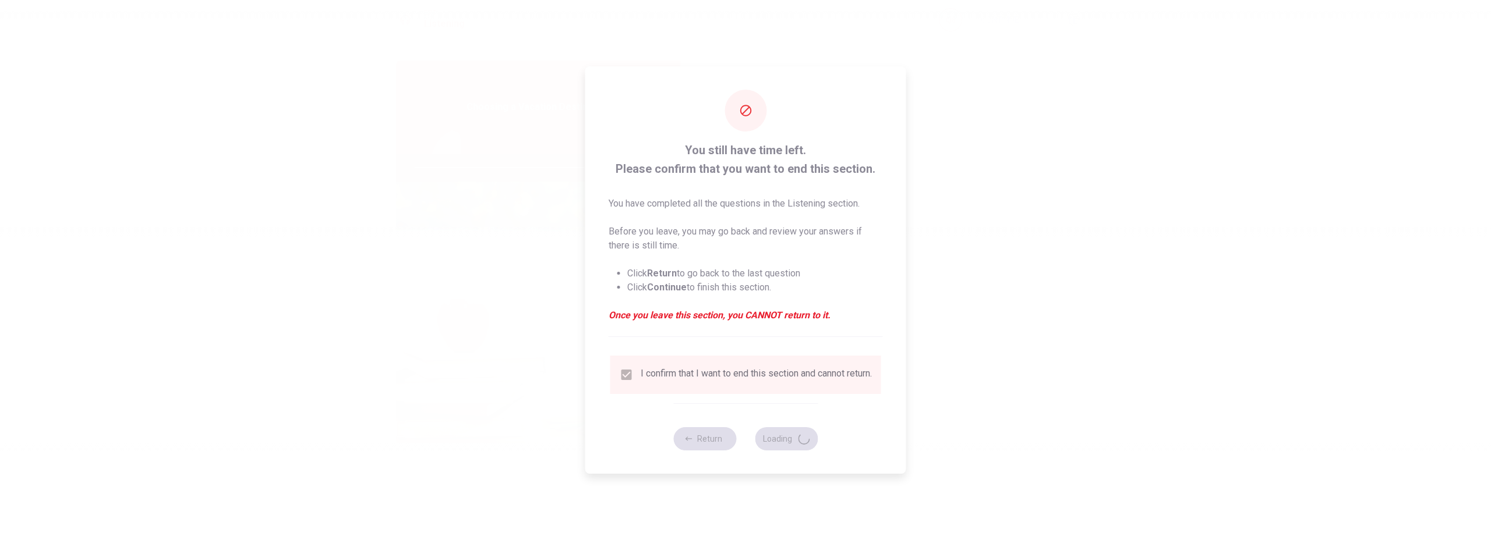
type input "82"
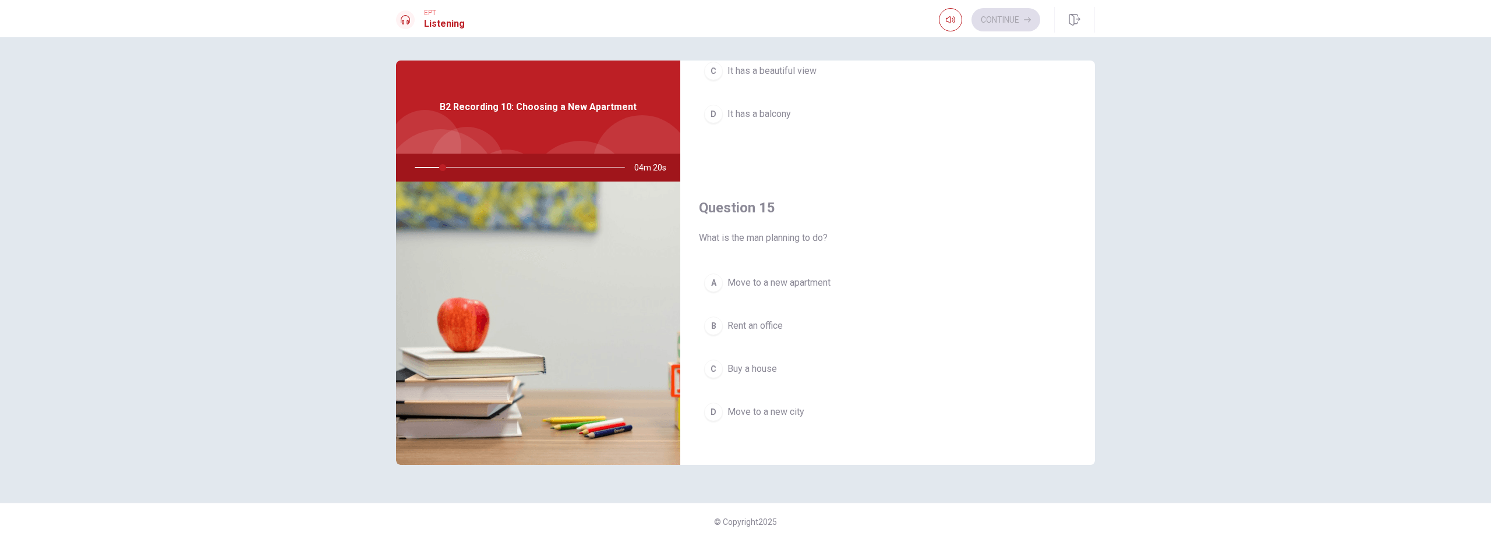
scroll to position [1086, 0]
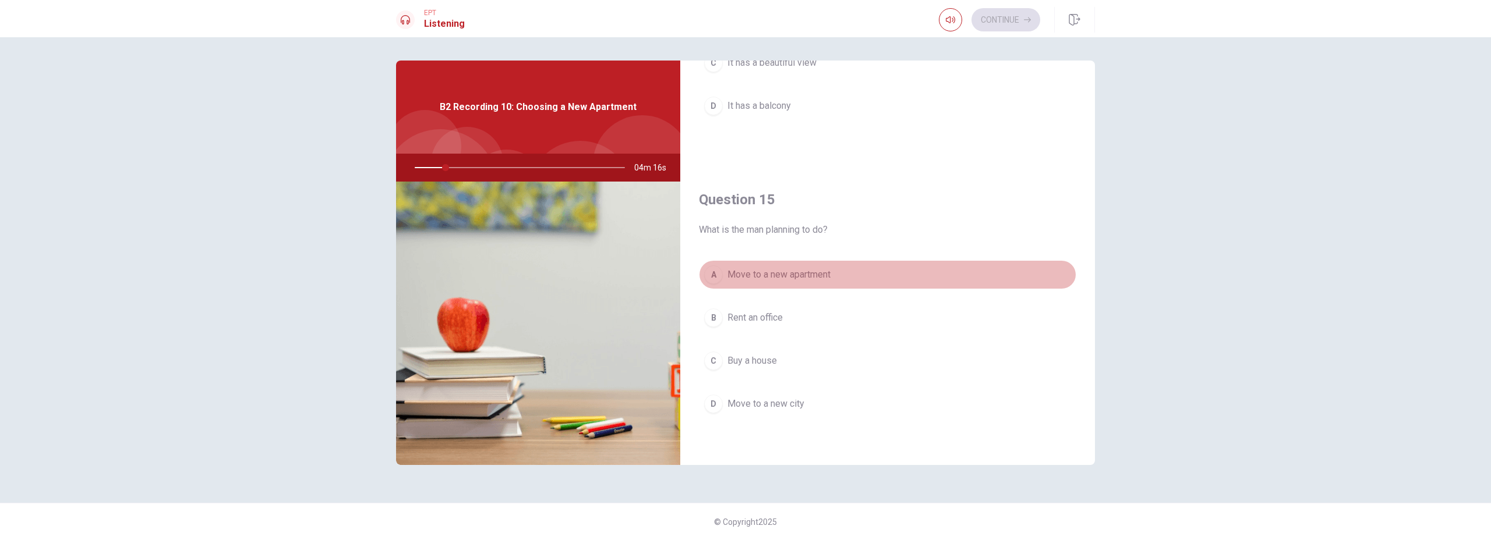
click at [755, 279] on span "Move to a new apartment" at bounding box center [778, 275] width 103 height 14
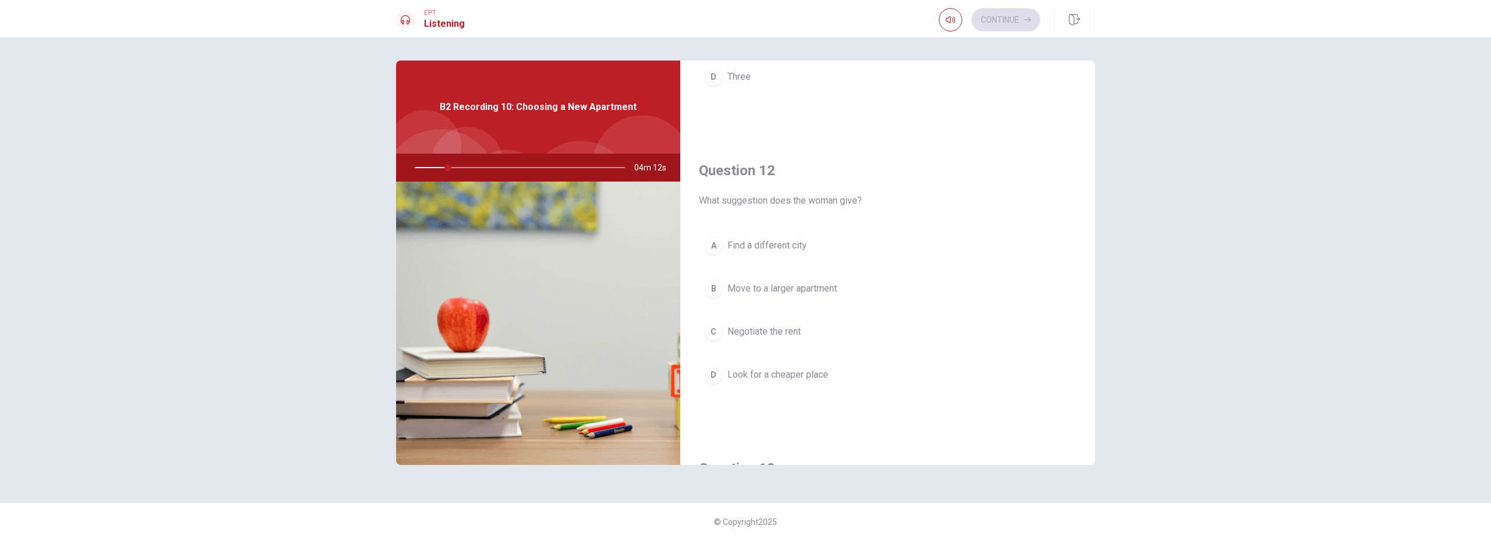
scroll to position [224, 0]
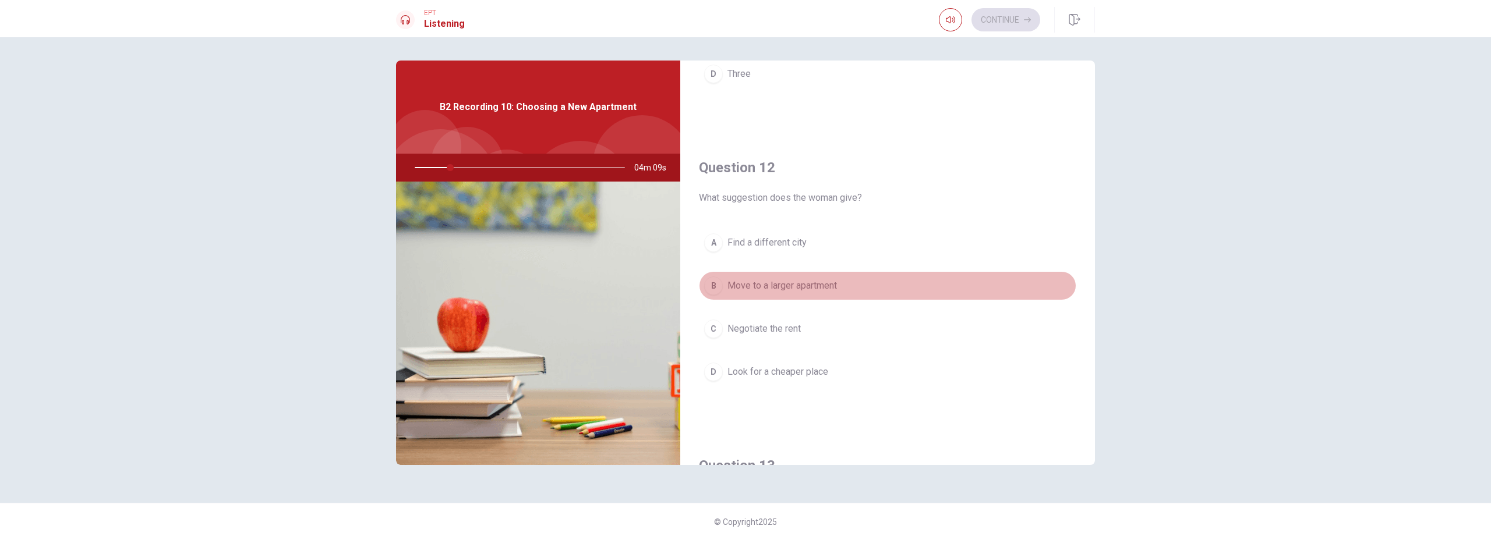
click at [816, 284] on span "Move to a larger apartment" at bounding box center [781, 286] width 109 height 14
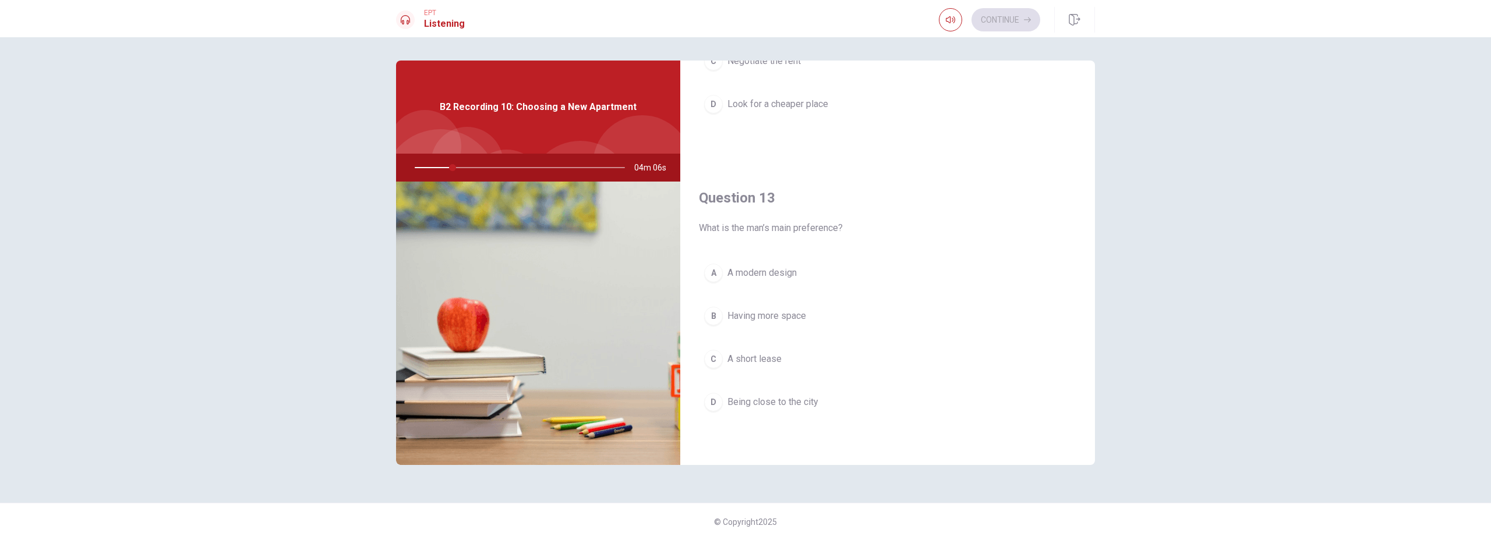
scroll to position [490, 0]
click at [793, 316] on span "Having more space" at bounding box center [766, 318] width 79 height 14
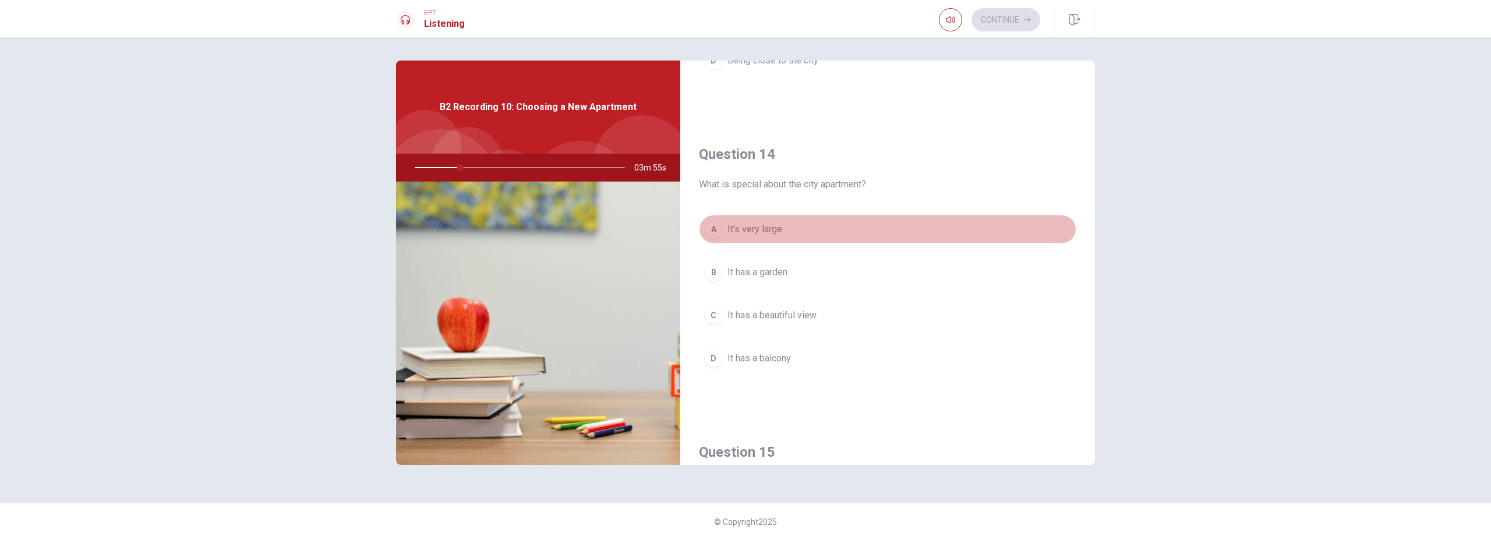
click at [761, 232] on span "It’s very large" at bounding box center [754, 229] width 55 height 14
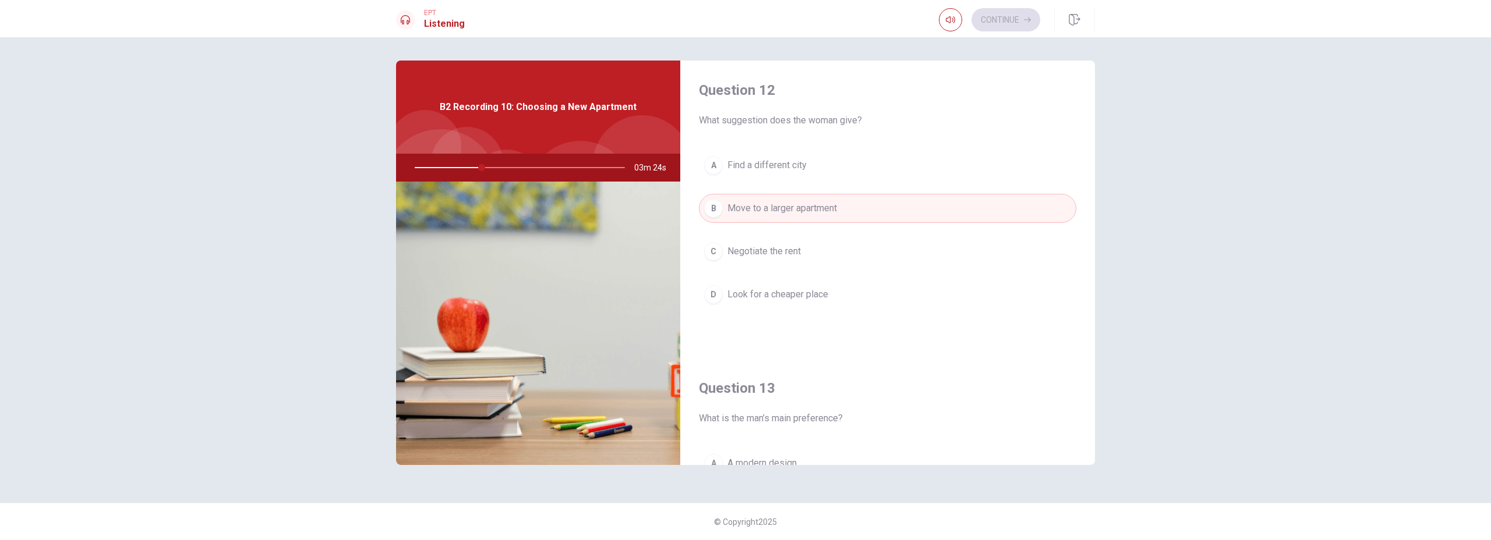
scroll to position [0, 0]
click at [705, 292] on div "D" at bounding box center [713, 297] width 19 height 19
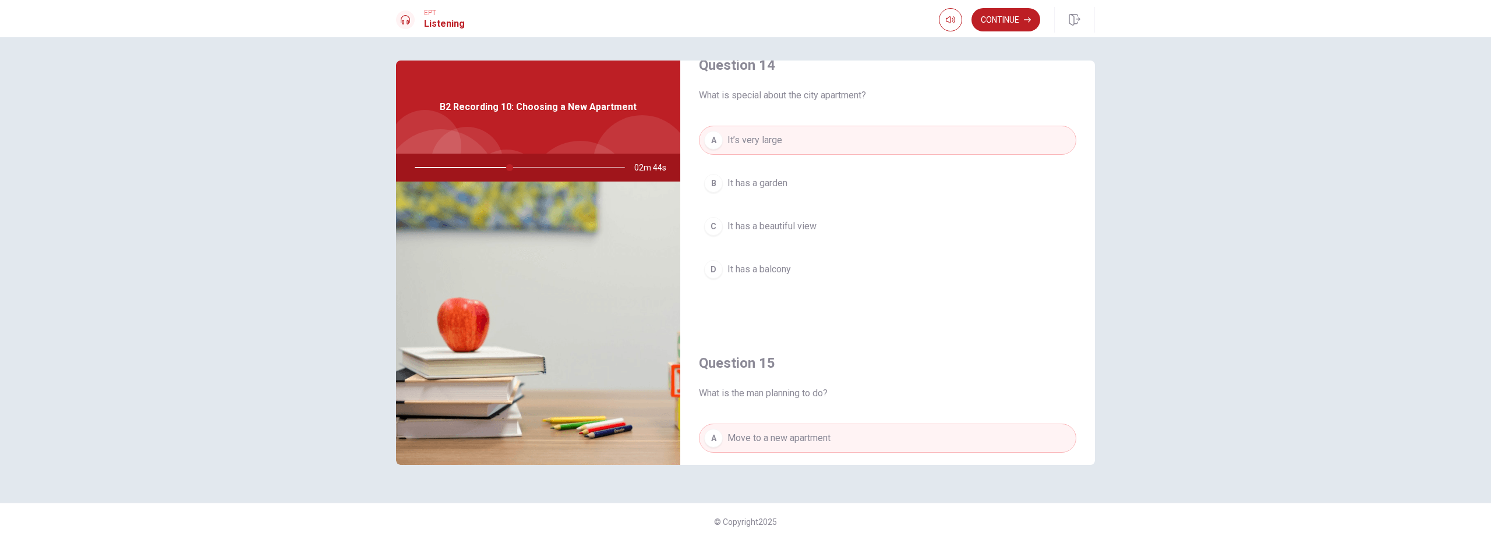
scroll to position [925, 0]
click at [779, 273] on span "It has a balcony" at bounding box center [758, 267] width 63 height 14
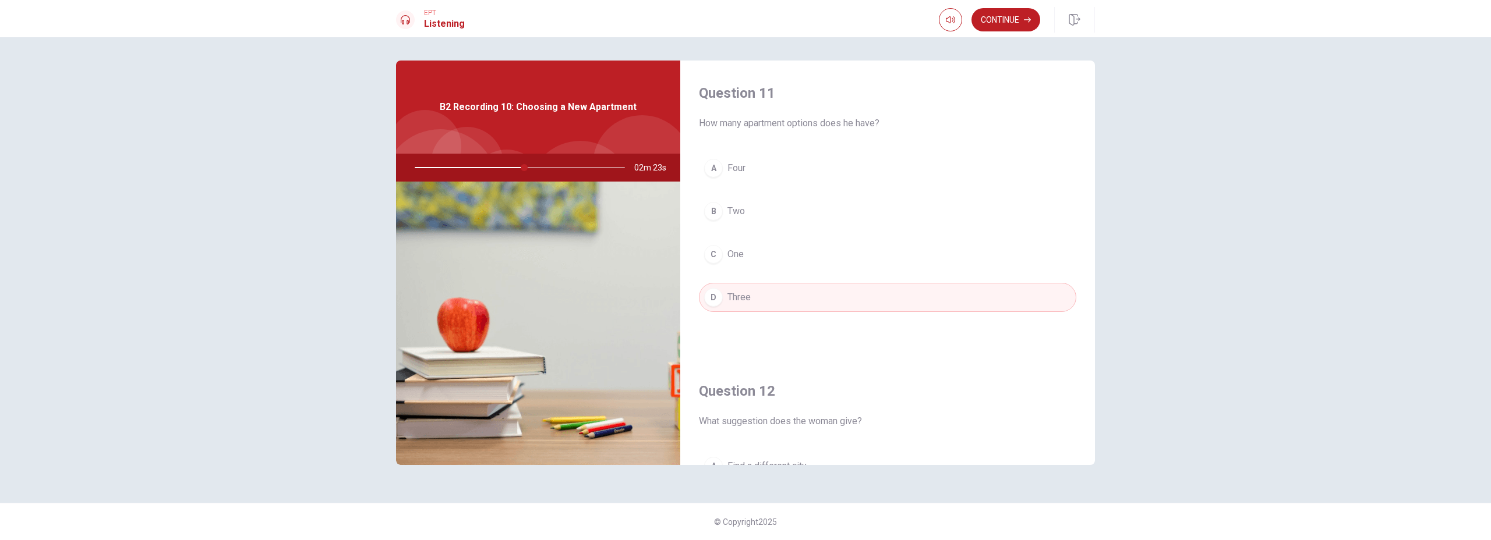
scroll to position [2, 0]
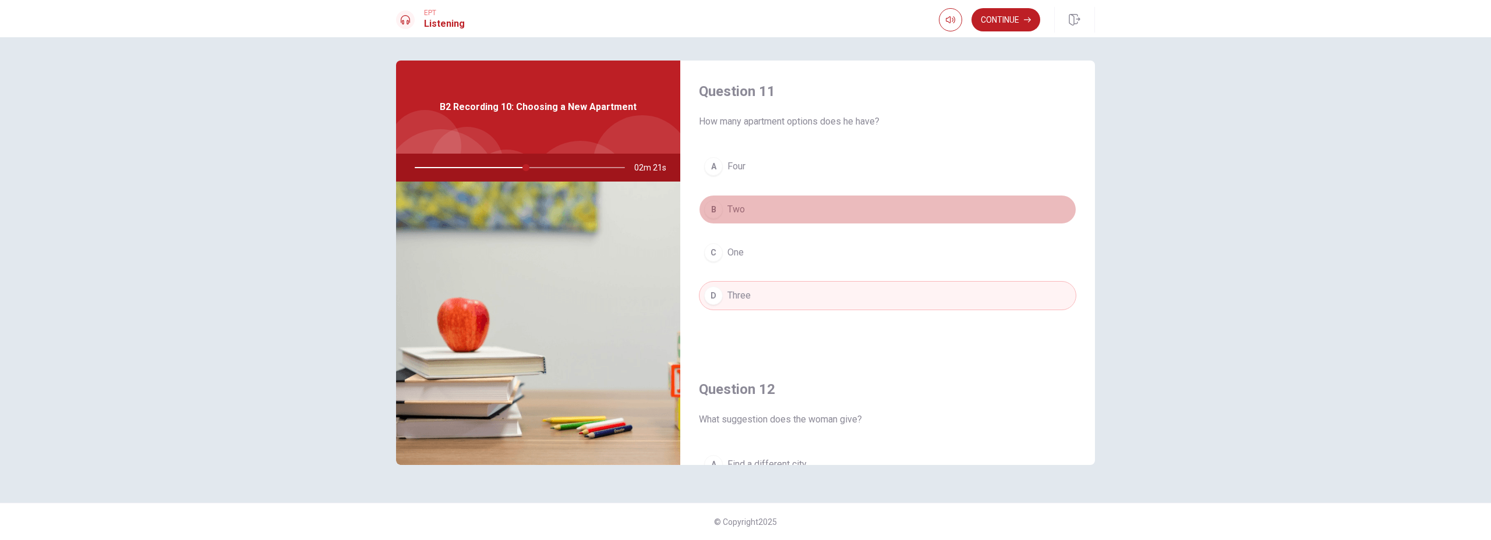
click at [731, 211] on span "Two" at bounding box center [735, 210] width 17 height 14
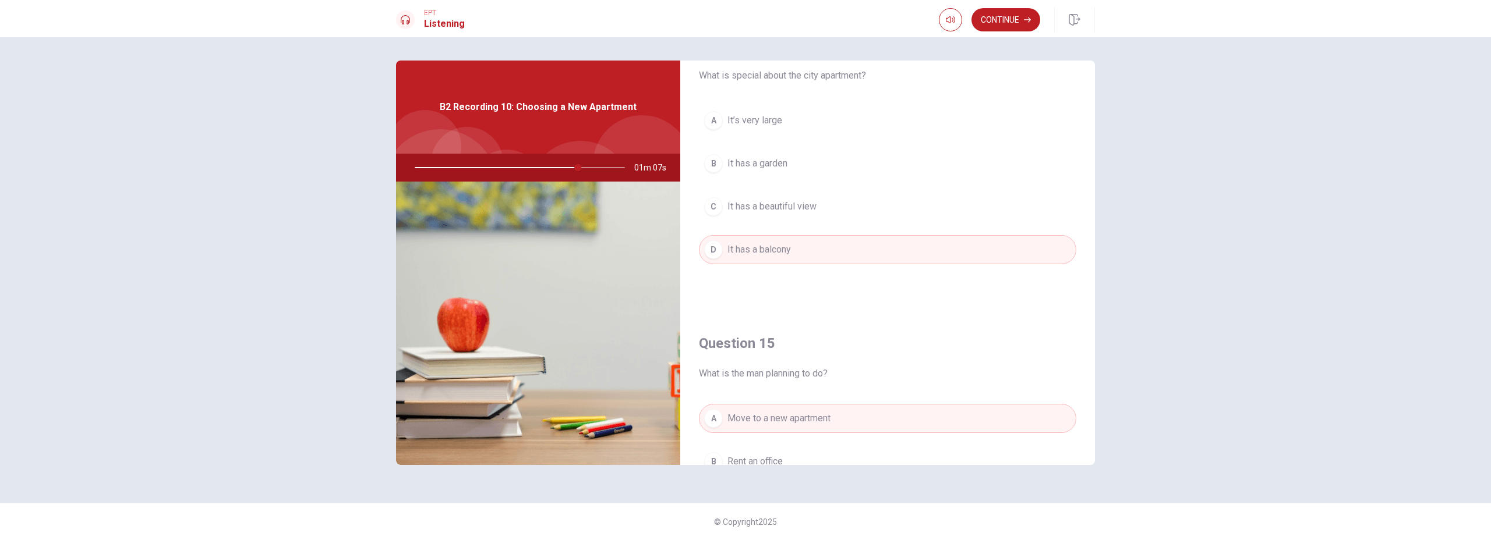
scroll to position [943, 0]
type input "78"
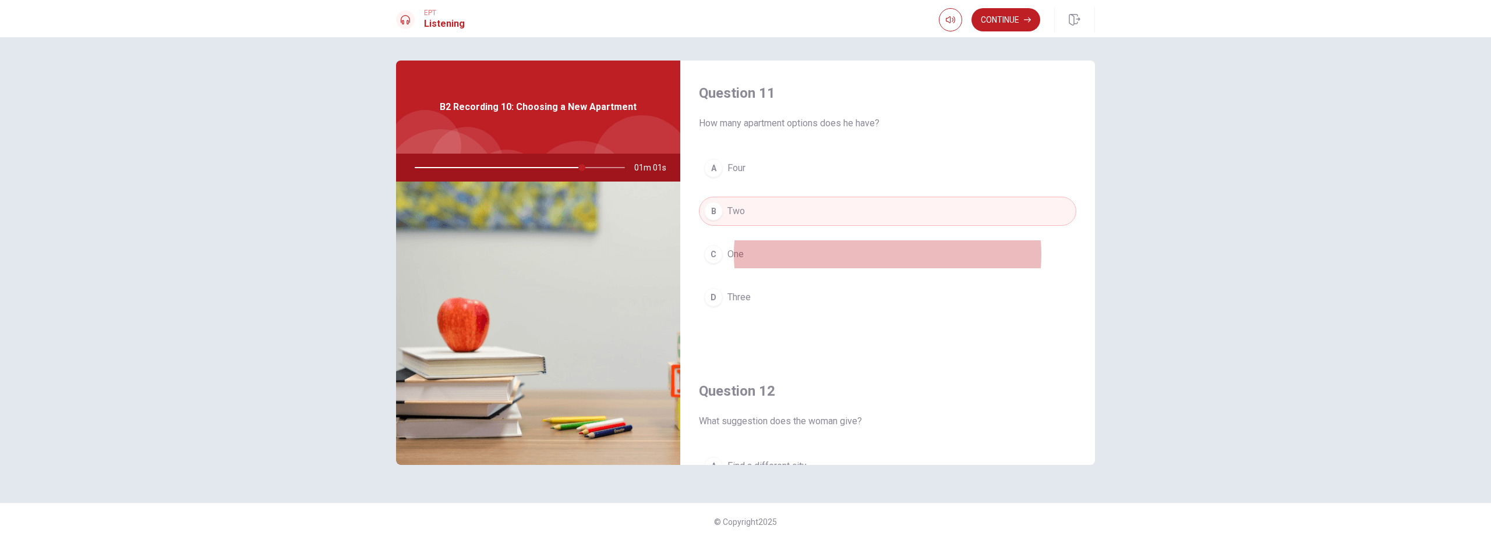
click at [1098, 326] on div "Question 11 How many apartment options does he have? A Four B Two C One D Three…" at bounding box center [745, 270] width 736 height 419
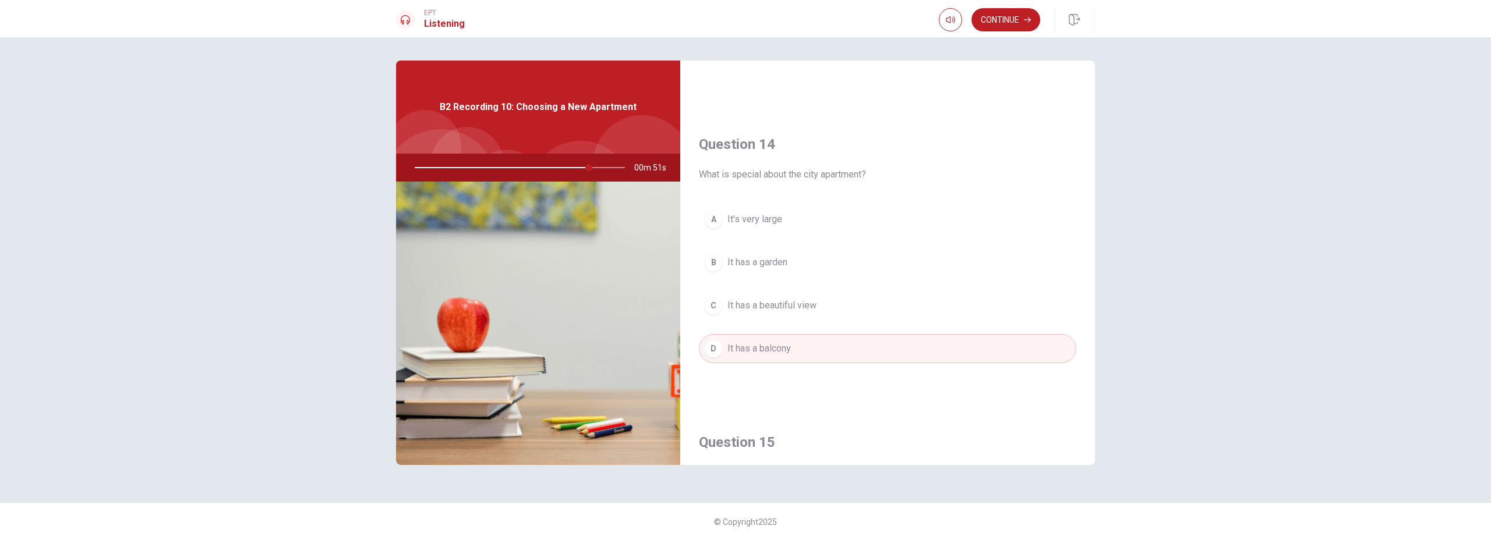
scroll to position [841, 0]
click at [1021, 22] on button "Continue" at bounding box center [1005, 19] width 69 height 23
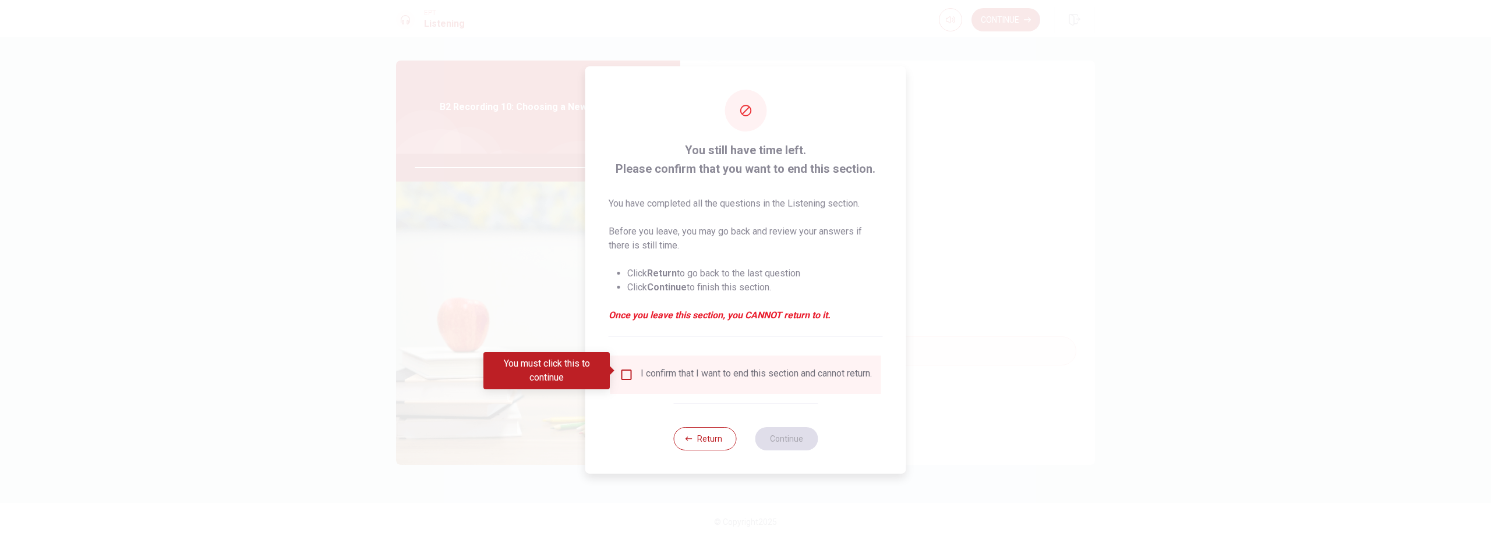
click at [653, 379] on div "I confirm that I want to end this section and cannot return." at bounding box center [756, 375] width 231 height 14
click at [616, 367] on span at bounding box center [613, 370] width 6 height 9
click at [620, 368] on input "You must click this to continue" at bounding box center [627, 375] width 14 height 14
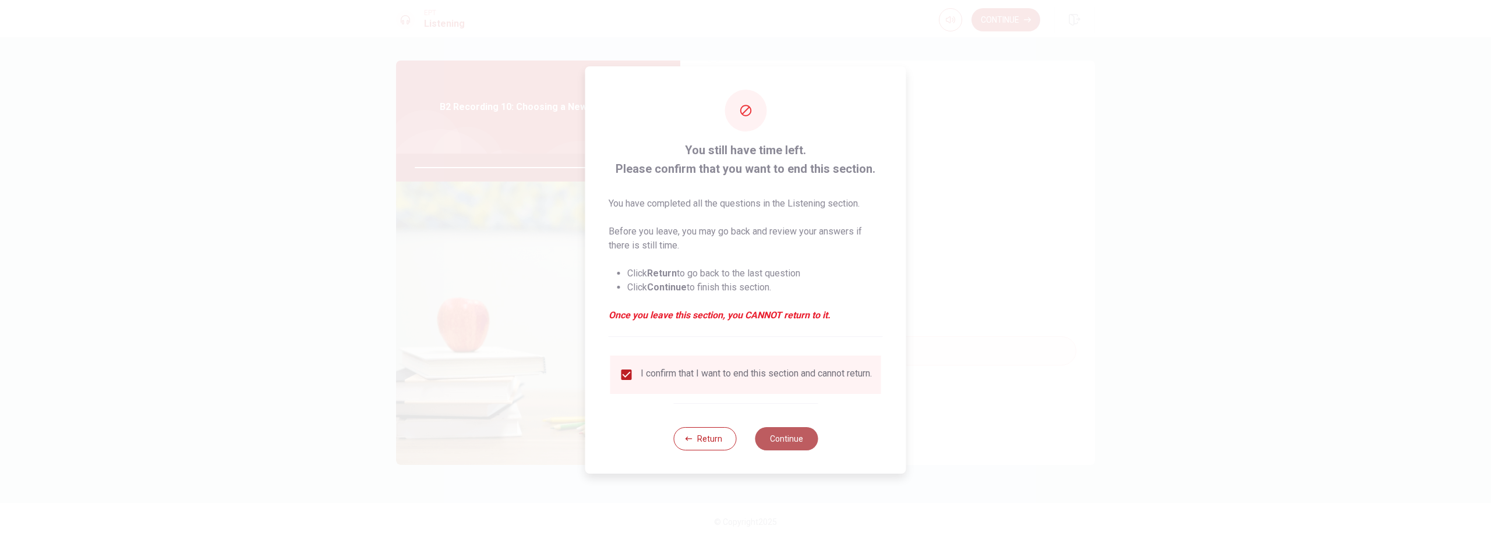
click at [783, 438] on button "Continue" at bounding box center [786, 438] width 63 height 23
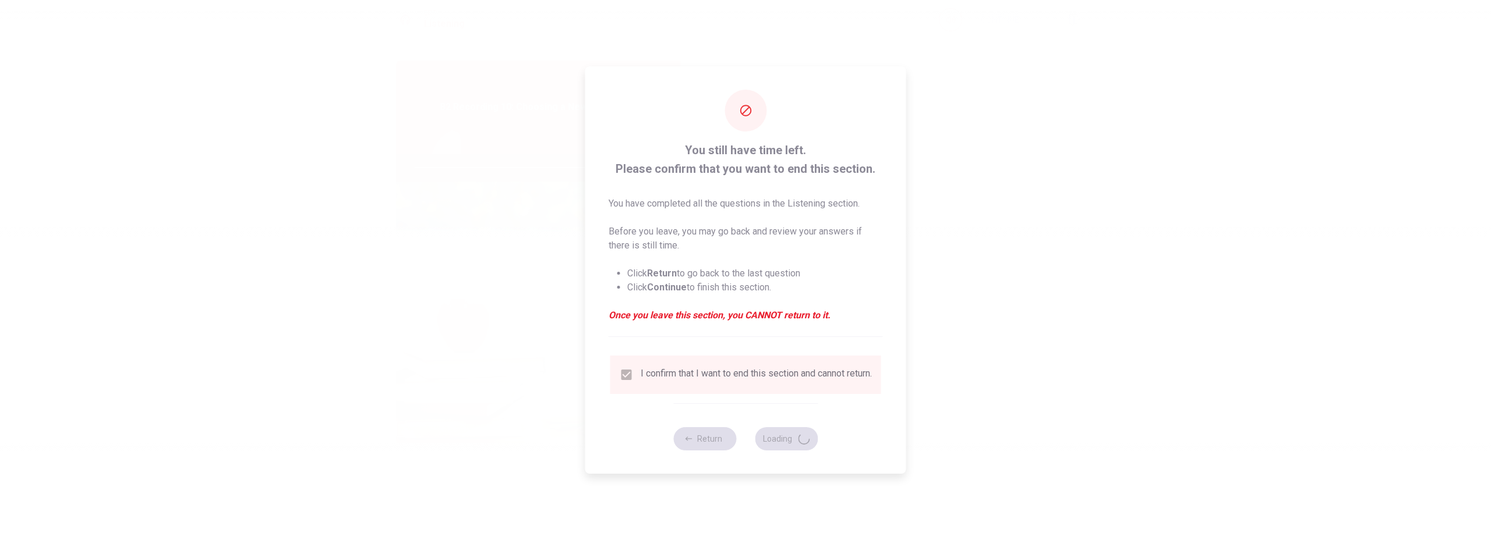
type input "88"
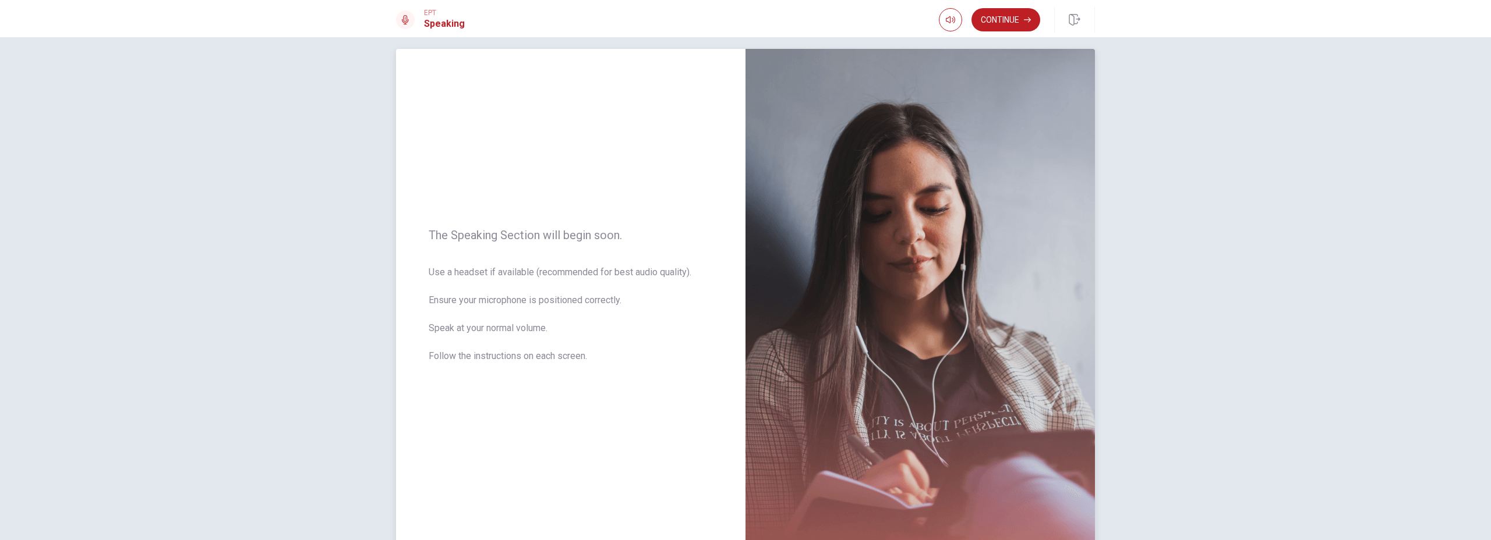
scroll to position [0, 0]
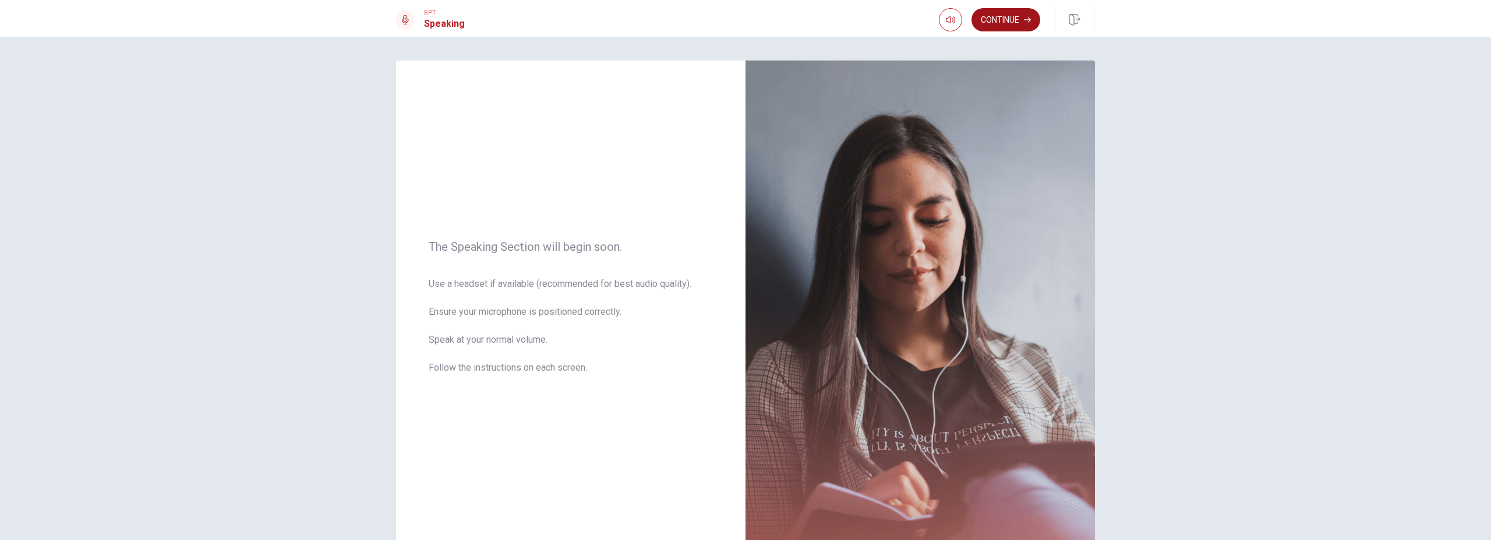
click at [1020, 27] on button "Continue" at bounding box center [1005, 19] width 69 height 23
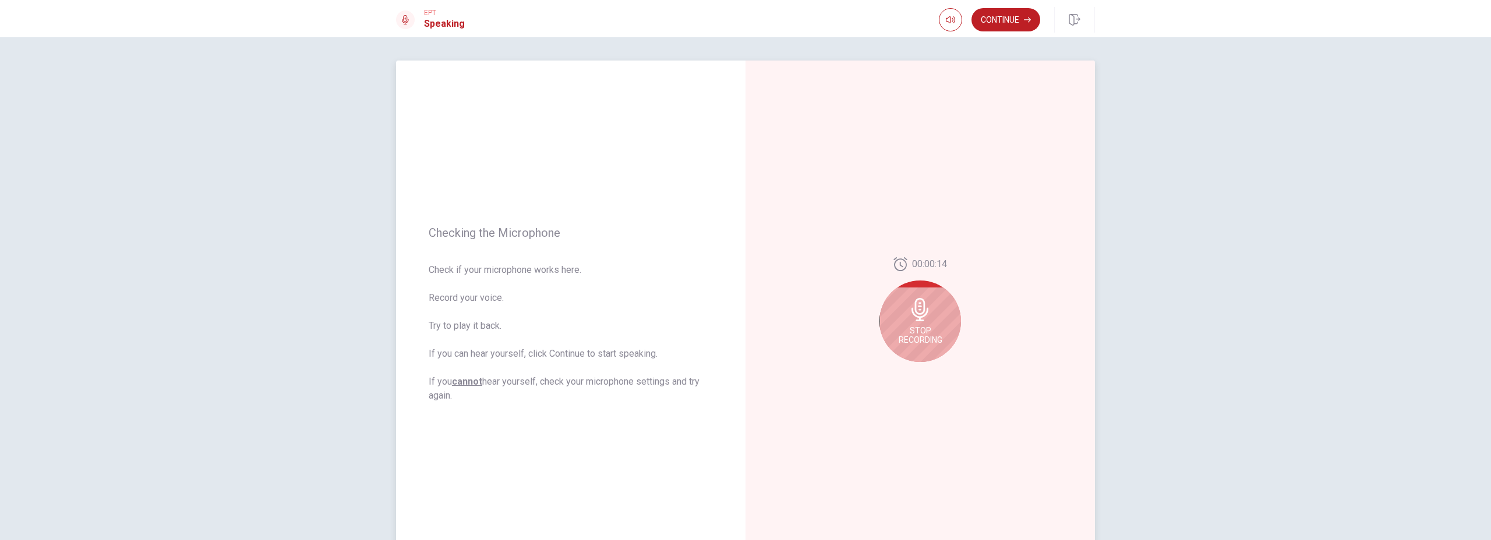
click at [906, 328] on span "Stop Recording" at bounding box center [921, 335] width 44 height 19
click at [920, 309] on icon at bounding box center [919, 313] width 17 height 23
click at [935, 370] on icon "Play Audio" at bounding box center [932, 371] width 5 height 7
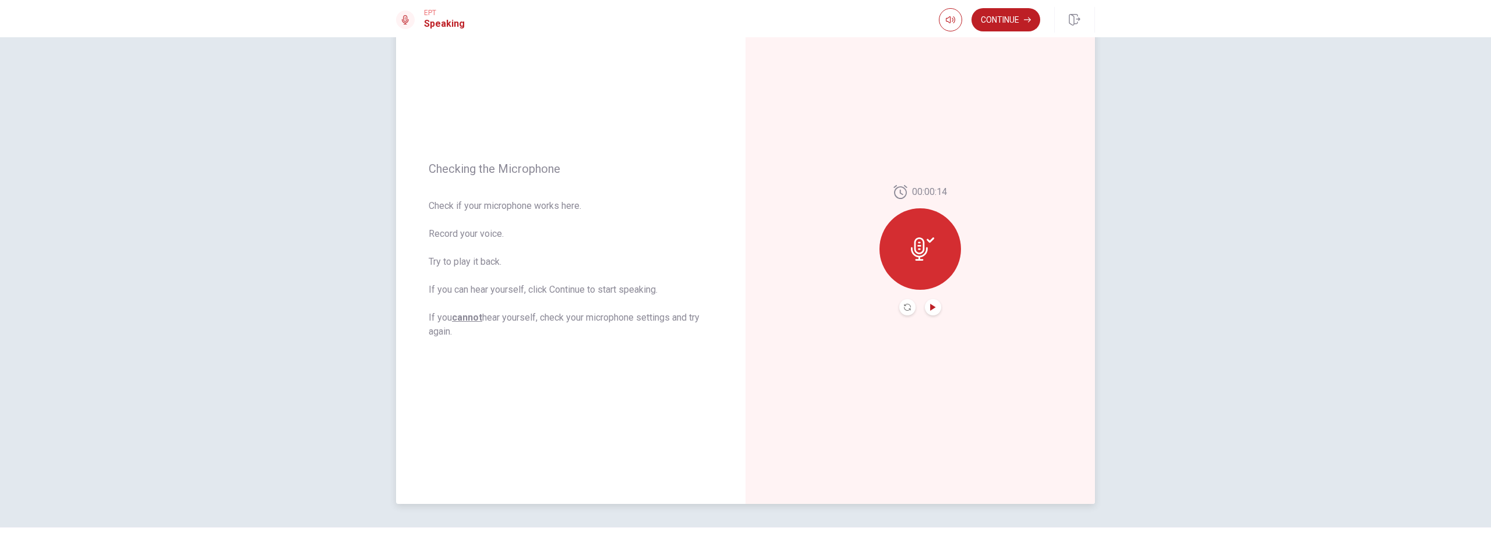
scroll to position [65, 0]
click at [923, 248] on icon at bounding box center [919, 247] width 17 height 23
click at [893, 191] on icon at bounding box center [899, 191] width 13 height 14
click at [907, 306] on icon "Record Again" at bounding box center [907, 306] width 7 height 7
click at [929, 254] on icon at bounding box center [920, 244] width 23 height 23
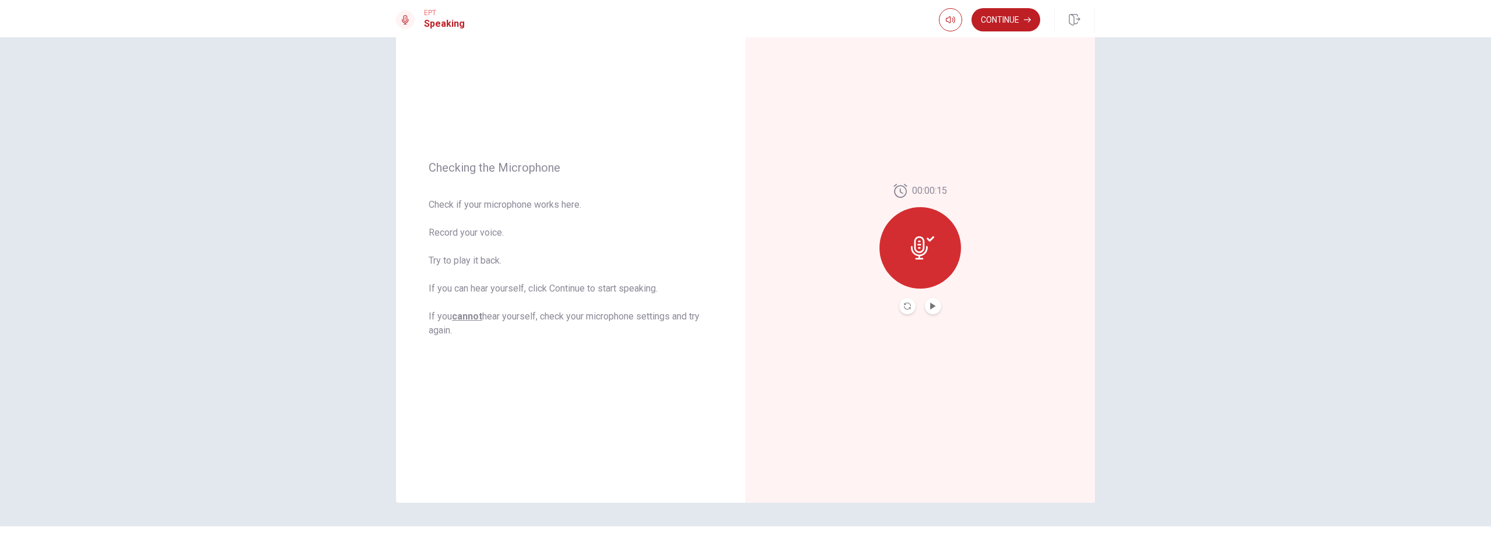
click at [913, 305] on button "Record Again" at bounding box center [907, 306] width 16 height 16
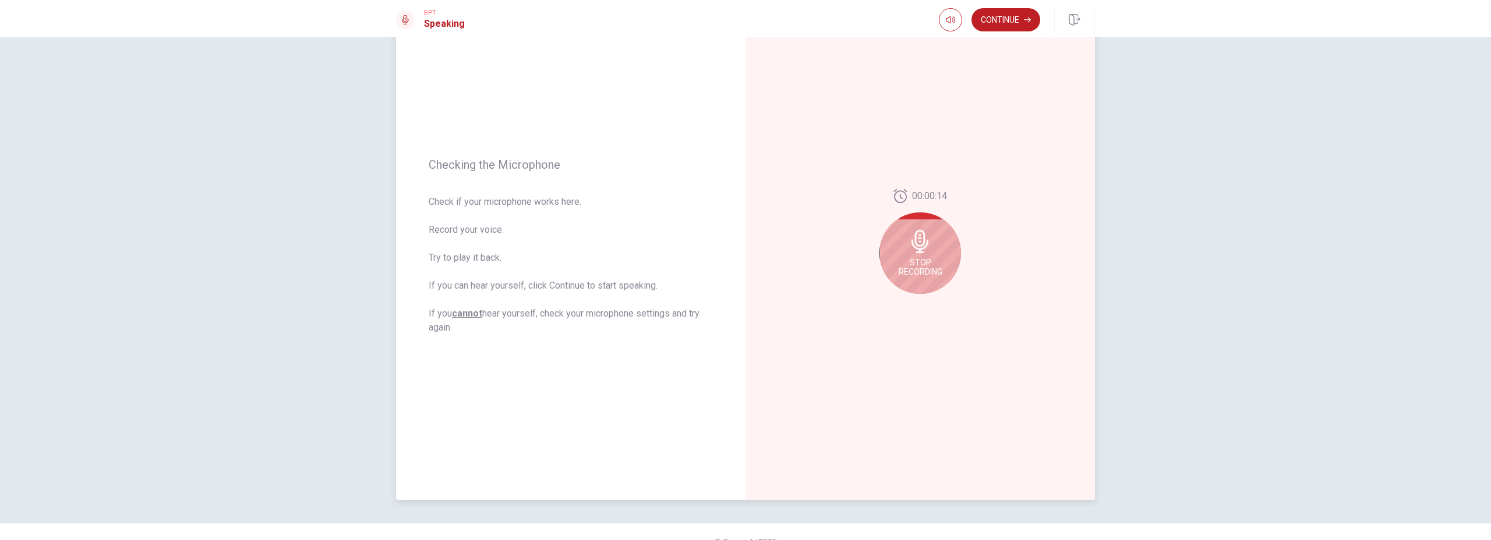
click at [917, 243] on icon at bounding box center [920, 241] width 23 height 23
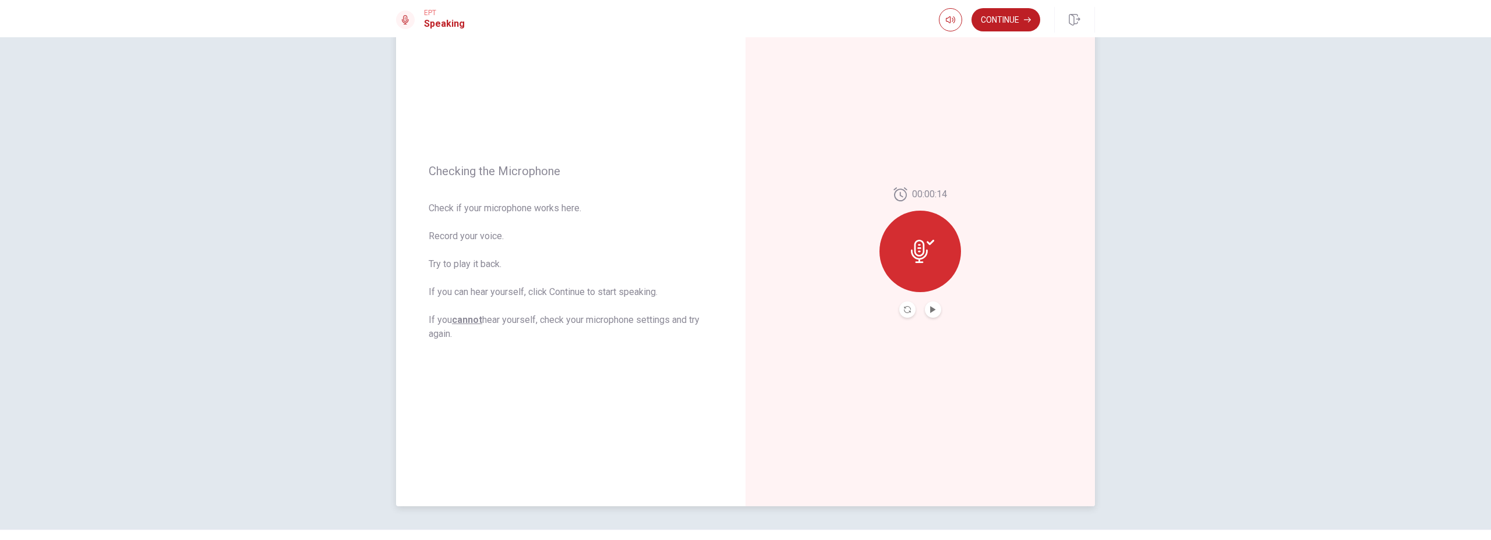
scroll to position [61, 0]
click at [934, 313] on icon "Play Audio" at bounding box center [932, 310] width 7 height 7
click at [909, 311] on icon "Record Again" at bounding box center [907, 310] width 7 height 7
click at [918, 256] on icon at bounding box center [919, 249] width 17 height 23
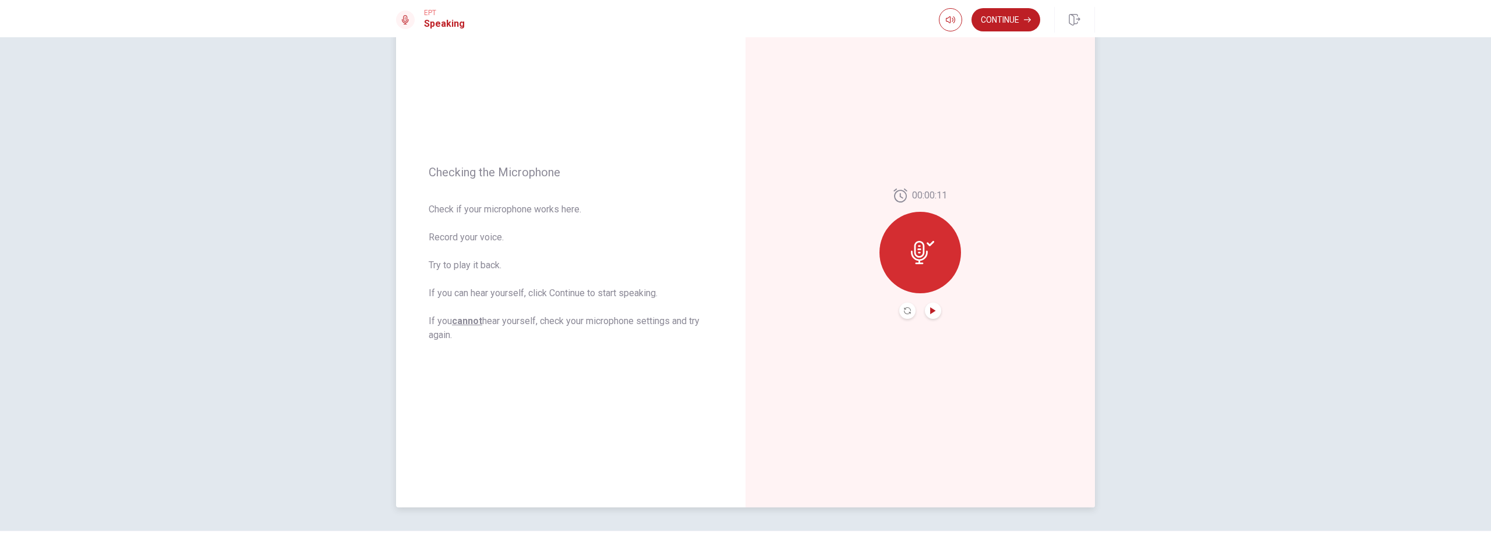
click at [931, 308] on icon "Play Audio" at bounding box center [932, 310] width 5 height 7
click at [1004, 23] on button "Continue" at bounding box center [1005, 19] width 69 height 23
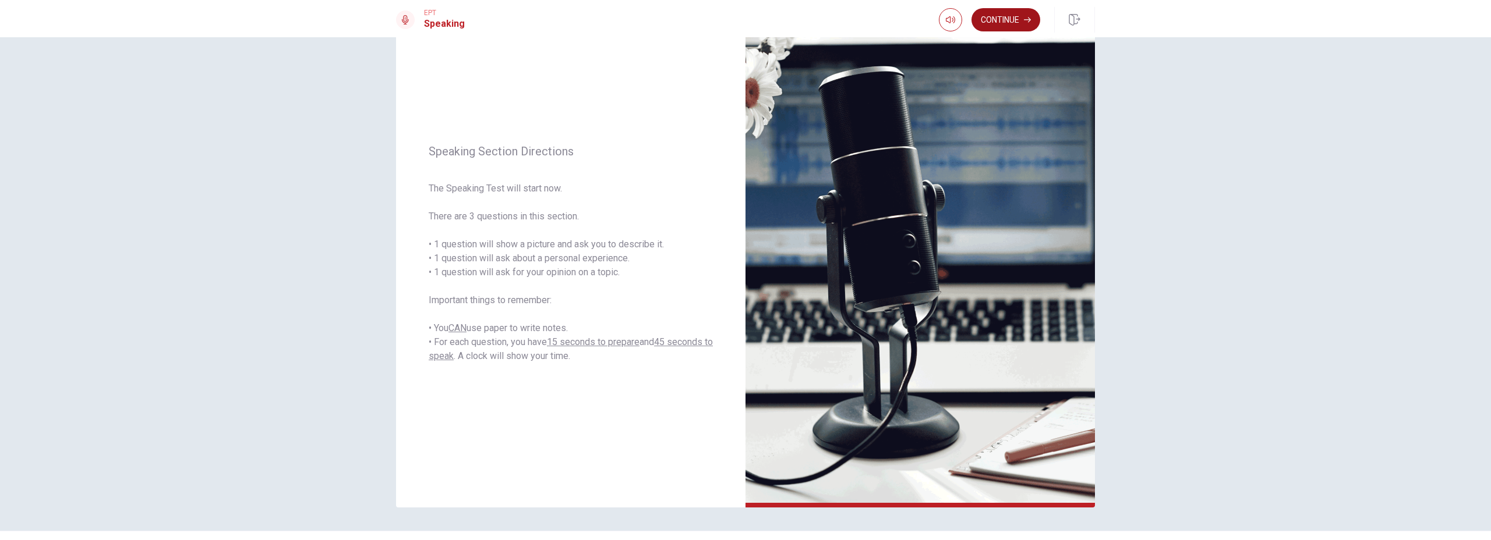
click at [1012, 24] on button "Continue" at bounding box center [1005, 19] width 69 height 23
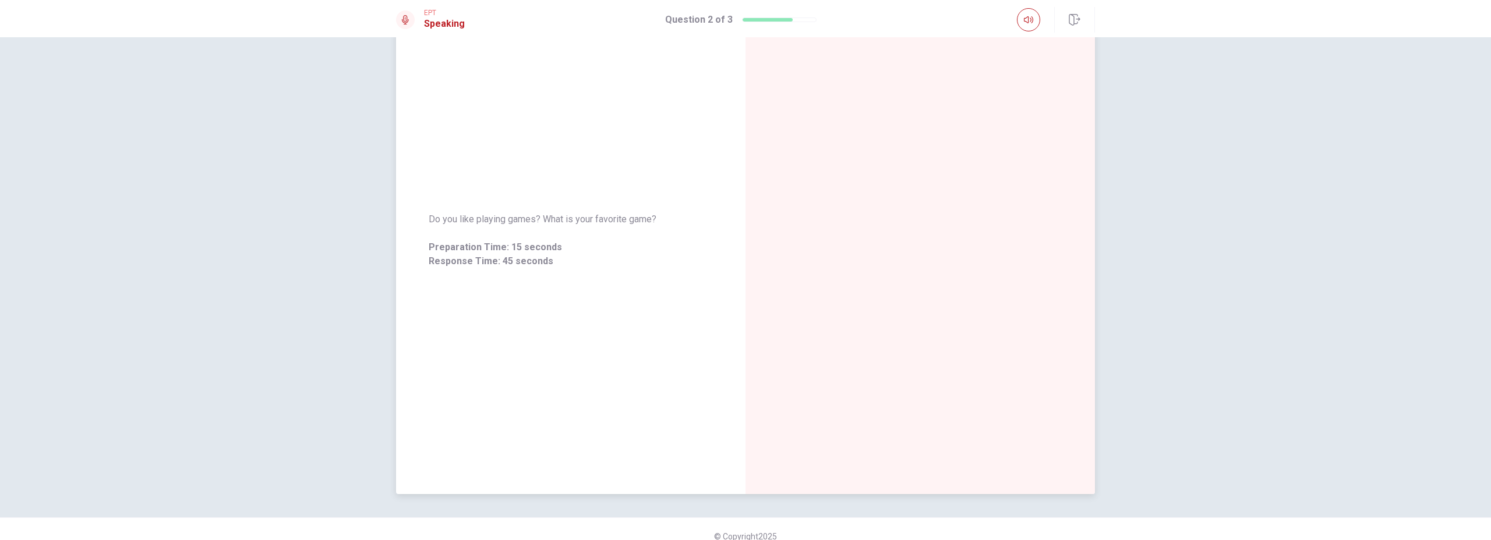
scroll to position [0, 0]
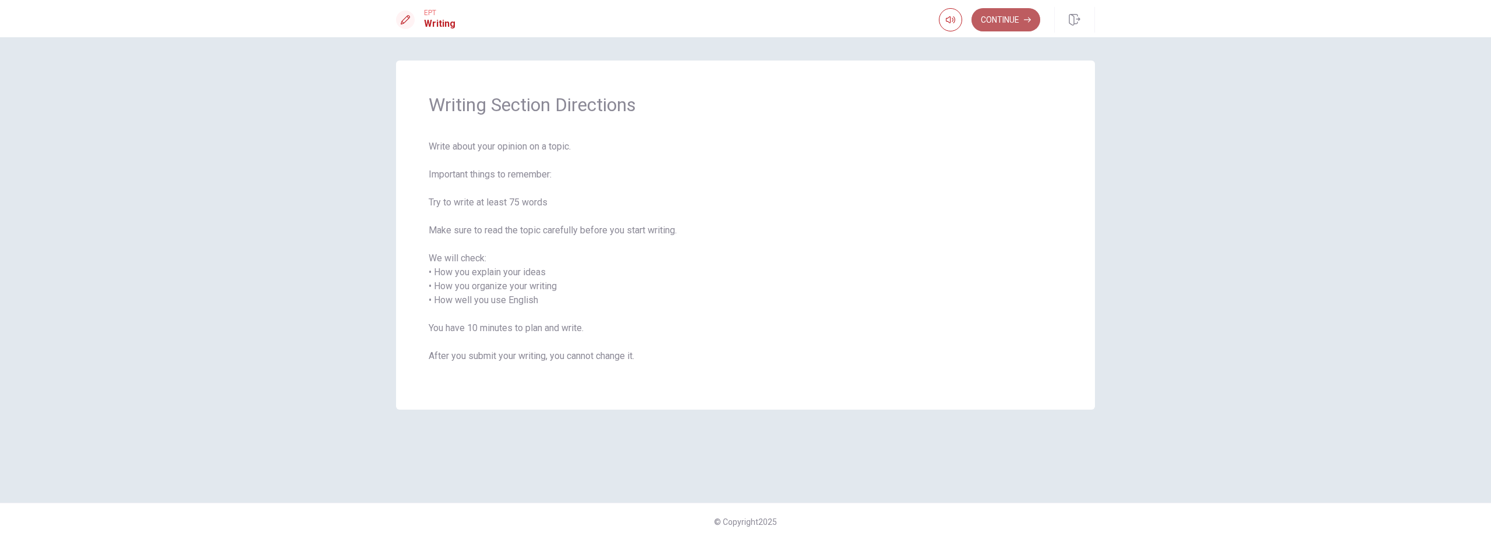
click at [1000, 26] on button "Continue" at bounding box center [1005, 19] width 69 height 23
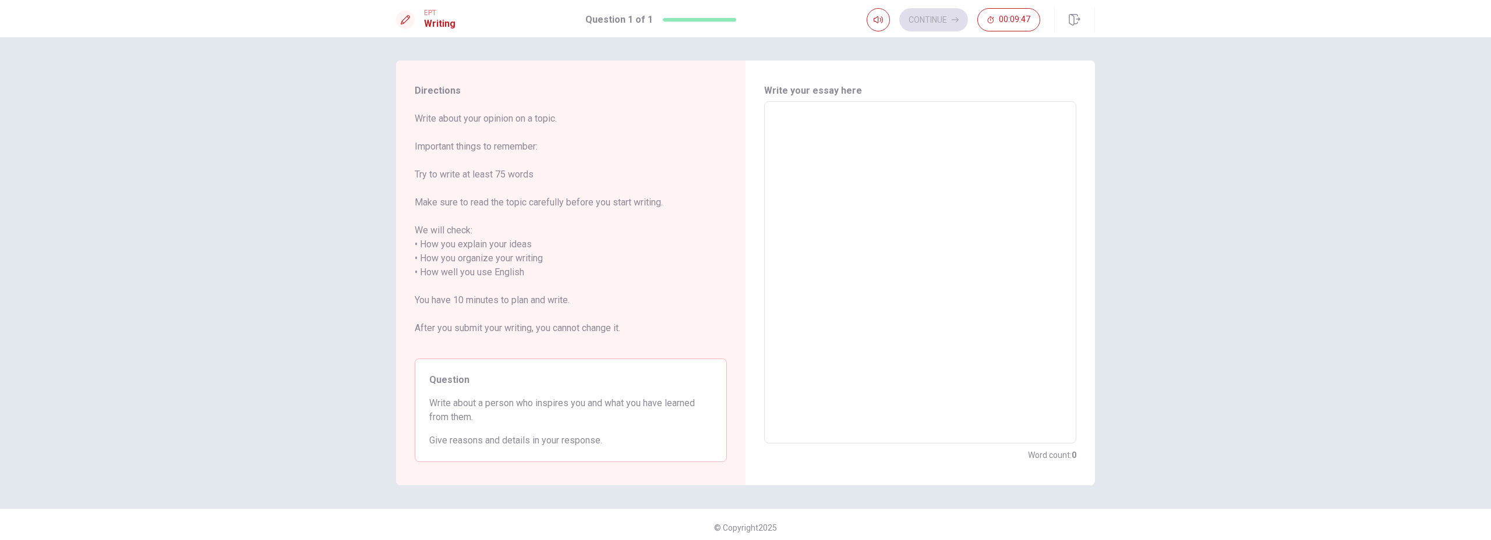
click at [921, 239] on textarea at bounding box center [920, 272] width 296 height 323
type textarea "W"
type textarea "x"
type textarea "Wh"
type textarea "x"
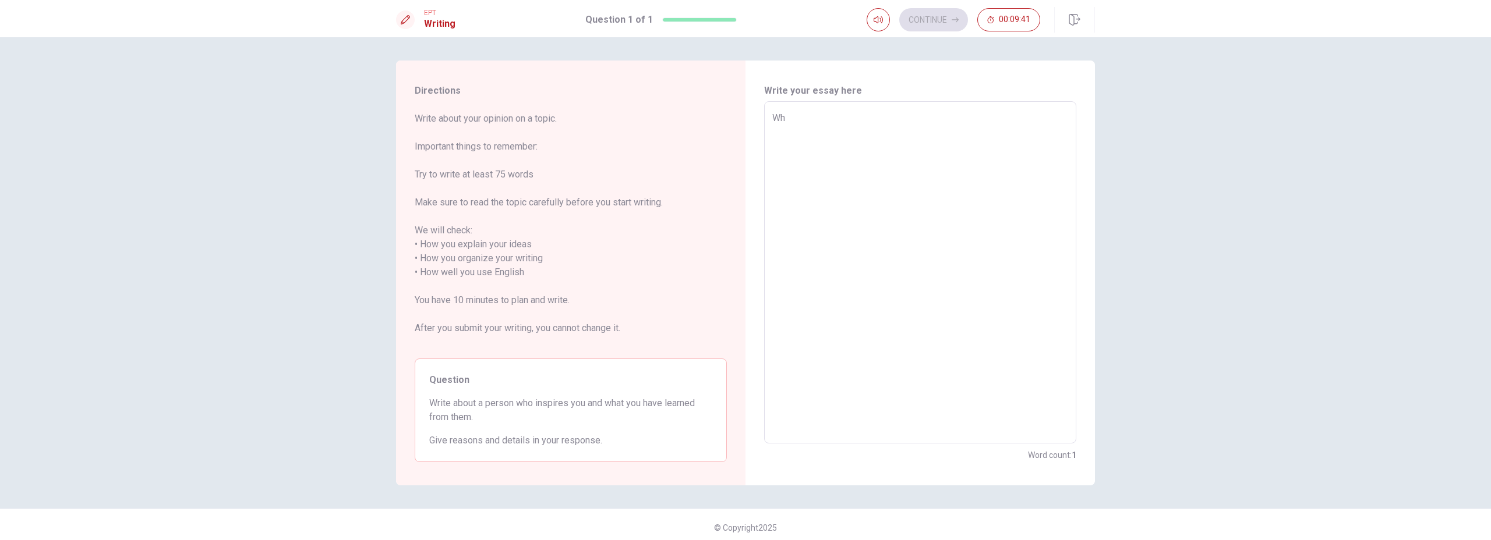
type textarea "Who"
type textarea "x"
type textarea "Who"
type textarea "x"
type textarea "Who a"
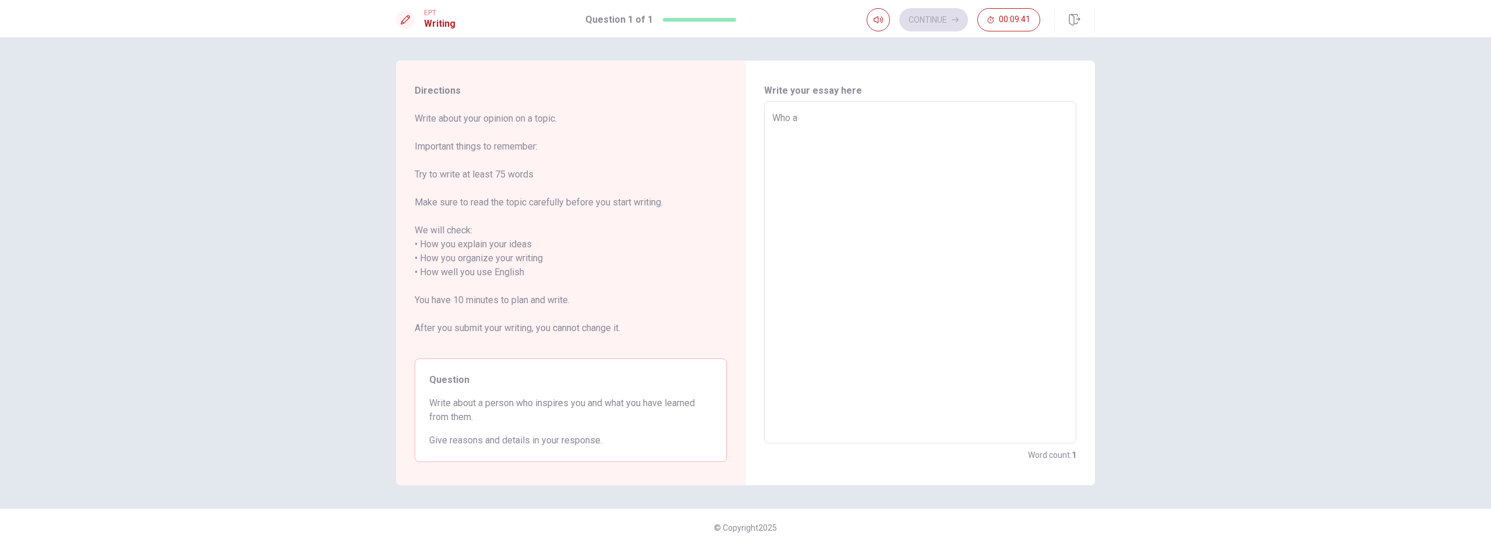
type textarea "x"
type textarea "Who a"
type textarea "x"
type textarea "Who a p"
type textarea "x"
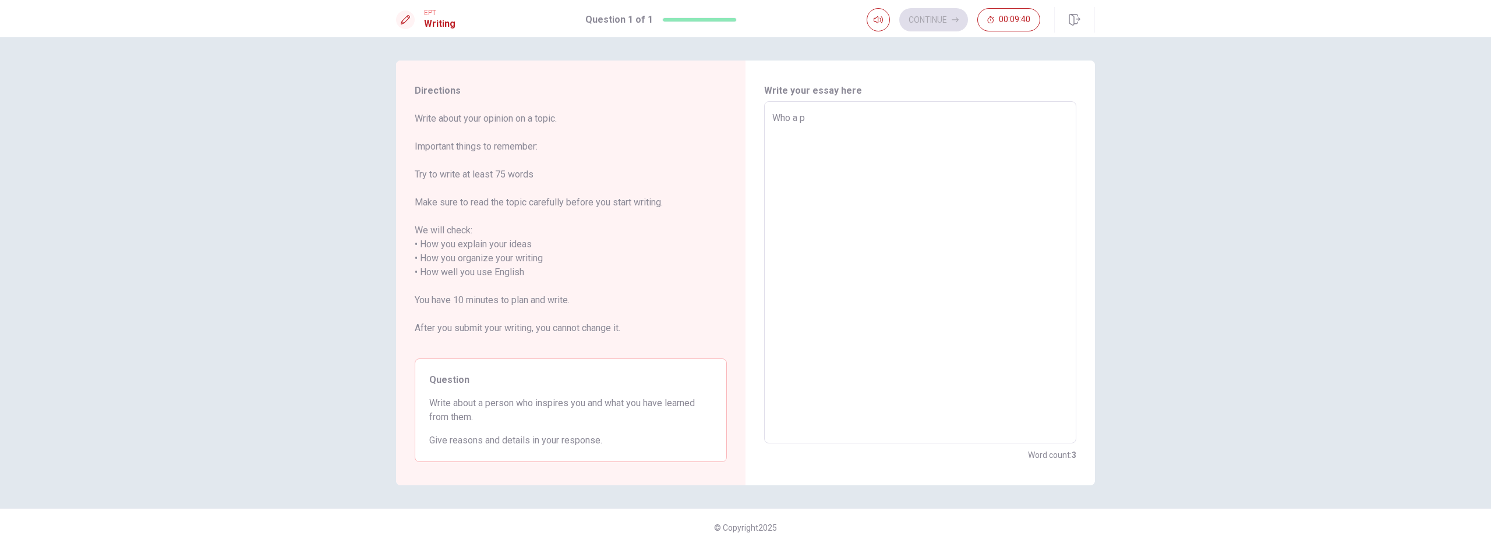
type textarea "Who a pe"
type textarea "x"
type textarea "Who a per"
type textarea "x"
type textarea "Who a pers"
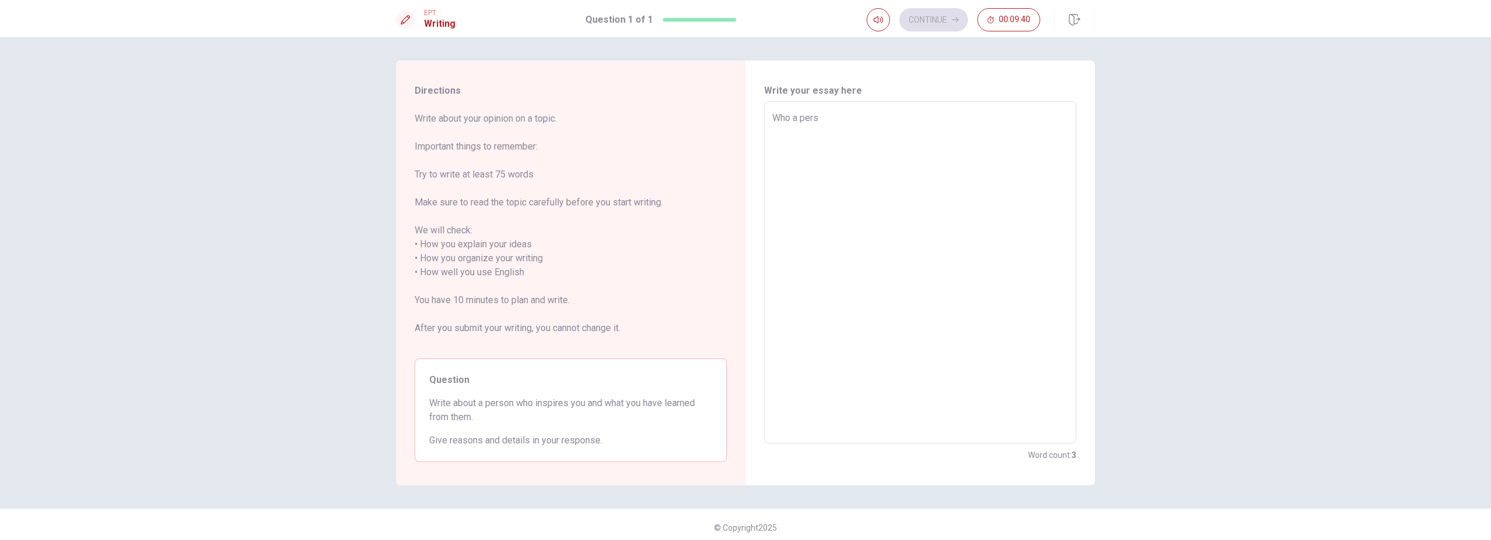
type textarea "x"
type textarea "Who a perso"
type textarea "x"
type textarea "Who a person"
type textarea "x"
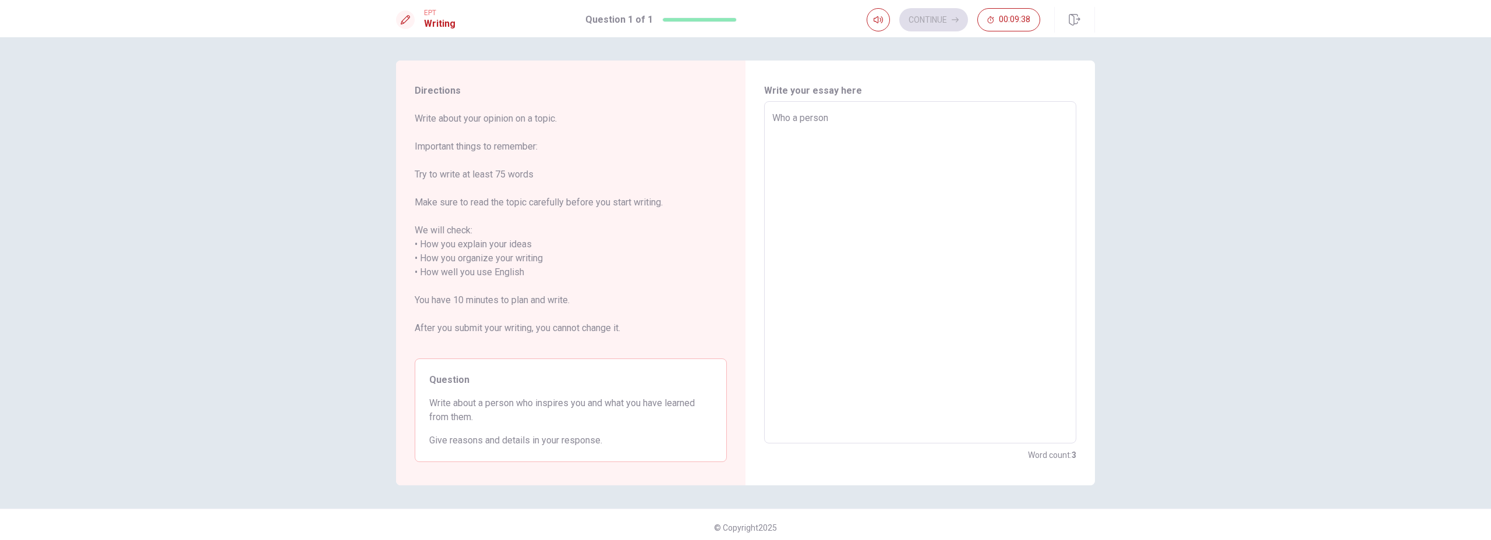
type textarea "Who a person"
type textarea "x"
type textarea "Who a person i"
type textarea "x"
type textarea "Who a person in"
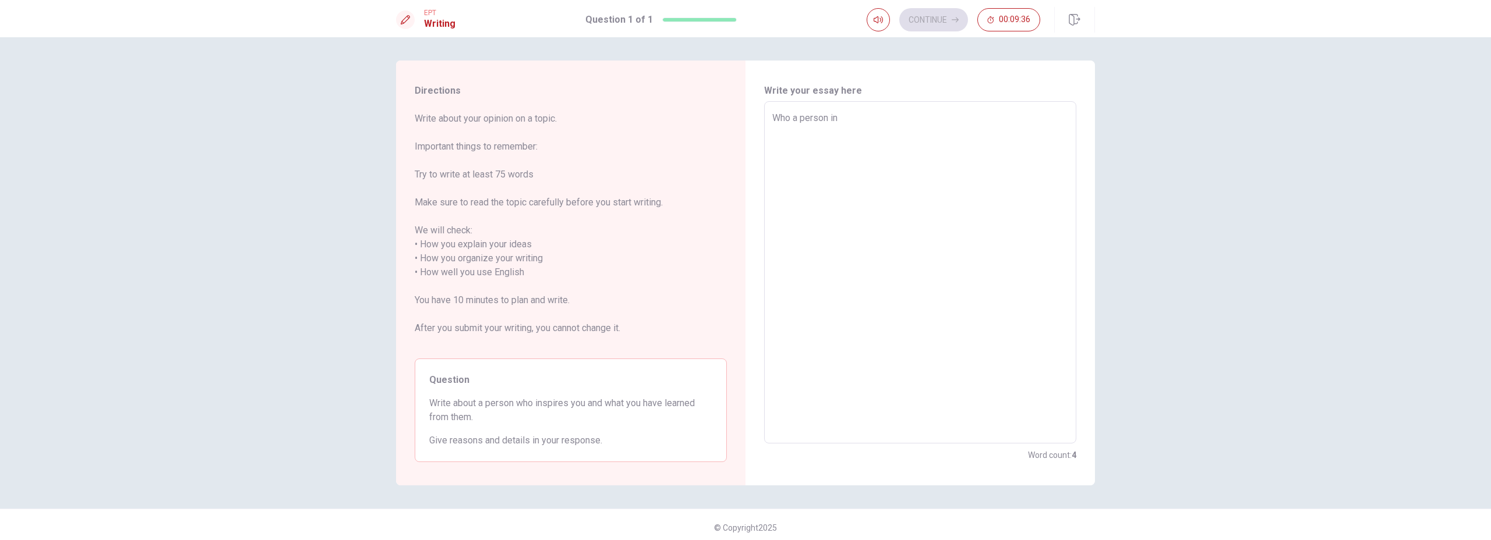
type textarea "x"
type textarea "Who a person ins"
type textarea "x"
type textarea "Who a person insp"
type textarea "x"
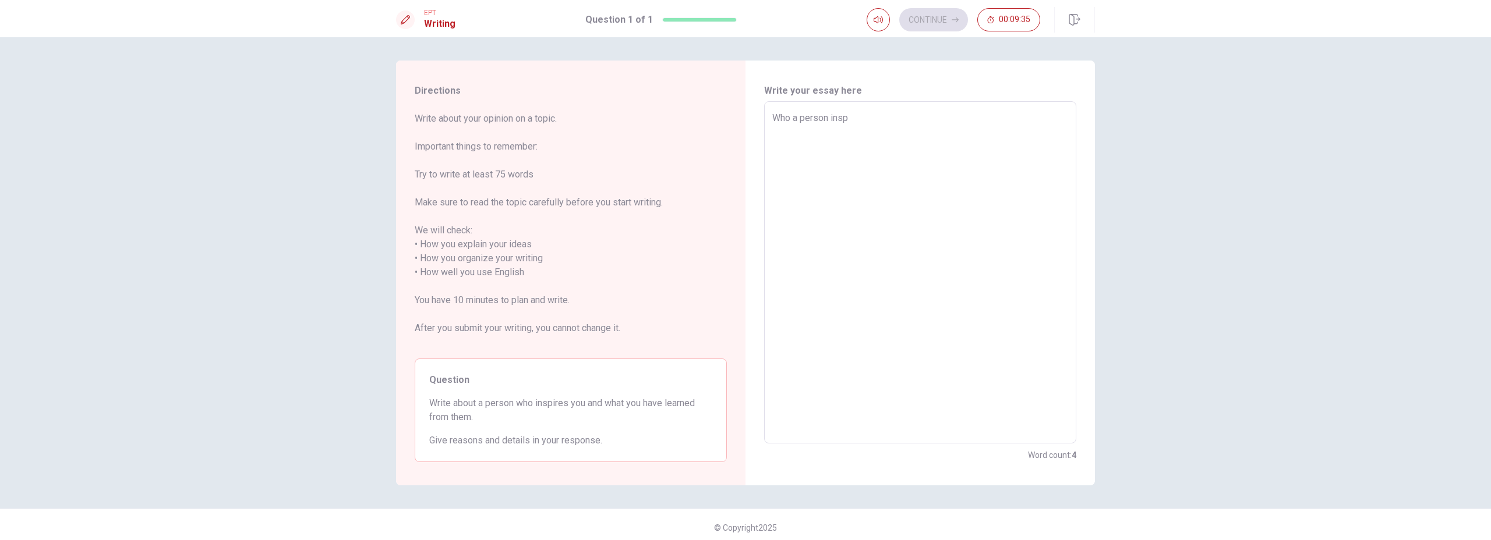
type textarea "Who a person inspi"
type textarea "x"
type textarea "Who a person inspir"
type textarea "x"
type textarea "Who a person inspire"
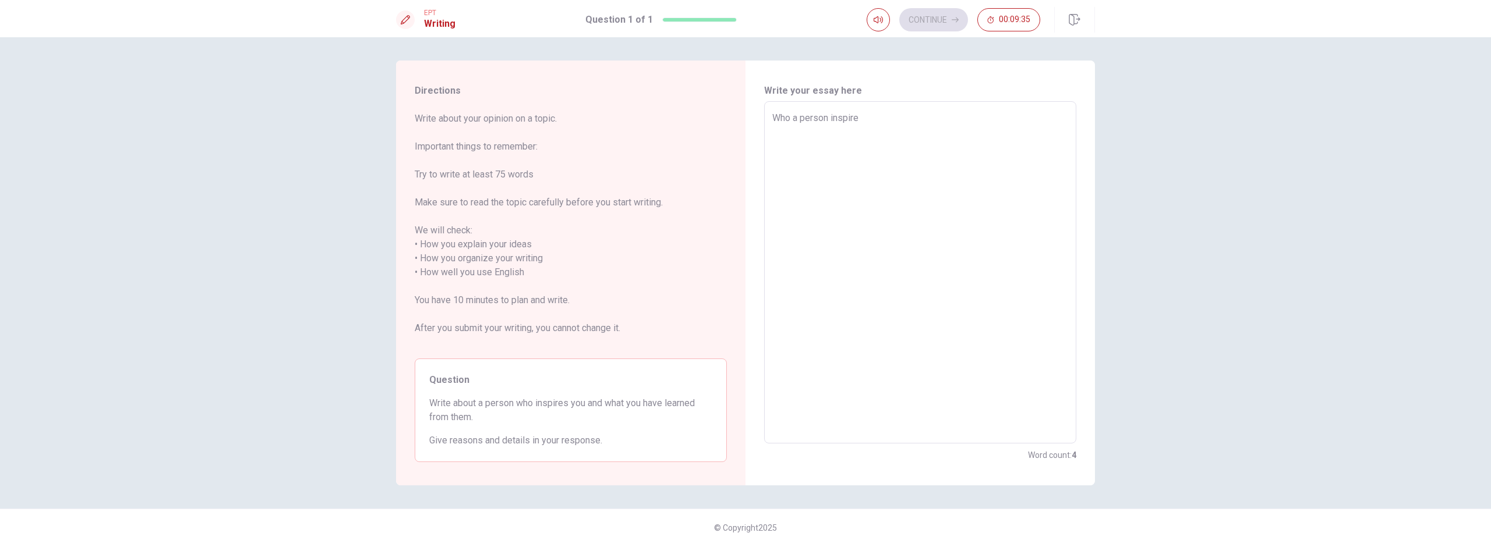
type textarea "x"
type textarea "Who a person inspire"
type textarea "x"
type textarea "Who a person inspire m"
type textarea "x"
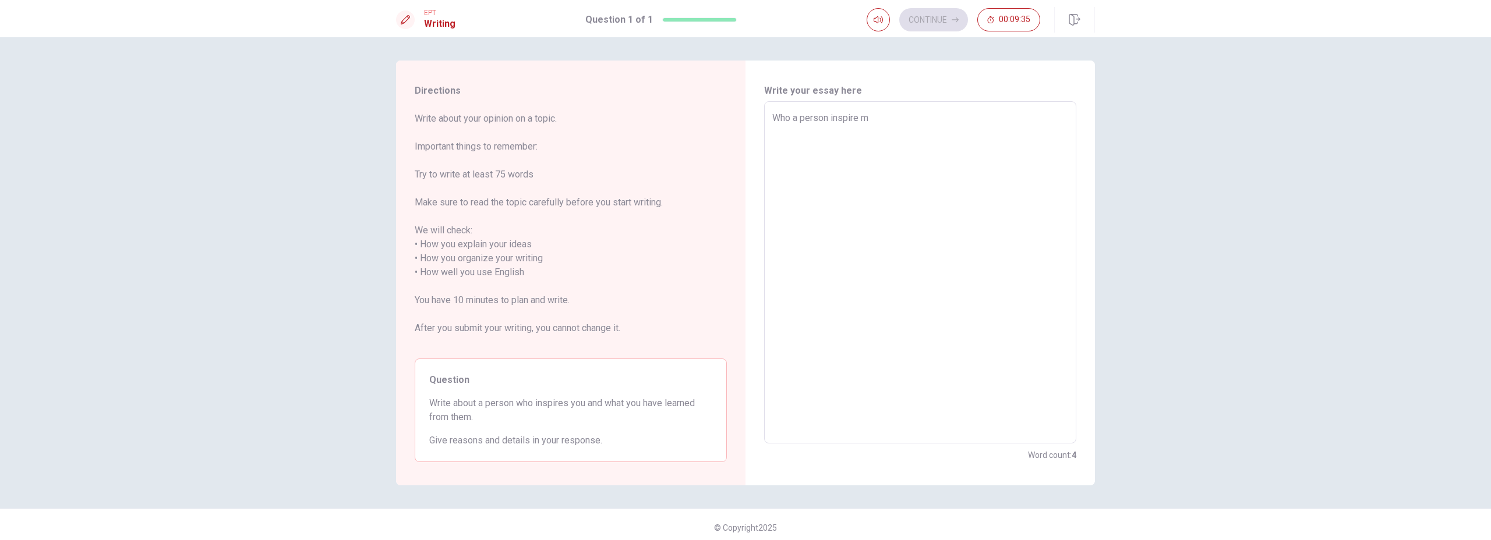
type textarea "Who a person inspire me"
type textarea "x"
type textarea "Who a person inspire me?"
type textarea "x"
type textarea "Who a person inspire me?"
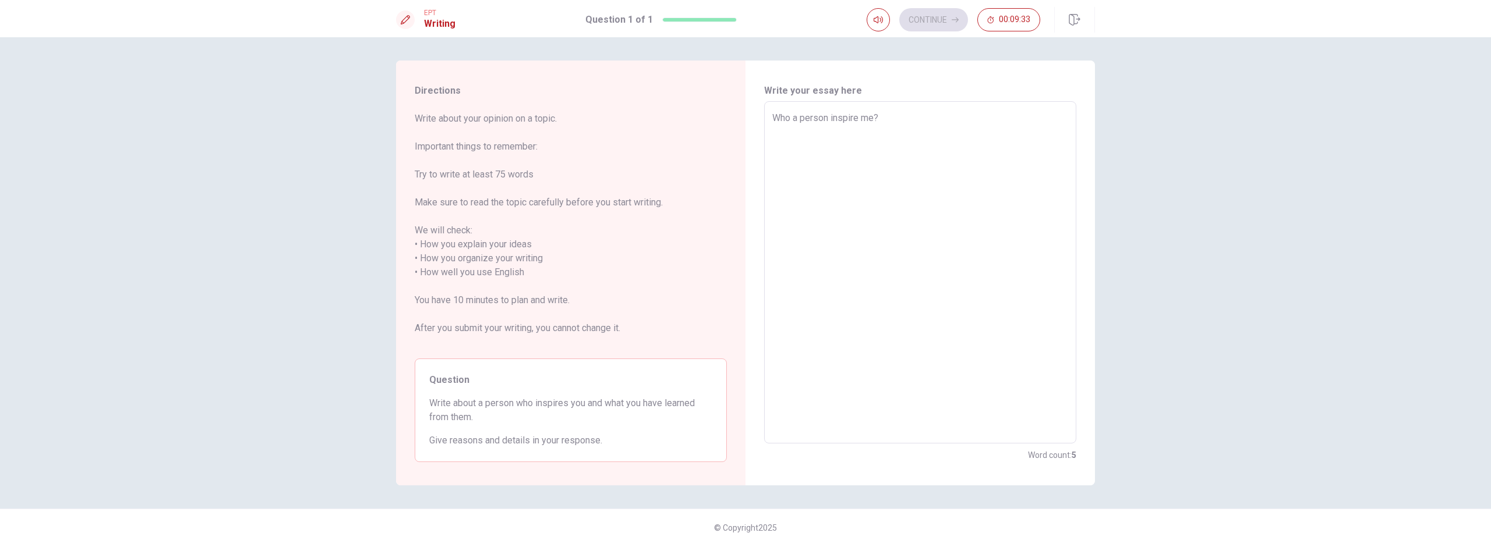
type textarea "x"
type textarea "Who a person inspire me? W"
type textarea "x"
type textarea "Who a person inspire me? We"
type textarea "x"
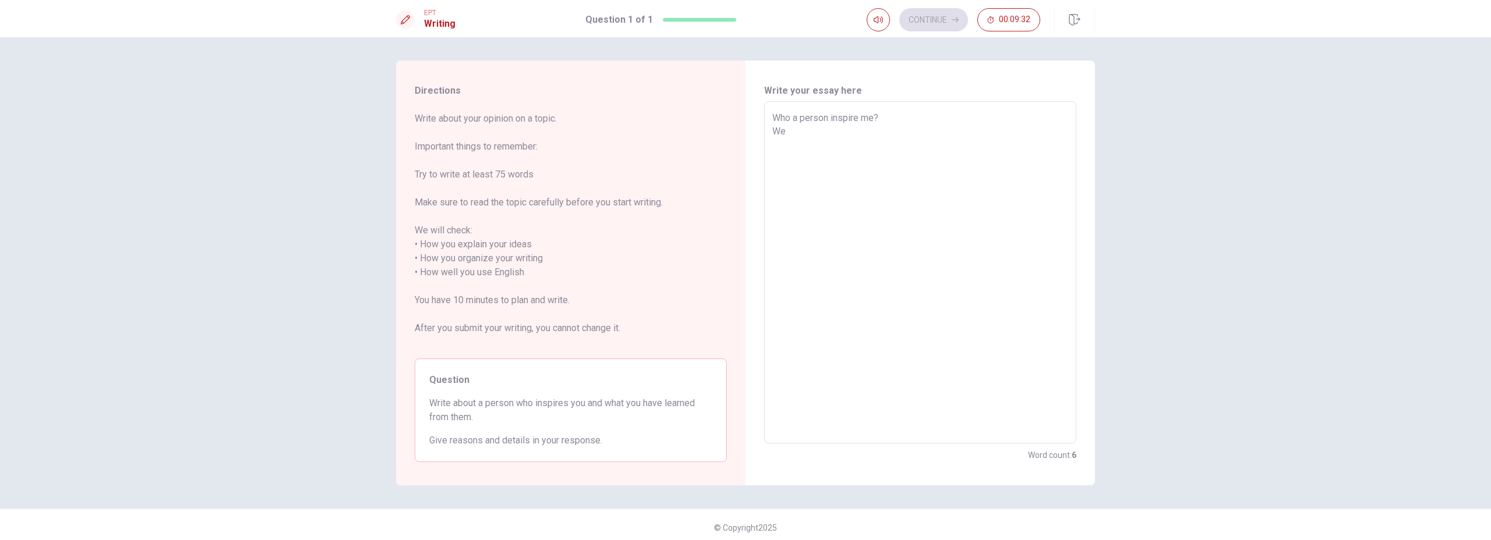
type textarea "Who a person inspire me? Wee"
type textarea "x"
type textarea "Who a person inspire me? We"
type textarea "x"
type textarea "Who a person inspire me? Wel"
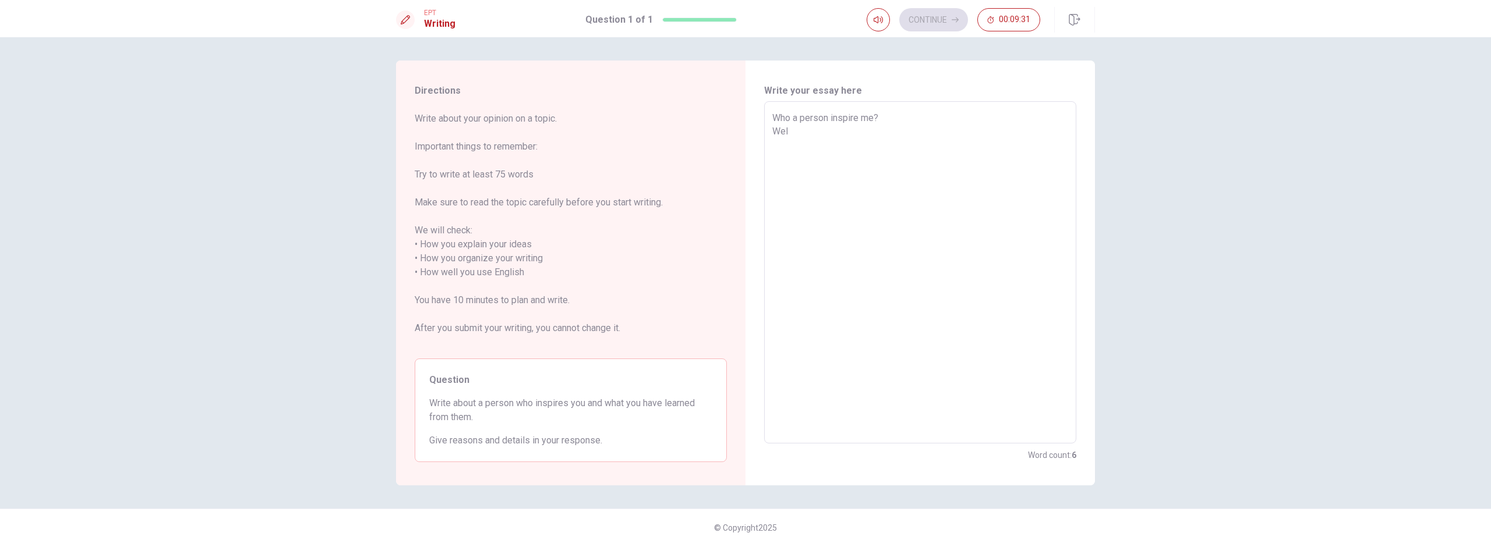
type textarea "x"
type textarea "Who a person inspire me? Well"
type textarea "x"
type textarea "Who a person inspire me? Well,"
type textarea "x"
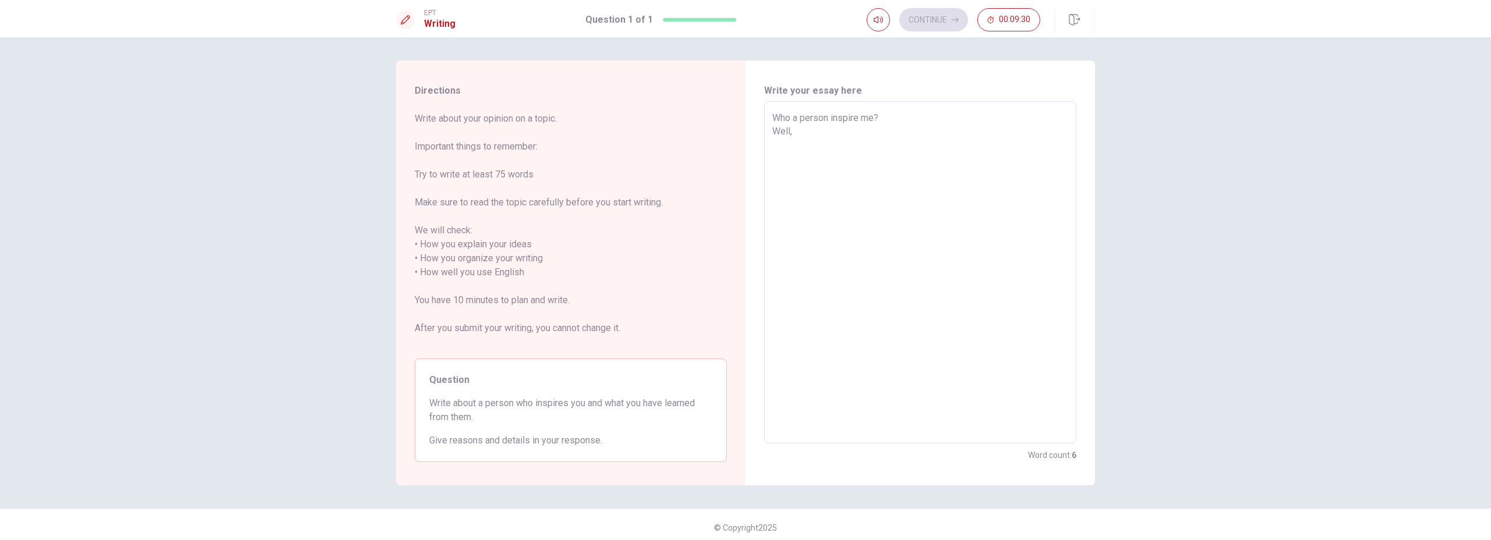
type textarea "Who a person inspire me? Well,"
type textarea "x"
type textarea "Who a person inspire me? Well, I"
type textarea "x"
type textarea "Who a person inspire me? Well, I"
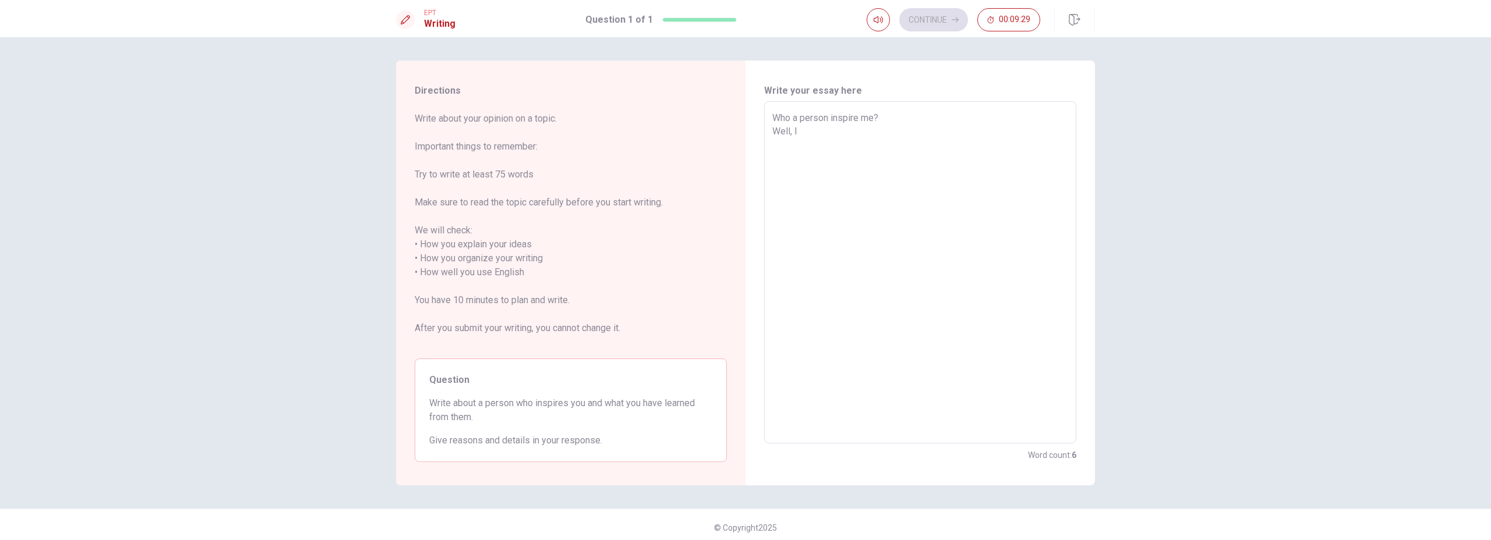
type textarea "x"
type textarea "Who a person inspire me? Well, I t"
type textarea "x"
type textarea "Who a person inspire me? Well, I th"
type textarea "x"
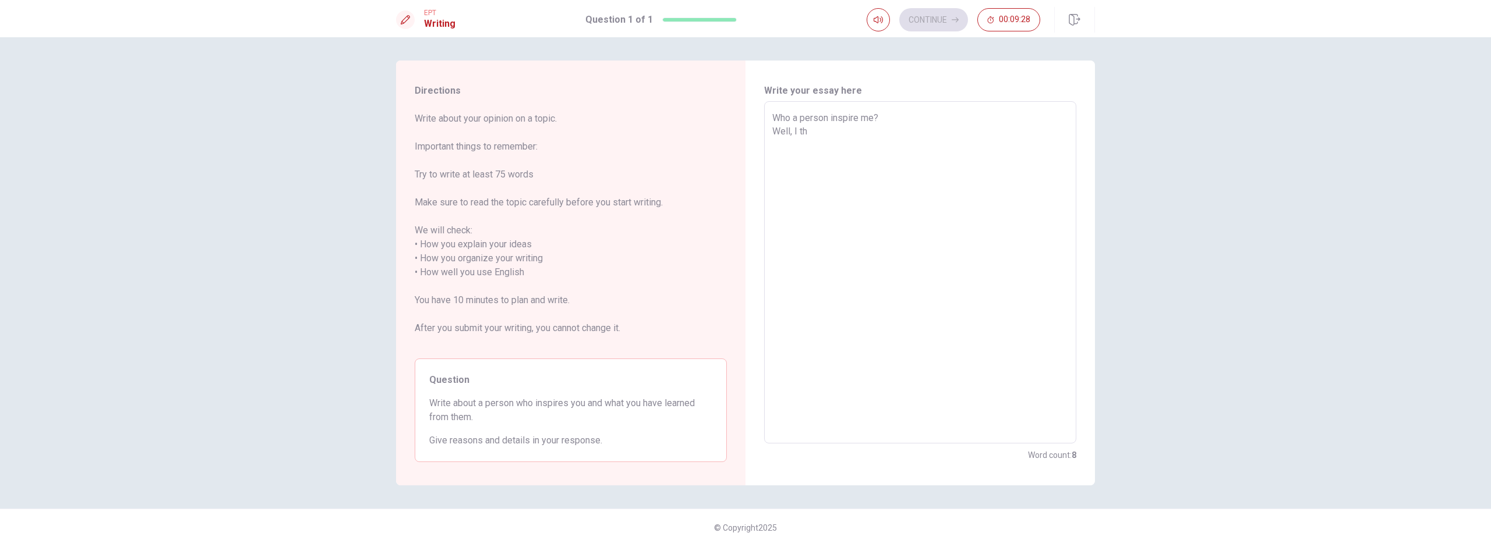
type textarea "Who a person inspire me? Well, I thi"
type textarea "x"
type textarea "Who a person inspire me? Well, I thin"
type textarea "x"
type textarea "Who a person inspire me? Well, I think"
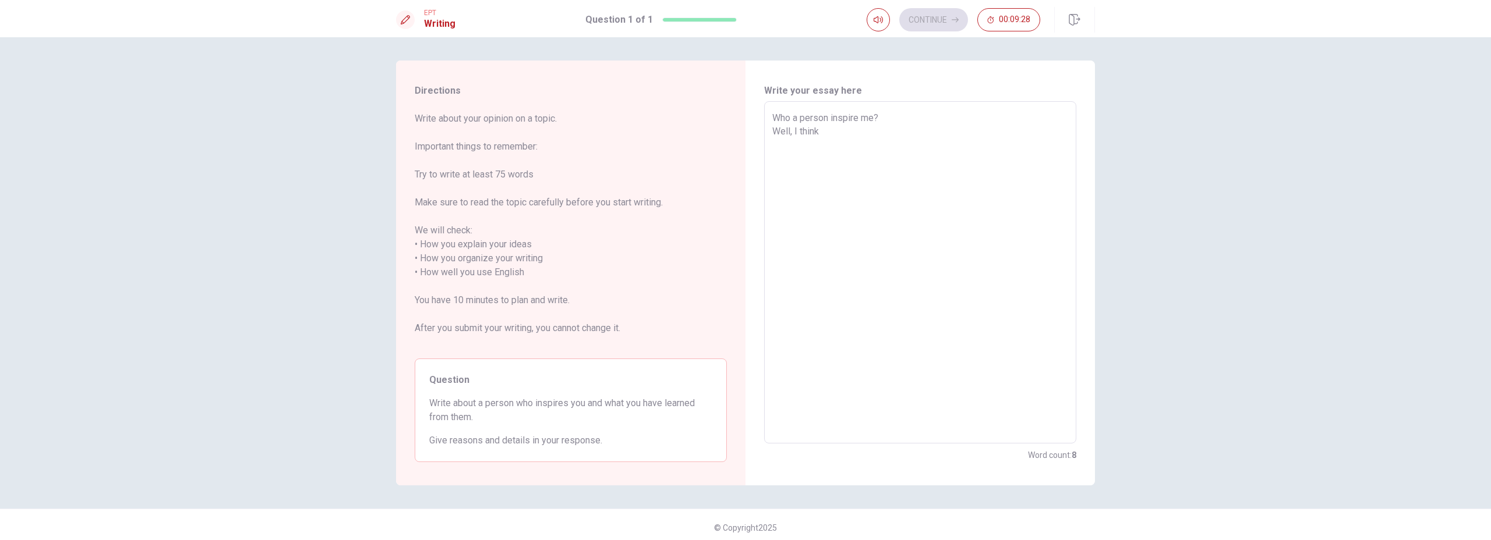
type textarea "x"
type textarea "Who a person inspire me? Well, I think"
type textarea "x"
type textarea "Who a person inspire me? Well, I think i"
type textarea "x"
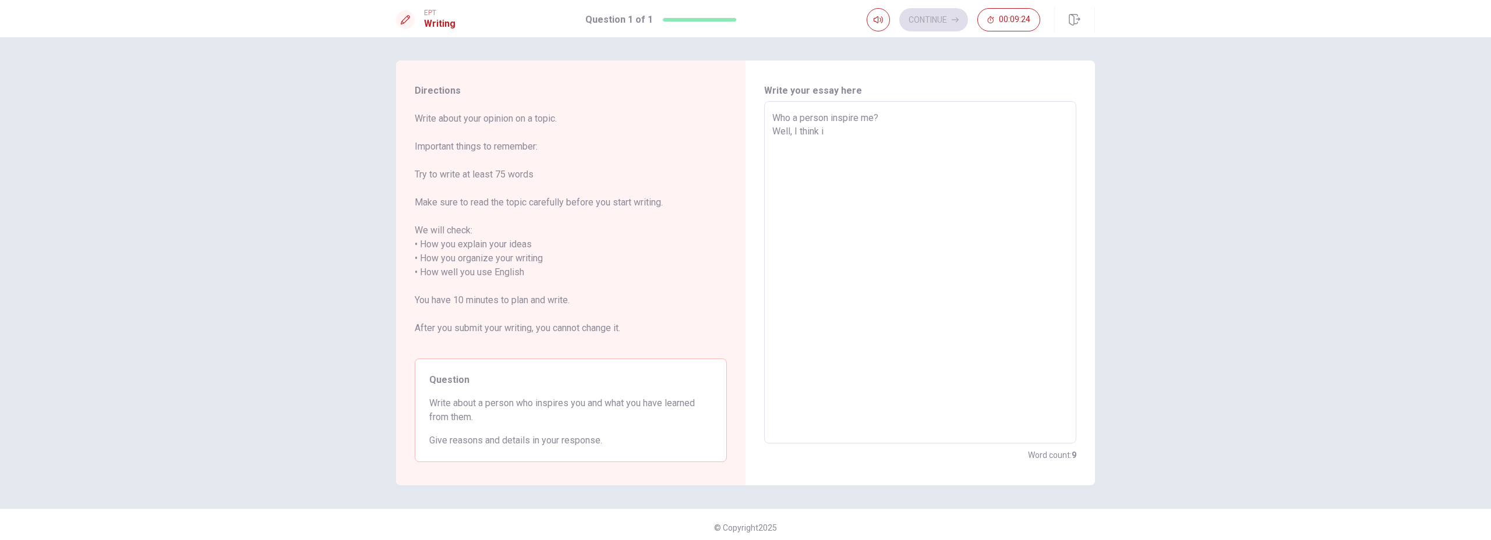
type textarea "Who a person inspire me? Well, I think is"
type textarea "x"
type textarea "Who a person inspire me? Well, I think is"
type textarea "x"
type textarea "Who a person inspire me? Well, I think is m"
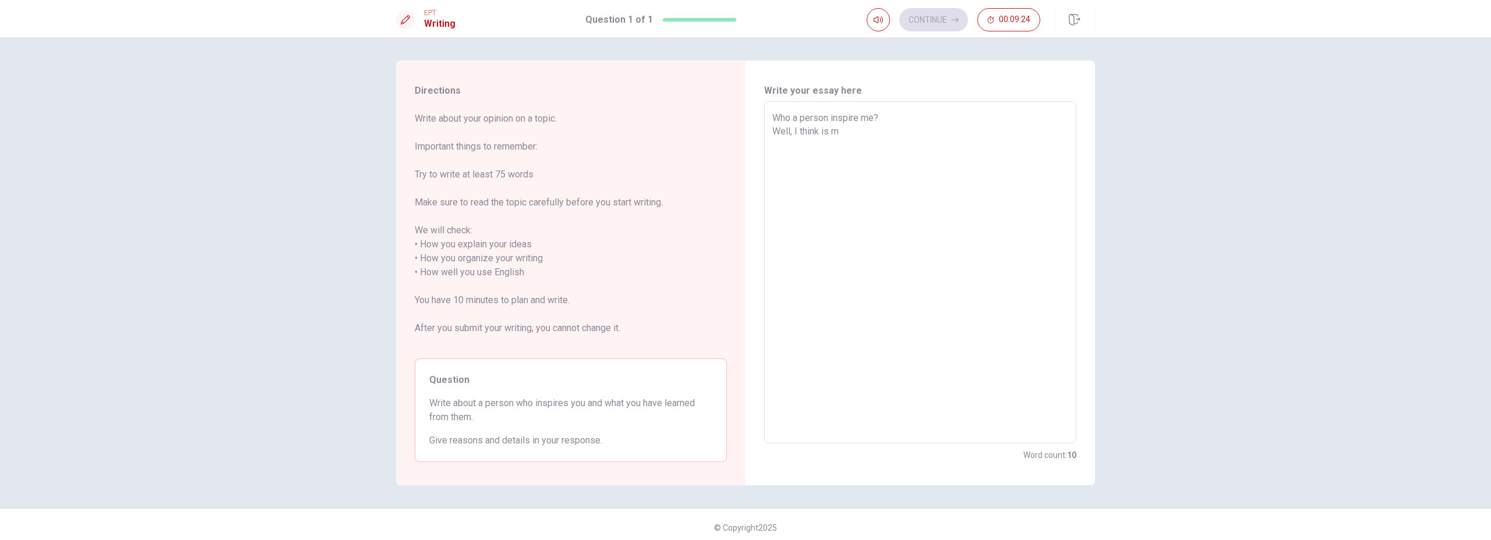
type textarea "x"
type textarea "Who a person inspire me? Well, I think is my"
type textarea "x"
type textarea "Who a person inspire me? Well, I think is my"
type textarea "x"
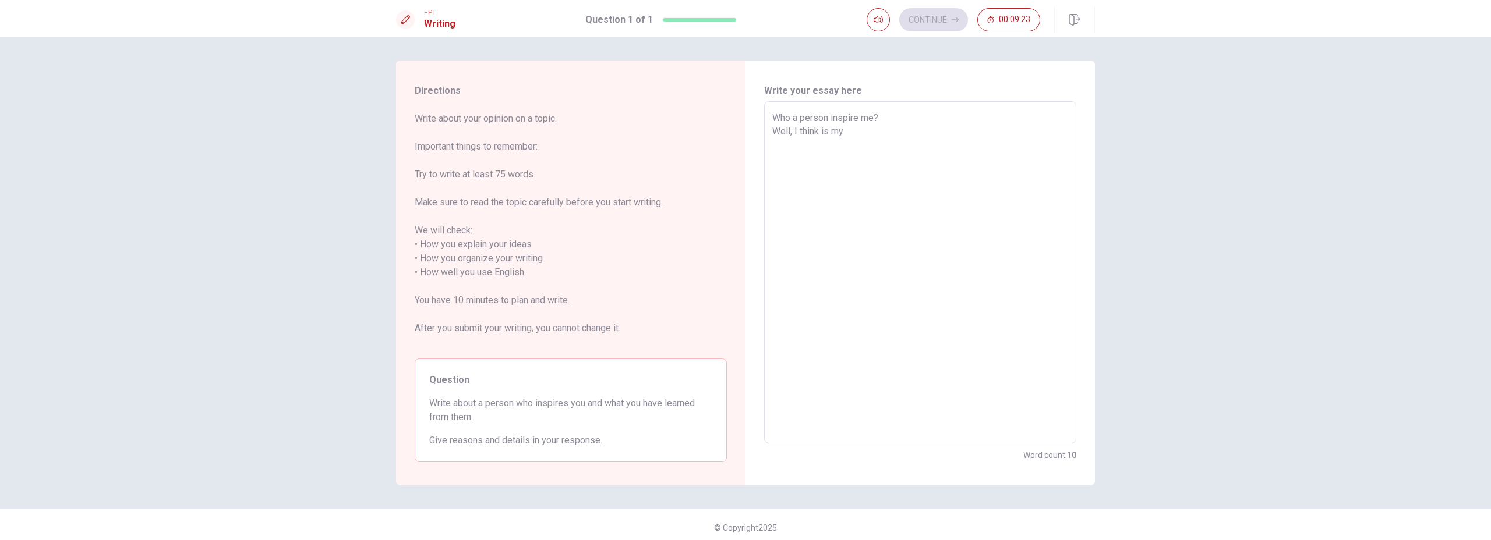
type textarea "Who a person inspire me? Well, I think is my m"
type textarea "x"
type textarea "Who a person inspire me? Well, I think is my mo"
type textarea "x"
type textarea "Who a person inspire me? Well, I think is my mot"
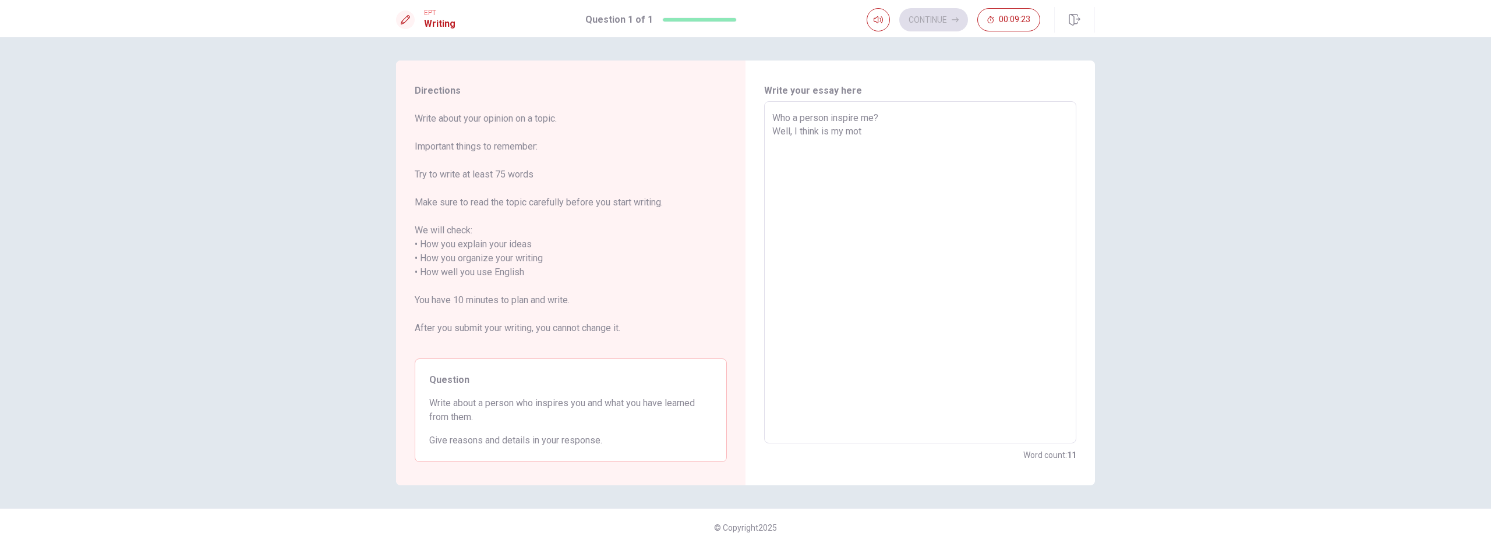
type textarea "x"
type textarea "Who a person inspire me? Well, I think is my moth"
type textarea "x"
type textarea "Who a person inspire me? Well, I think is my mothe"
type textarea "x"
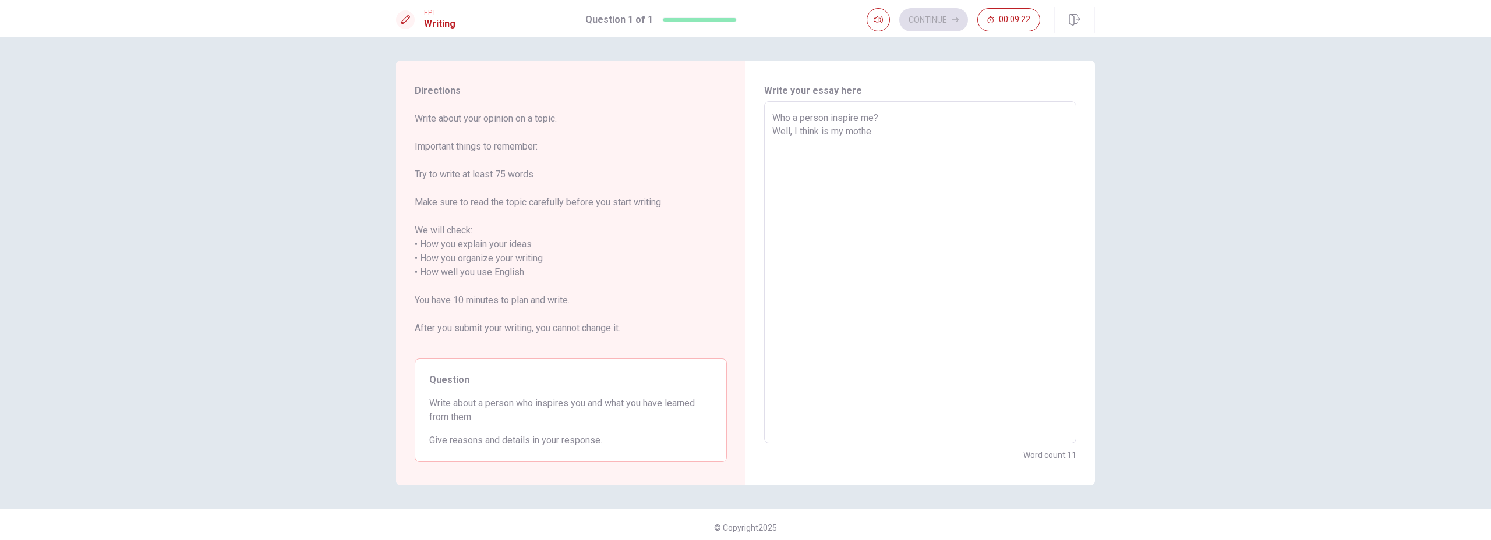
type textarea "Who a person inspire me? Well, I think is my mother"
type textarea "x"
type textarea "Who a person inspire me? Well, I think is my mother,"
type textarea "x"
type textarea "Who a person inspire me? Well, I think is my mother,"
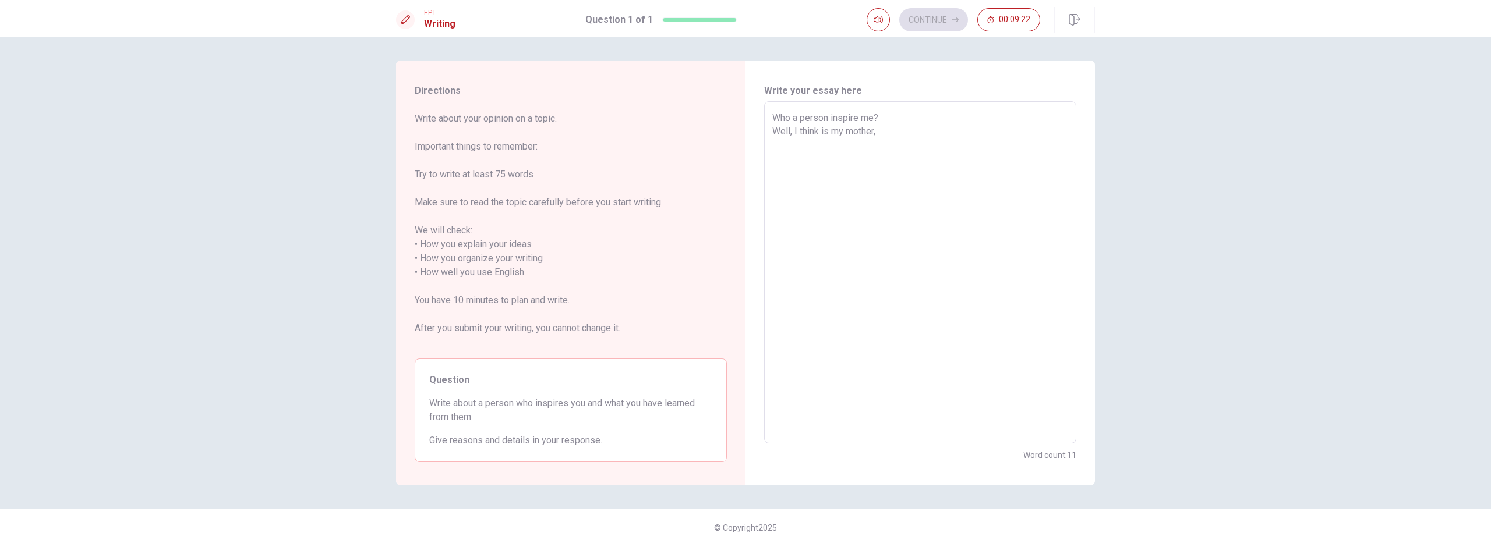
type textarea "x"
type textarea "Who a person inspire me? Well, I think is my mother, b"
type textarea "x"
type textarea "Who a person inspire me? Well, I think is my mother, be"
type textarea "x"
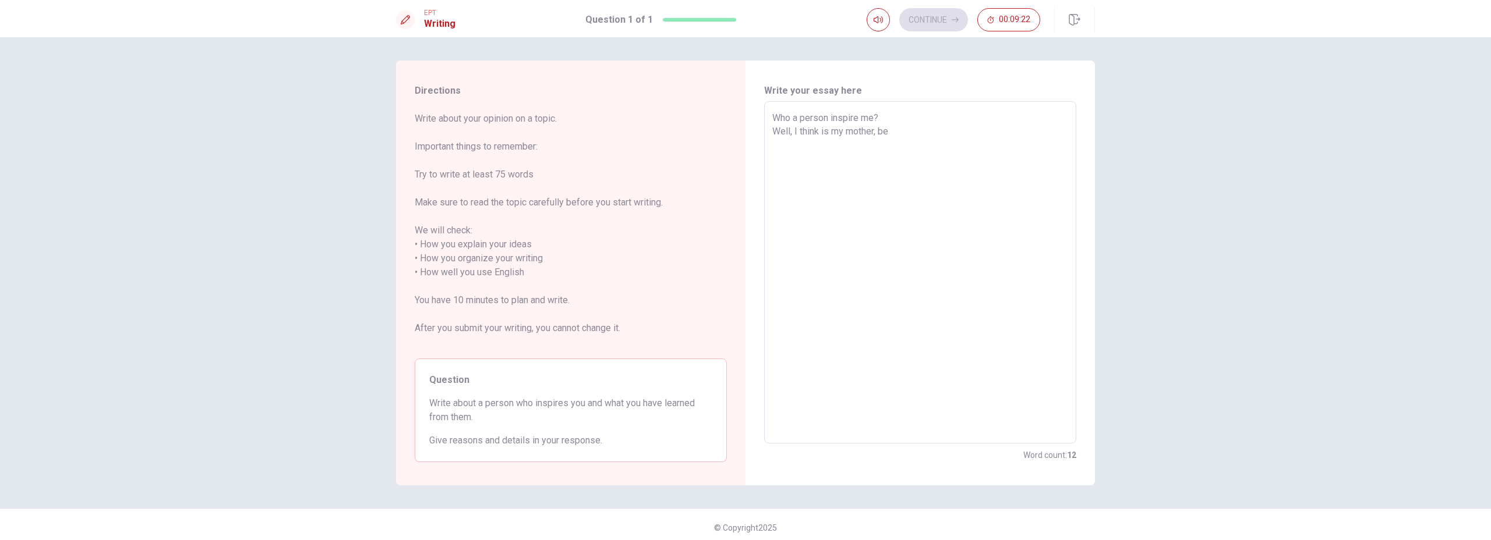
type textarea "Who a person inspire me? Well, I think is my mother, bec"
type textarea "x"
type textarea "Who a person inspire me? Well, I think is my mother, beca"
type textarea "x"
type textarea "Who a person inspire me? Well, I think is my mother, becau"
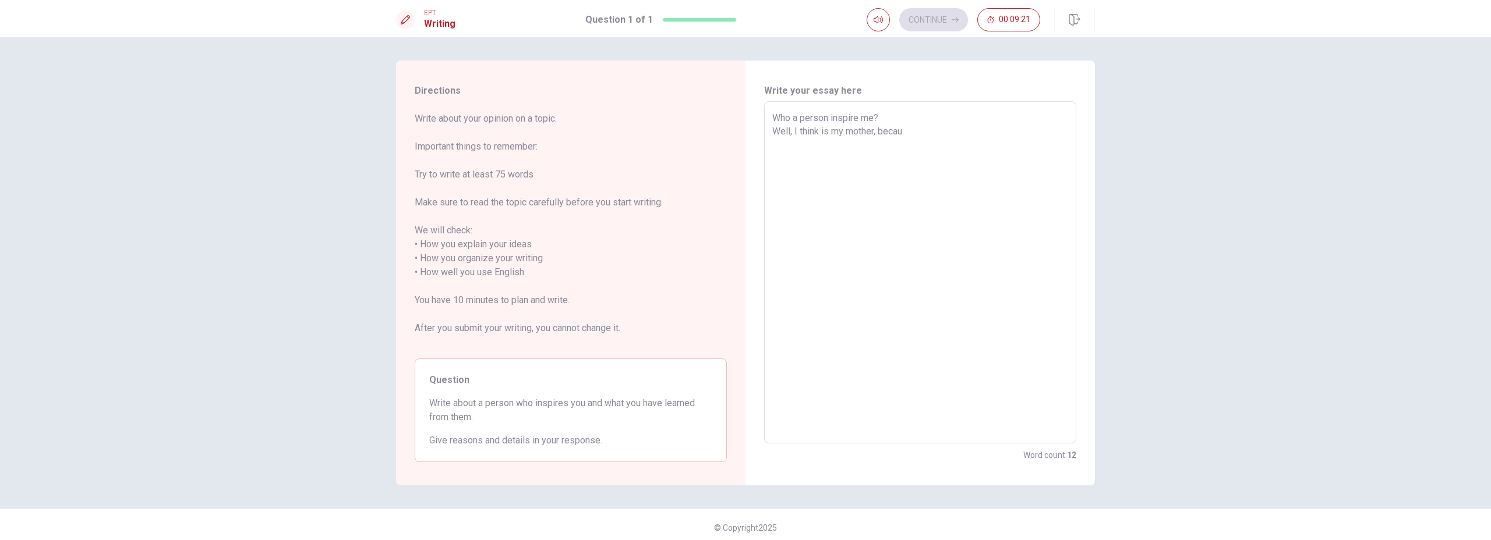
type textarea "x"
type textarea "Who a person inspire me? Well, I think is my mother, becaus"
type textarea "x"
type textarea "Who a person inspire me? Well, I think is my mother, because"
type textarea "x"
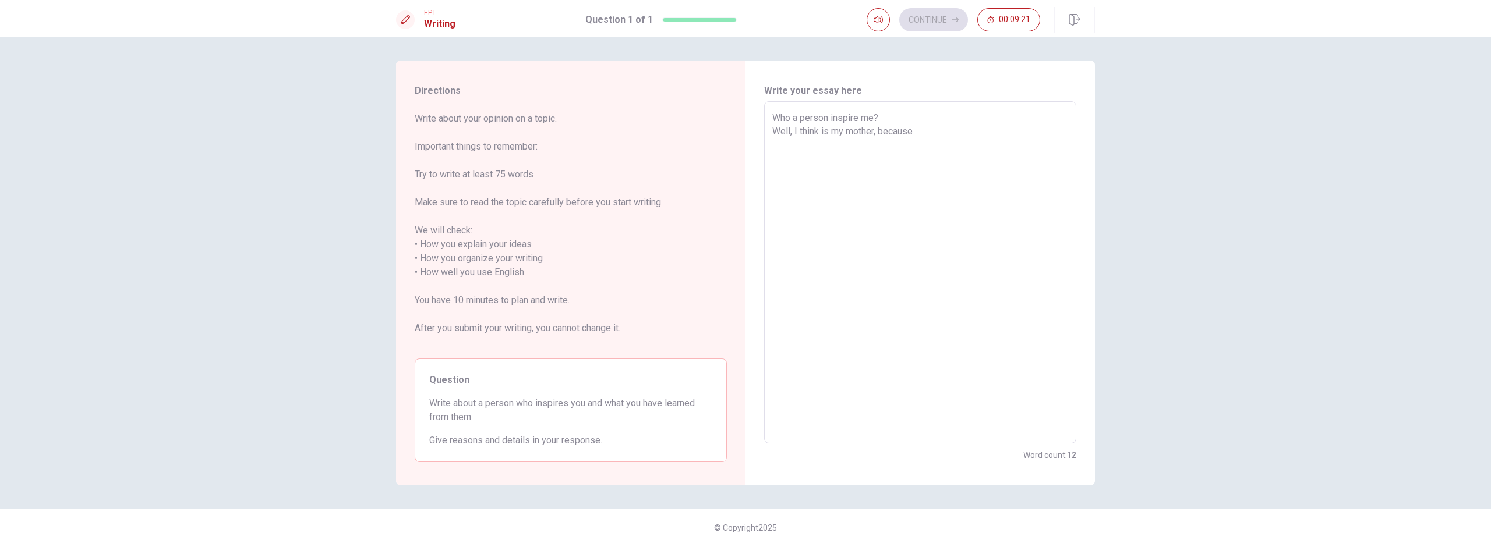
type textarea "Who a person inspire me? Well, I think is my mother, because"
type textarea "x"
type textarea "Who a person inspire me? Well, I think is my mother, because s"
type textarea "x"
type textarea "Who a person inspire me? Well, I think is my mother, because sh"
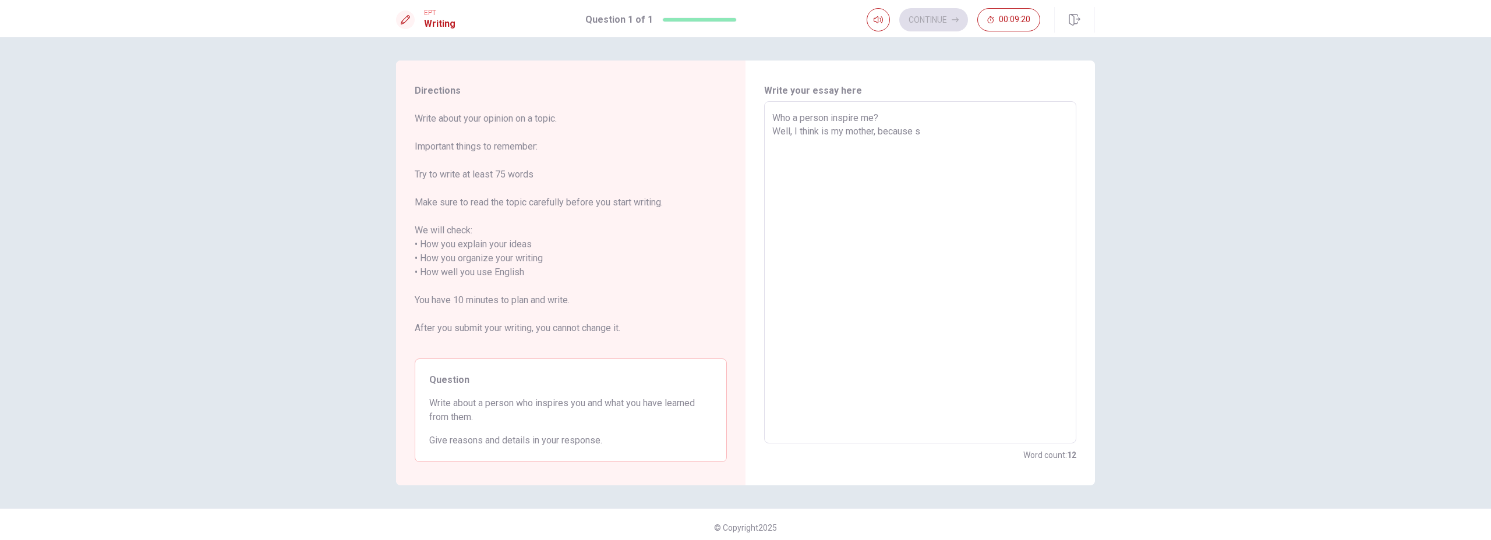
type textarea "x"
type textarea "Who a person inspire me? Well, I think is my mother, because she"
type textarea "x"
type textarea "Who a person inspire me? Well, I think is my mother, because she"
type textarea "x"
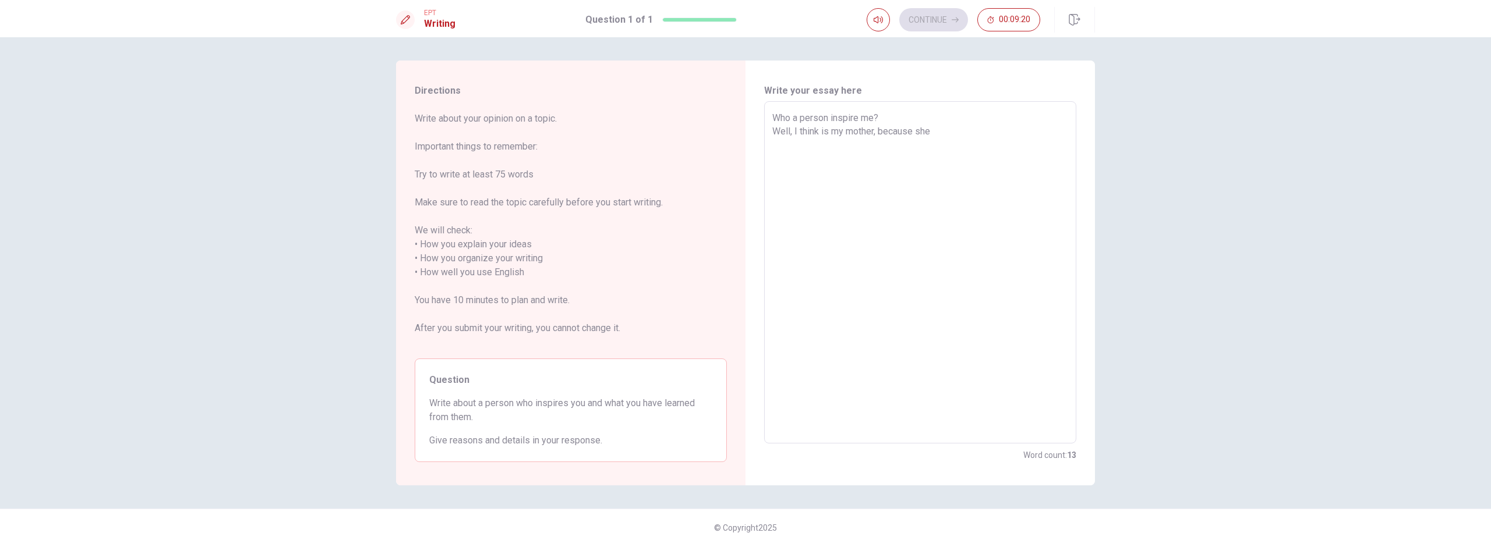
type textarea "Who a person inspire me? Well, I think is my mother, because she i"
type textarea "x"
type textarea "Who a person inspire me? Well, I think is my mother, because she is"
type textarea "x"
type textarea "Who a person inspire me? Well, I think is my mother, because she i"
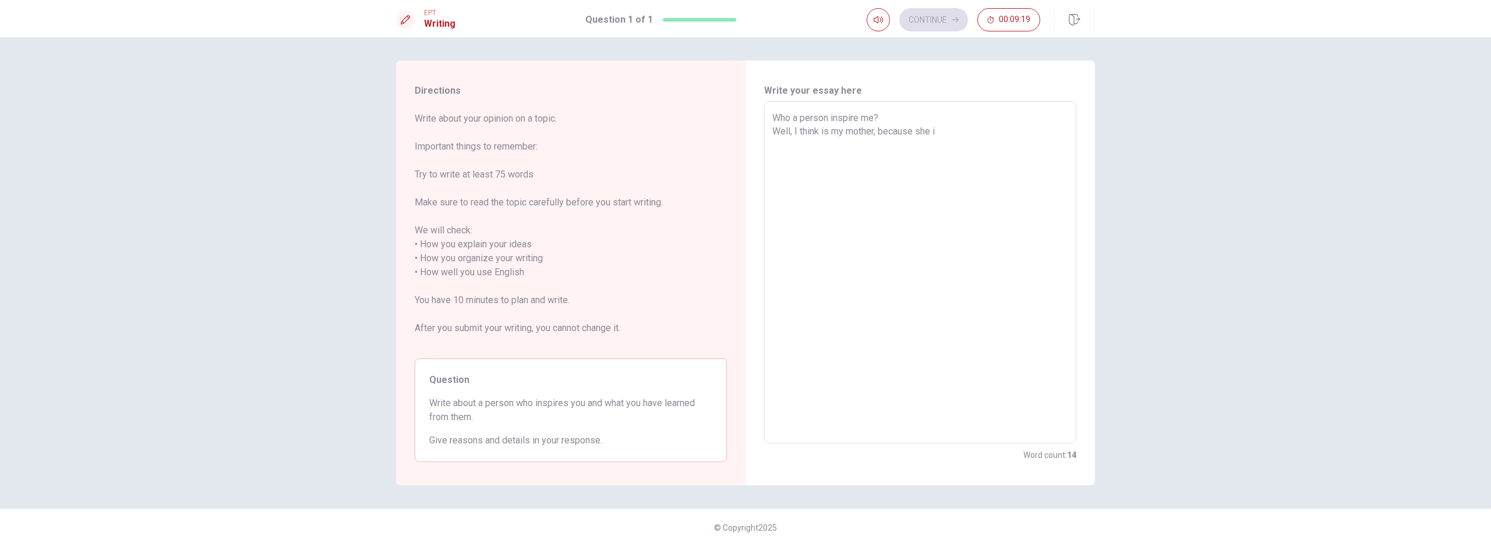
type textarea "x"
type textarea "Who a person inspire me? Well, I think is my mother, because she"
type textarea "x"
type textarea "Who a person inspire me? Well, I think is my mother, because she a"
type textarea "x"
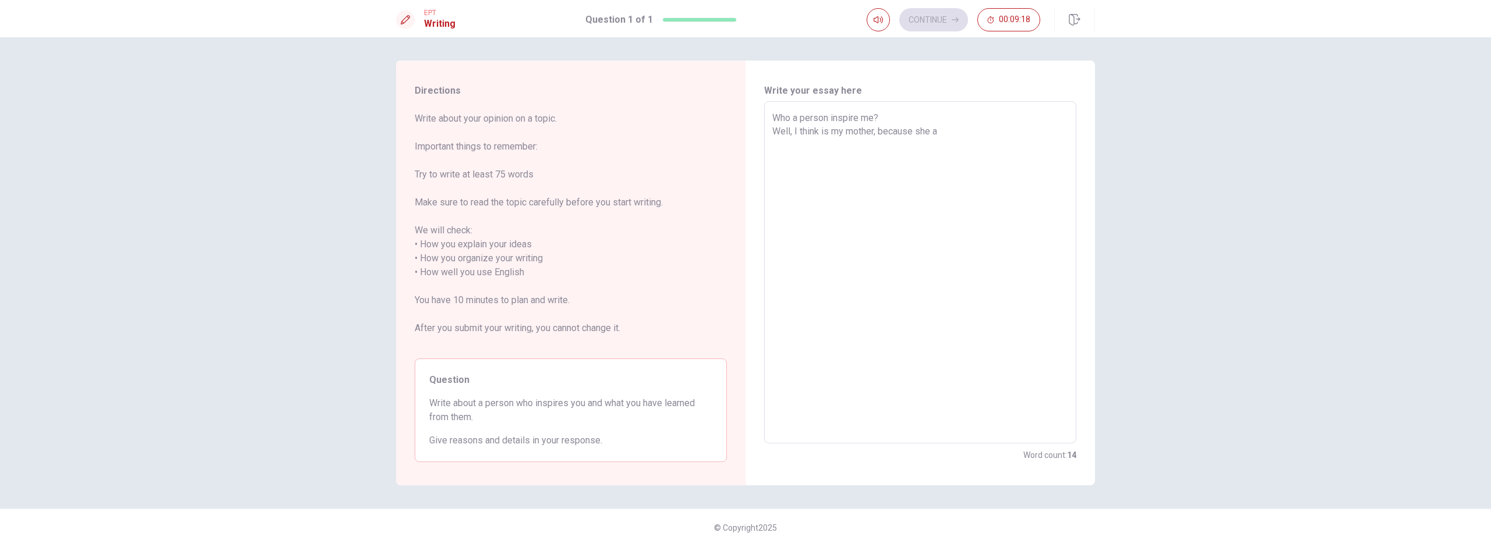
type textarea "Who a person inspire me? Well, I think is my mother, because she"
type textarea "x"
type textarea "Who a person inspire me? Well, I think is my mother, because she i"
type textarea "x"
type textarea "Who a person inspire me? Well, I think is my mother, because she is"
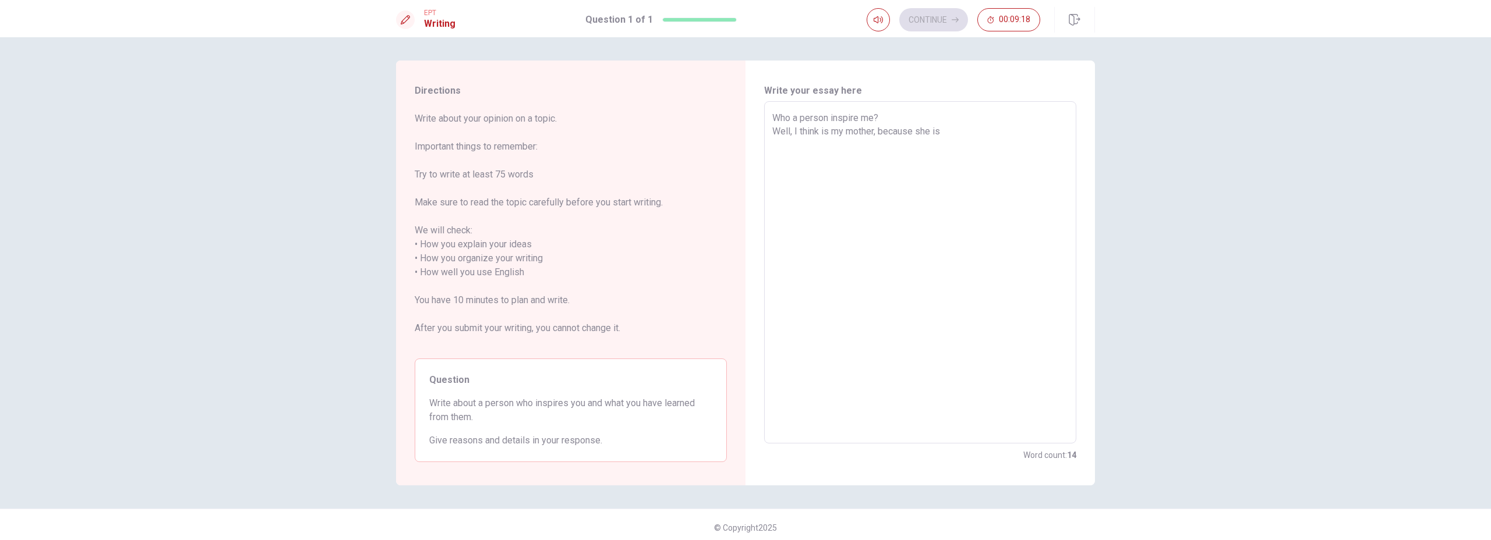
type textarea "x"
type textarea "Who a person inspire me? Well, I think is my mother, because she is"
type textarea "x"
type textarea "Who a person inspire me? Well, I think is my mother, because she is a"
type textarea "x"
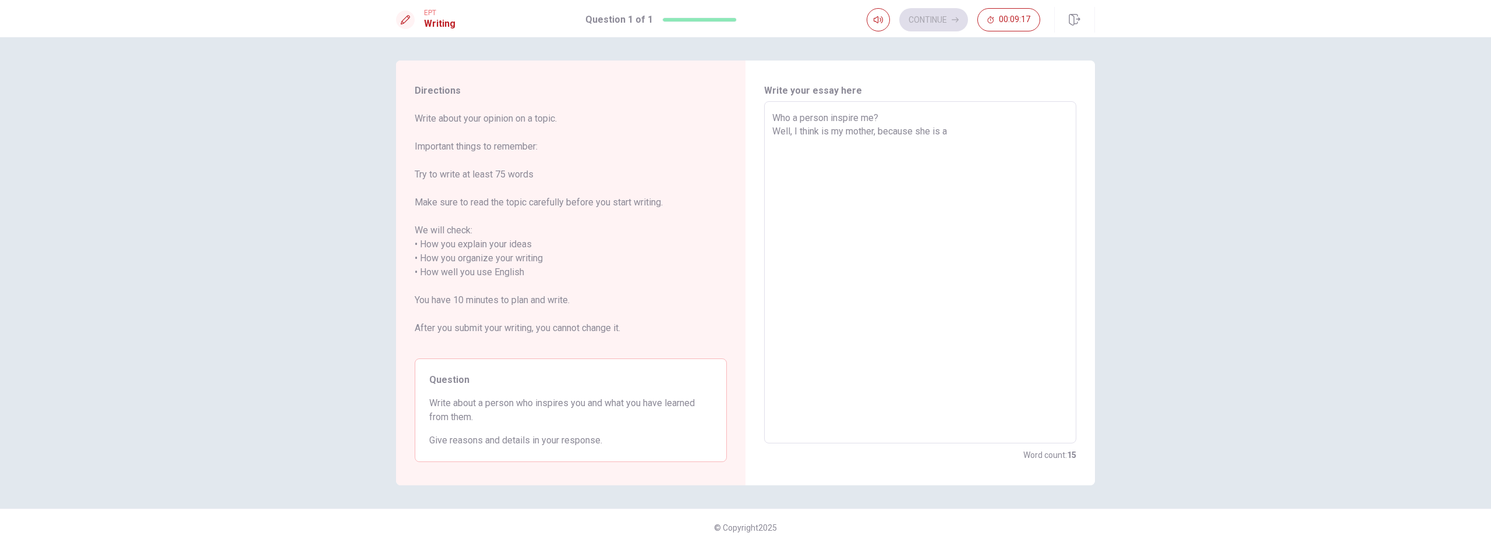
type textarea "Who a person inspire me? Well, I think is my mother, because she is a"
type textarea "x"
type textarea "Who a person inspire me? Well, I think is my mother, because she is a v"
type textarea "x"
type textarea "Who a person inspire me? Well, I think is my mother, because she is a ve"
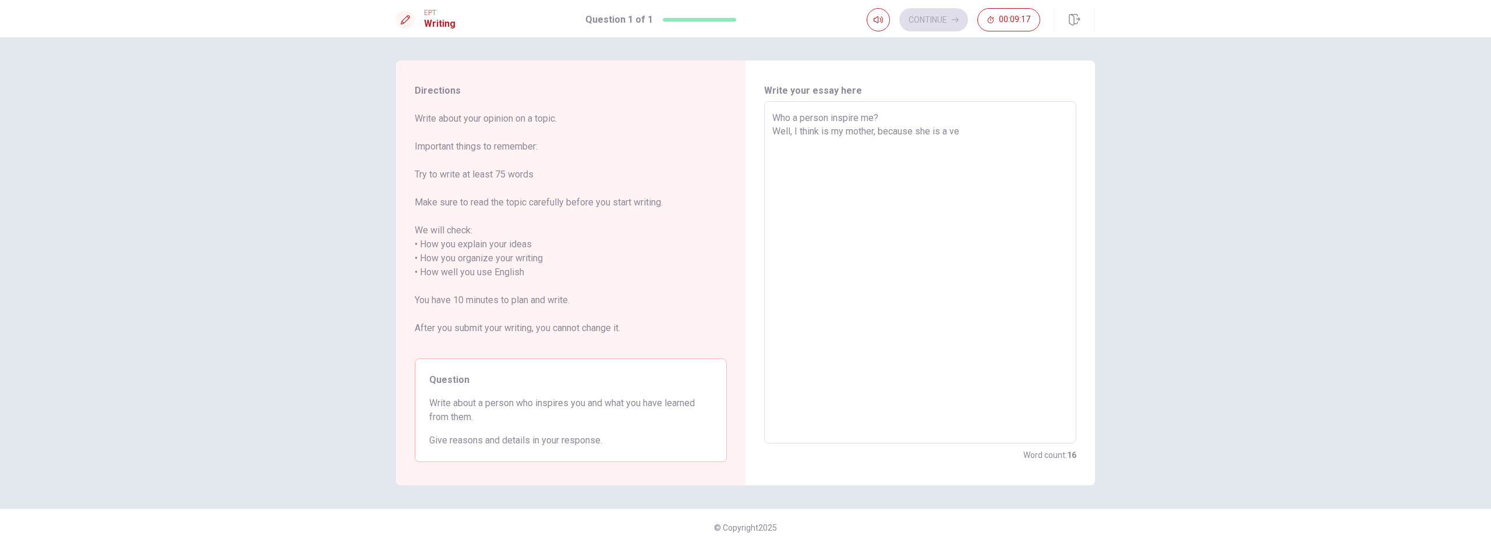
type textarea "x"
type textarea "Who a person inspire me? Well, I think is my mother, because she is a ver"
type textarea "x"
type textarea "Who a person inspire me? Well, I think is my mother, because she is a very"
type textarea "x"
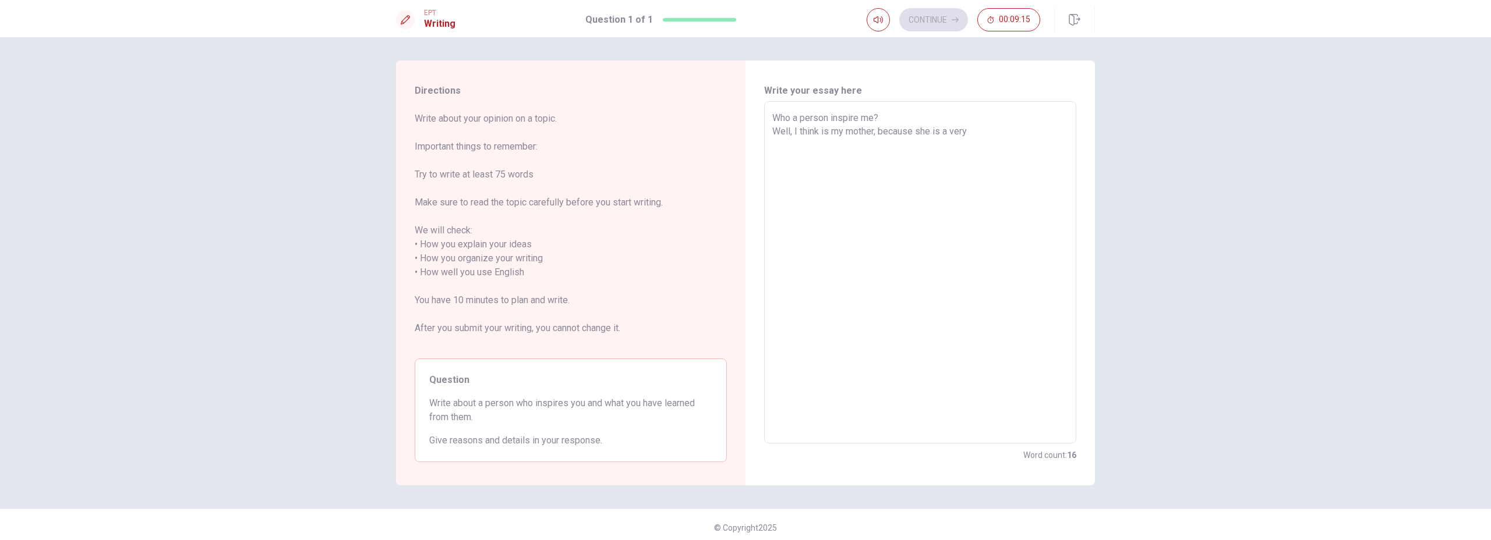
type textarea "Who a person inspire me? Well, I think is my mother, because she is a very"
type textarea "x"
type textarea "Who a person inspire me? Well, I think is my mother, because she is a very"
type textarea "x"
type textarea "Who a person inspire me? Well, I think is my mother, because she is a ver"
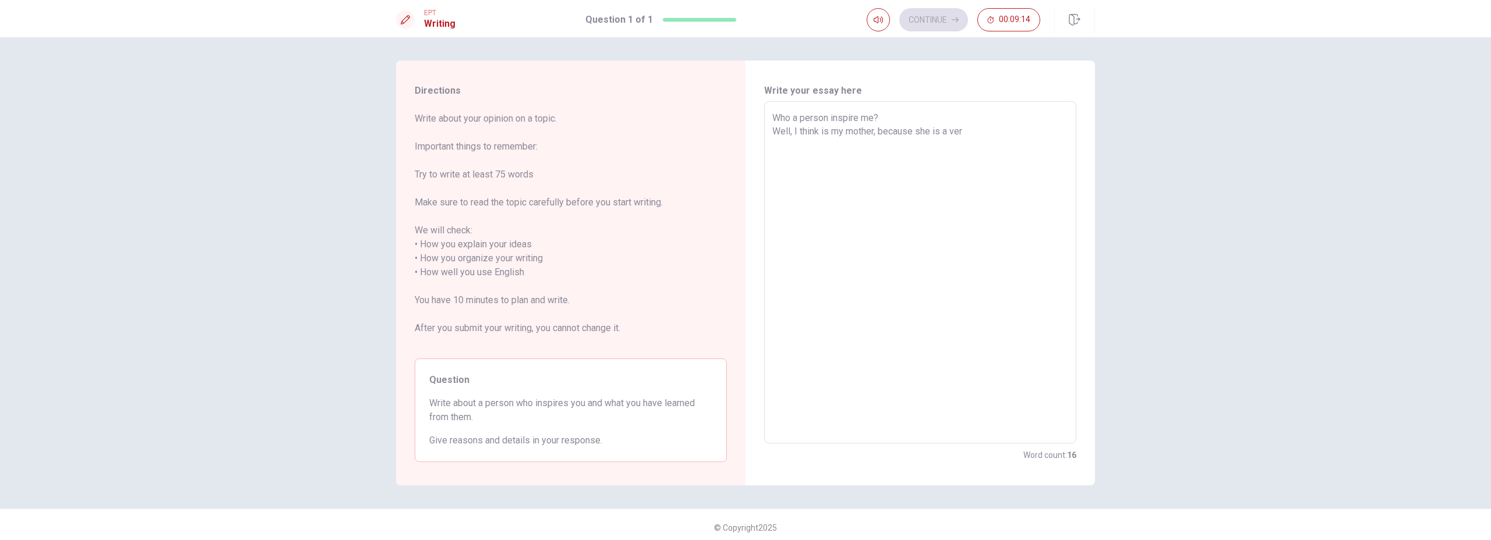
type textarea "x"
type textarea "Who a person inspire me? Well, I think is my mother, because she is a ve"
type textarea "x"
type textarea "Who a person inspire me? Well, I think is my mother, because she is a v"
type textarea "x"
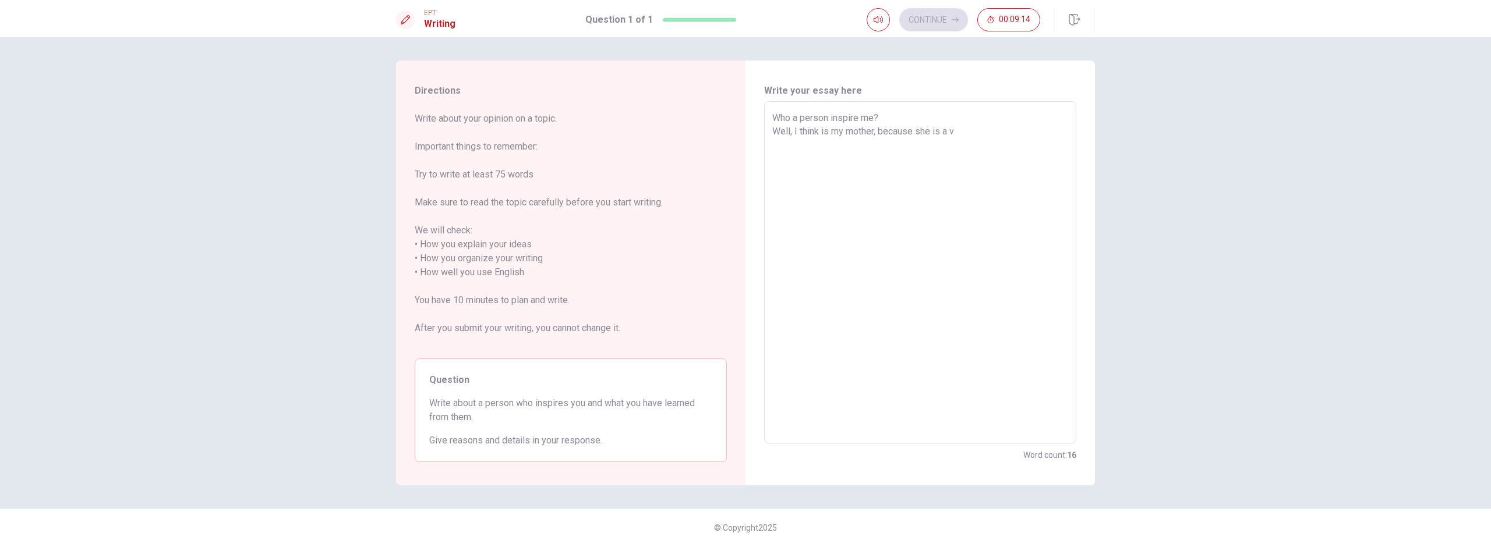
type textarea "Who a person inspire me? Well, I think is my mother, because she is a"
type textarea "x"
type textarea "Who a person inspire me? Well, I think is my mother, because she is a w"
type textarea "x"
type textarea "Who a person inspire me? Well, I think is my mother, because she is a wo"
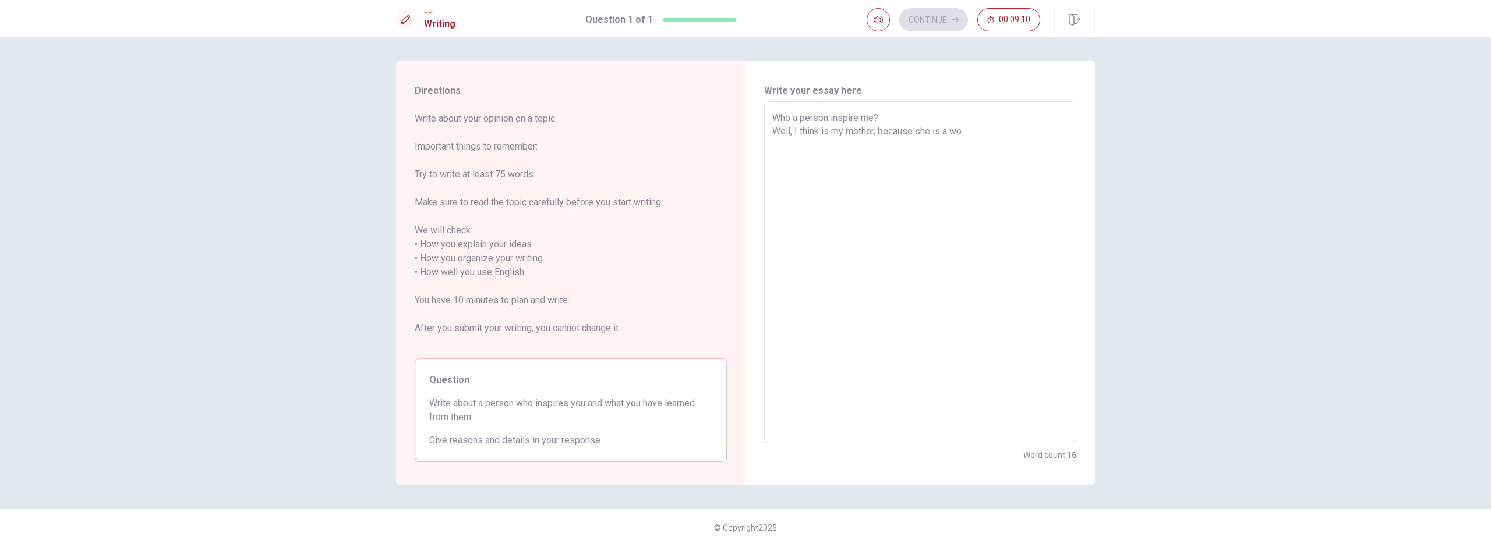
type textarea "x"
type textarea "Who a person inspire me? Well, I think is my mother, because she is a wom"
type textarea "x"
type textarea "Who a person inspire me? Well, I think is my mother, because she is a woma"
type textarea "x"
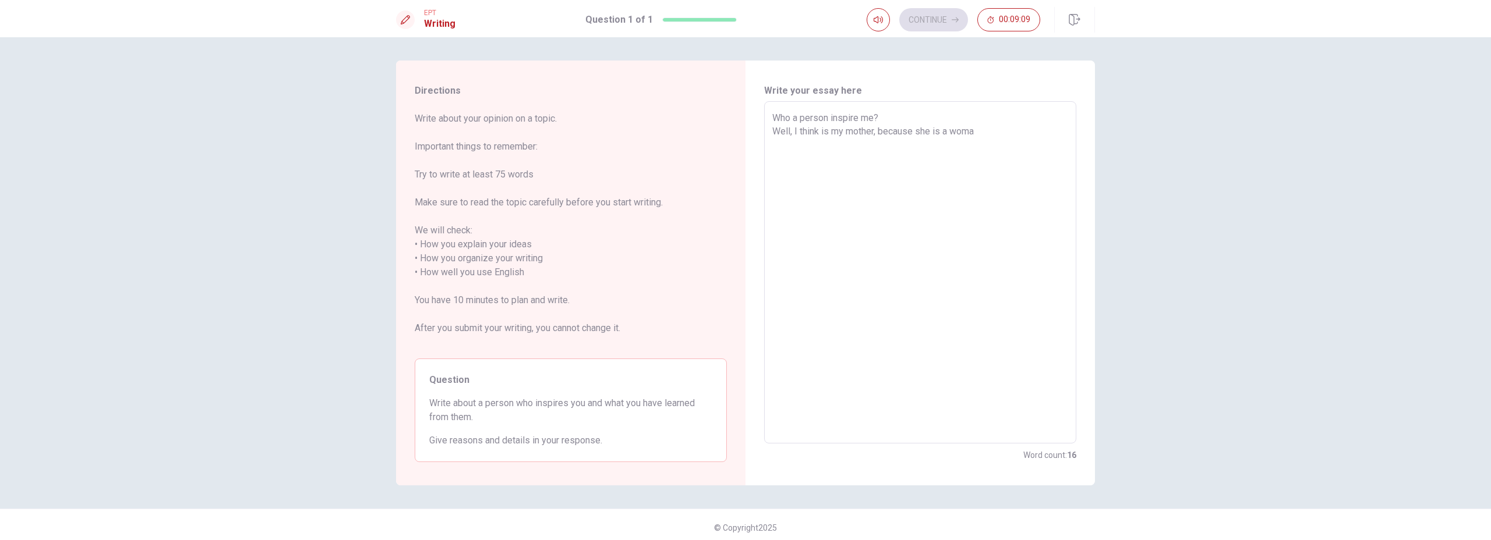
type textarea "Who a person inspire me? Well, I think is my mother, because she is a woman"
type textarea "x"
type textarea "Who a person inspire me? Well, I think is my mother, because she is a woman"
type textarea "x"
type textarea "Who a person inspire me? Well, I think is my mother, because she is a woman v"
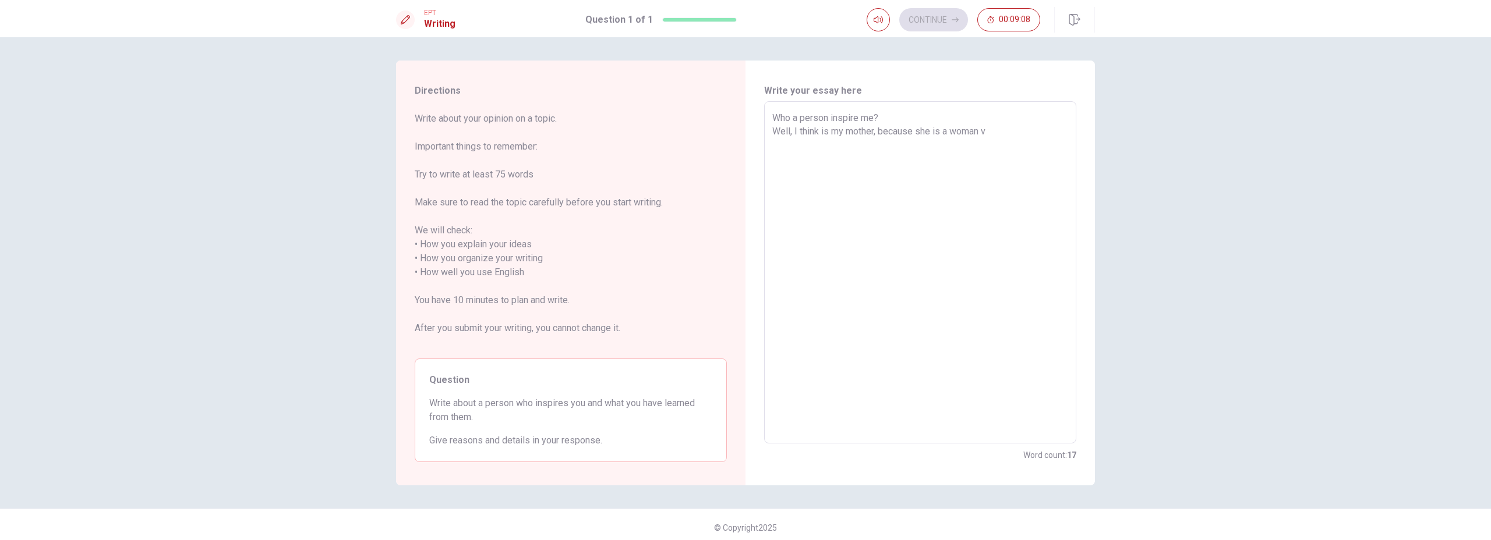
type textarea "x"
type textarea "Who a person inspire me? Well, I think is my mother, because she is a woman ve"
type textarea "x"
type textarea "Who a person inspire me? Well, I think is my mother, because she is a woman ver"
type textarea "x"
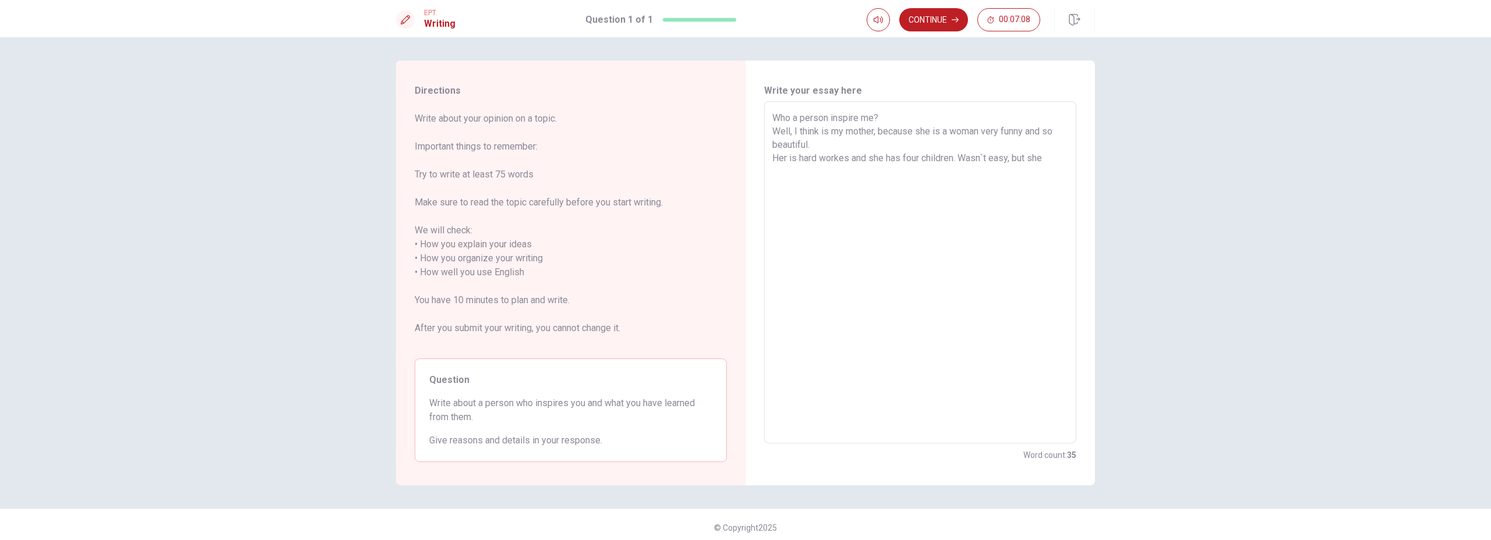
click at [962, 157] on textarea "Who a person inspire me? Well, I think is my mother, because she is a woman ver…" at bounding box center [920, 272] width 296 height 323
drag, startPoint x: 1018, startPoint y: 165, endPoint x: 1056, endPoint y: 165, distance: 37.9
click at [1056, 165] on textarea "Who a person inspire me? Well, I think is my mother, because she is a woman ver…" at bounding box center [920, 272] width 296 height 323
drag, startPoint x: 1056, startPoint y: 163, endPoint x: 1019, endPoint y: 163, distance: 37.3
click at [1019, 163] on textarea "Who a person inspire me? Well, I think is my mother, because she is a woman ver…" at bounding box center [920, 272] width 296 height 323
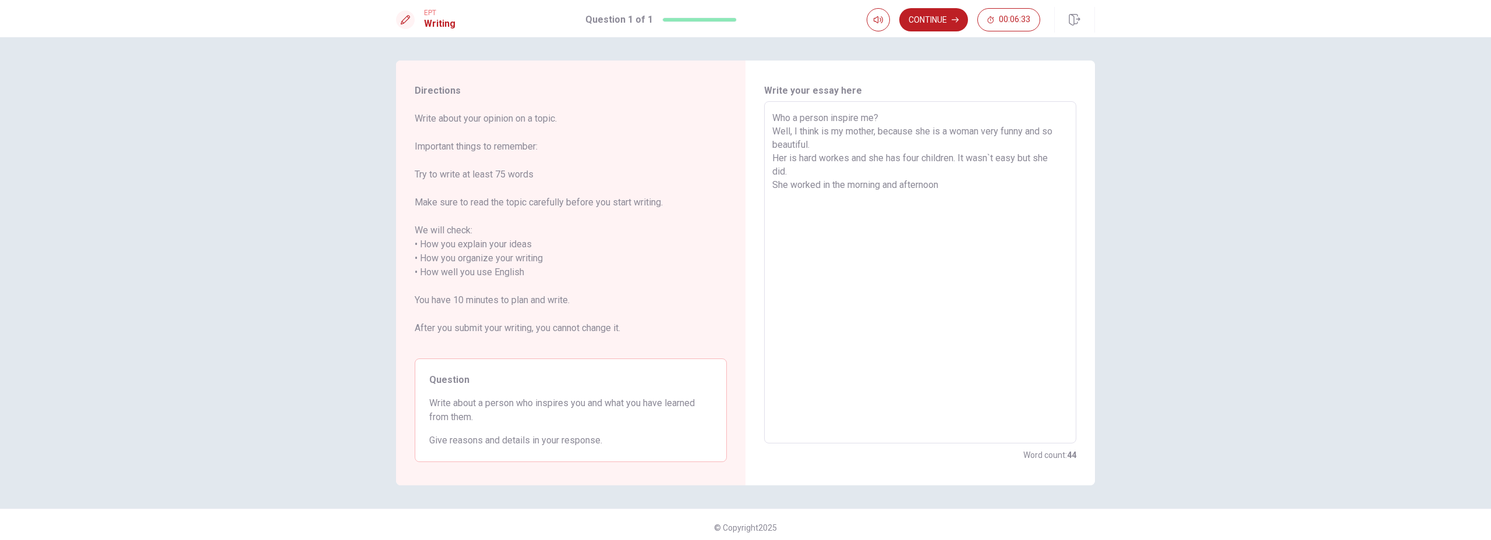
click at [823, 185] on textarea "Who a person inspire me? Well, I think is my mother, because she is a woman ver…" at bounding box center [920, 272] width 296 height 323
click at [842, 185] on textarea "Who a person inspire me? Well, I think is my mother, because she is a woman ver…" at bounding box center [920, 272] width 296 height 323
click at [832, 185] on textarea "Who a person inspire me? Well, I think is my mother, because she is a woman ver…" at bounding box center [920, 272] width 296 height 323
drag, startPoint x: 858, startPoint y: 184, endPoint x: 977, endPoint y: 186, distance: 118.8
click at [977, 186] on textarea "Who a person inspire me? Well, I think is my mother, because she is a woman ver…" at bounding box center [920, 272] width 296 height 323
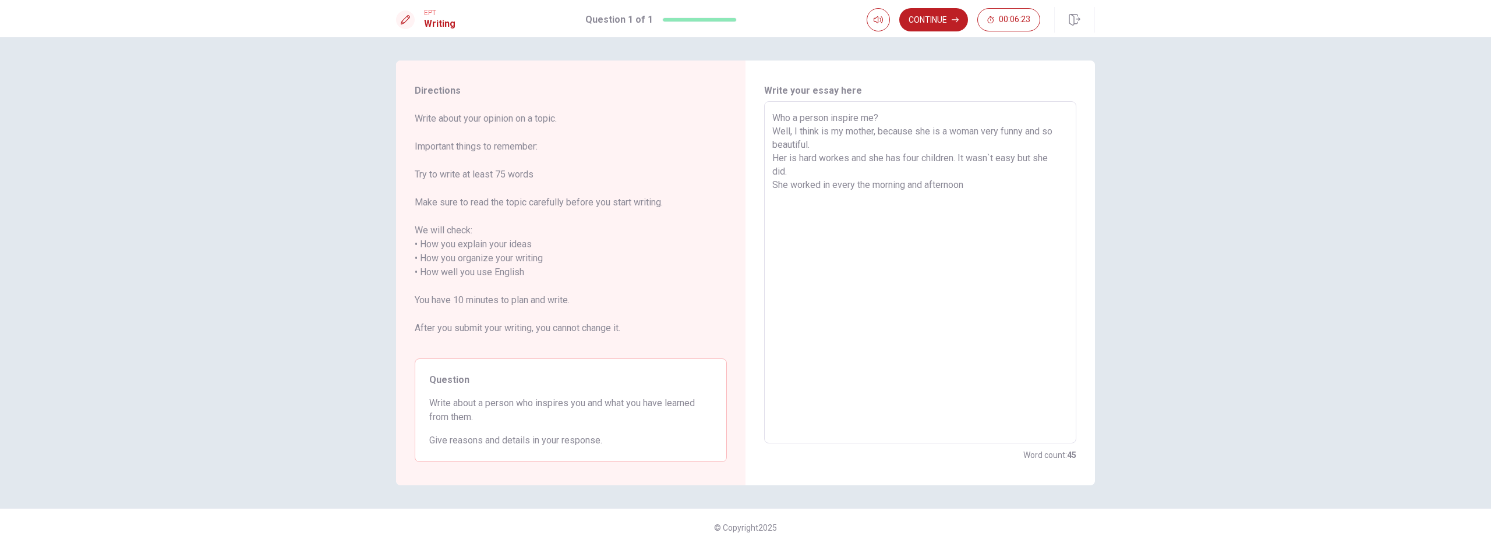
click at [977, 186] on textarea "Who a person inspire me? Well, I think is my mother, because she is a woman ver…" at bounding box center [920, 272] width 296 height 323
drag, startPoint x: 975, startPoint y: 185, endPoint x: 859, endPoint y: 184, distance: 115.9
click at [859, 184] on textarea "Who a person inspire me? Well, I think is my mother, because she is a woman ver…" at bounding box center [920, 272] width 296 height 323
click at [908, 185] on textarea "Who a person inspire me? Well, I think is my mother, because she is a woman ver…" at bounding box center [920, 272] width 296 height 323
click at [964, 186] on textarea "Who a person inspire me? Well, I think is my mother, because she is a woman ver…" at bounding box center [920, 272] width 296 height 323
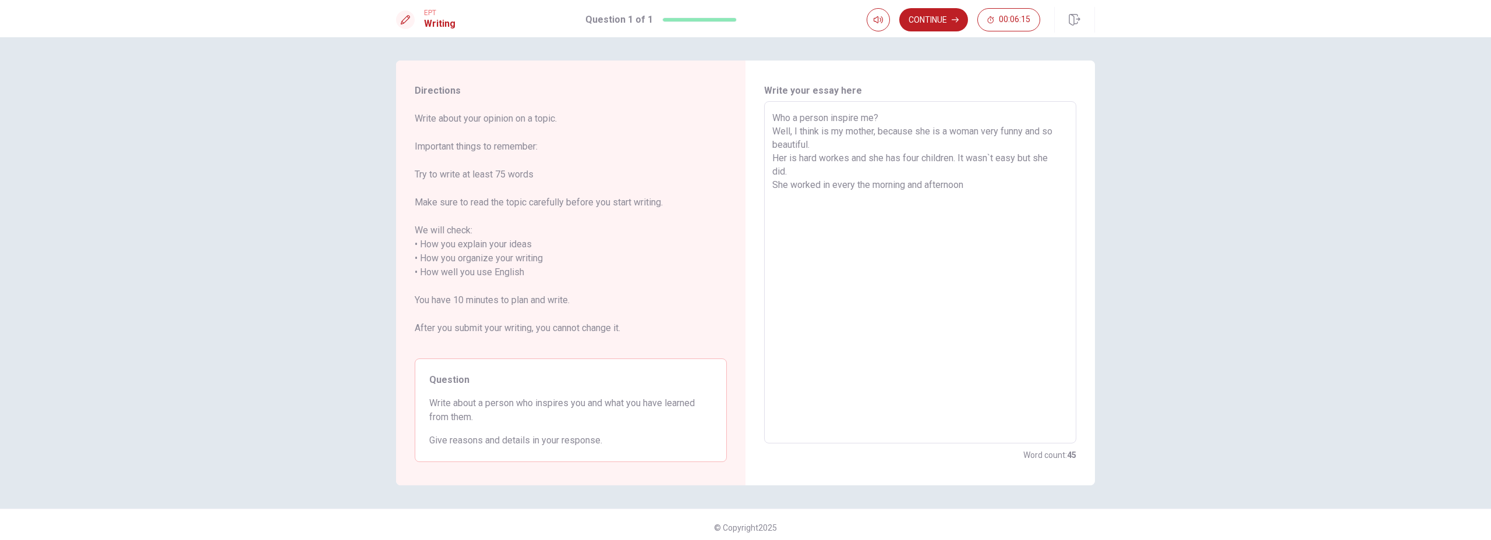
click at [982, 188] on textarea "Who a person inspire me? Well, I think is my mother, because she is a woman ver…" at bounding box center [920, 272] width 296 height 323
drag, startPoint x: 772, startPoint y: 193, endPoint x: 764, endPoint y: 193, distance: 8.2
click at [764, 193] on div "Who a person inspire me? Well, I think is my mother, because she is a woman ver…" at bounding box center [920, 272] width 312 height 342
drag, startPoint x: 1015, startPoint y: 181, endPoint x: 989, endPoint y: 182, distance: 25.7
click at [989, 182] on textarea "Who a person inspire me? Well, I think is my mother, because she is a woman ver…" at bounding box center [920, 272] width 296 height 323
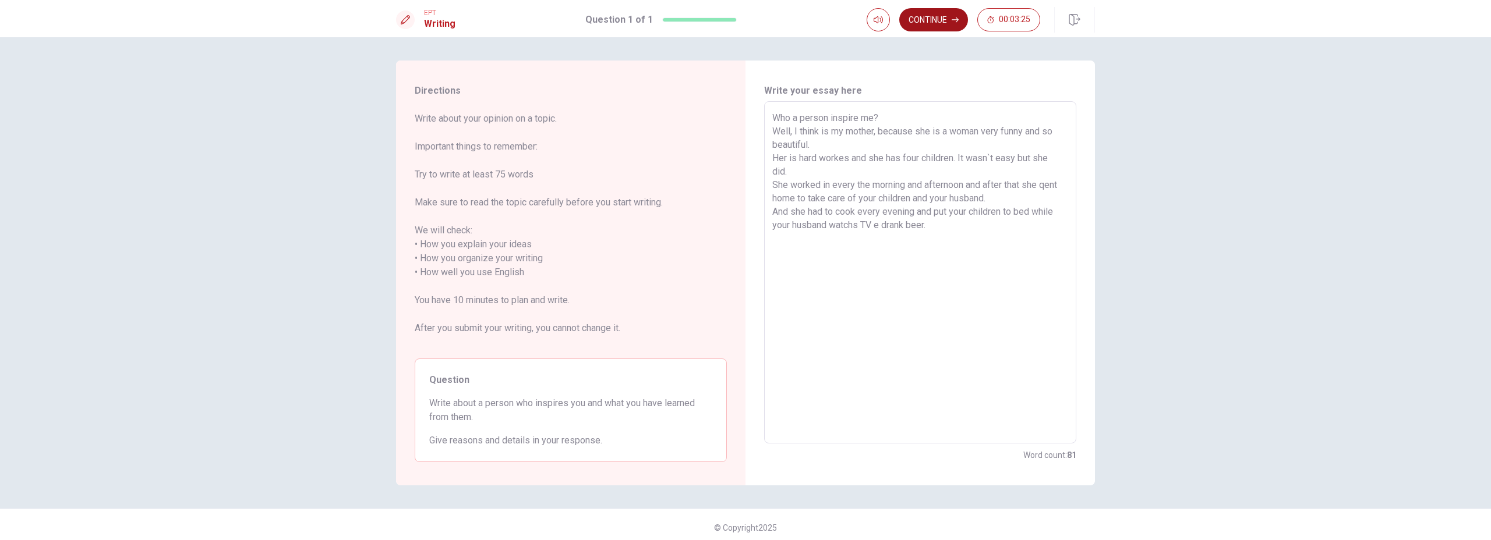
click at [947, 21] on button "Continue" at bounding box center [933, 19] width 69 height 23
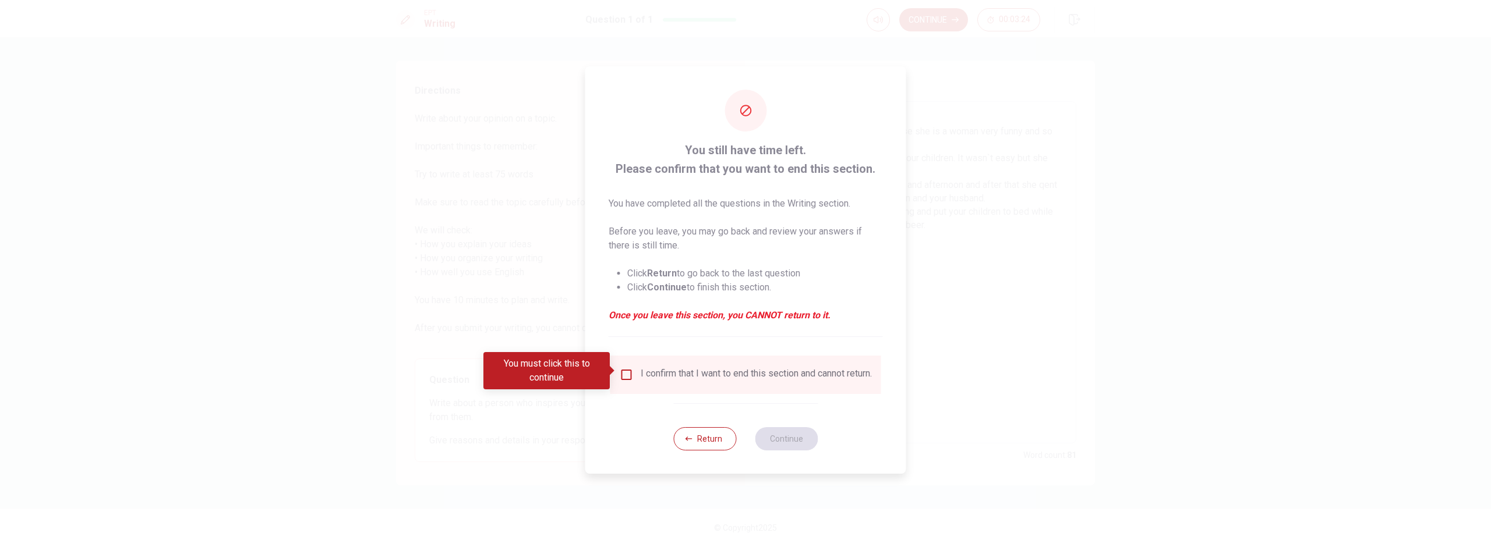
click at [627, 378] on div "I confirm that I want to end this section and cannot return." at bounding box center [746, 375] width 252 height 14
click at [628, 377] on input "You must click this to continue" at bounding box center [627, 375] width 14 height 14
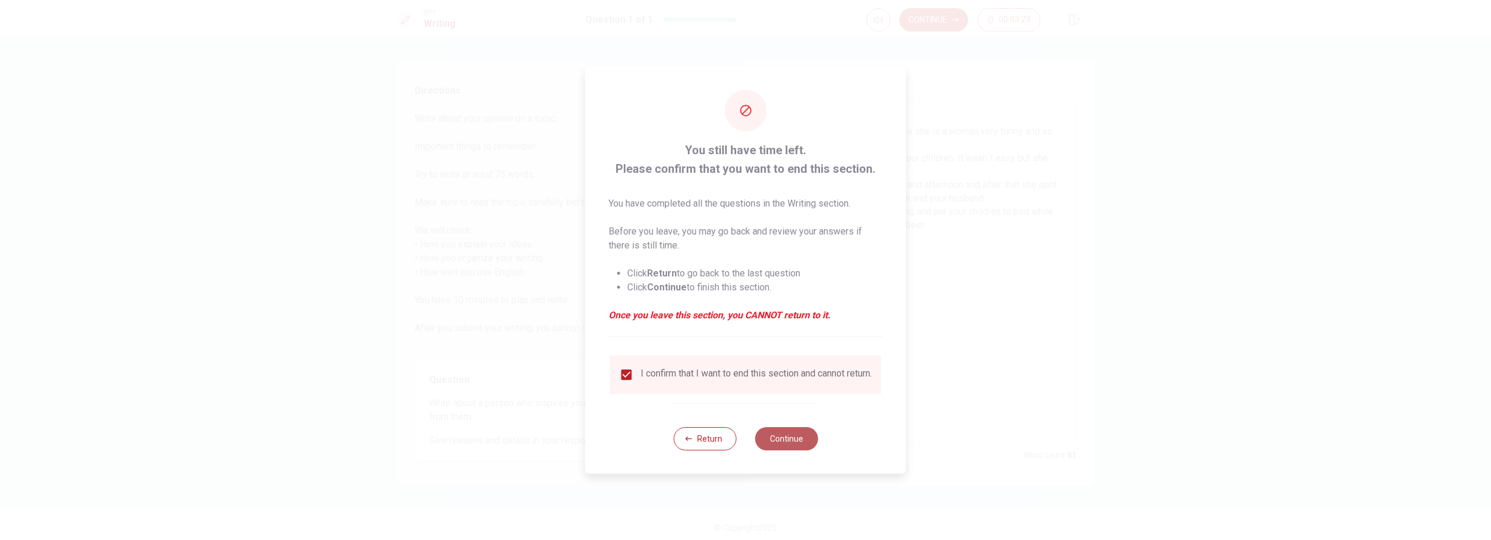
click at [786, 443] on button "Continue" at bounding box center [786, 438] width 63 height 23
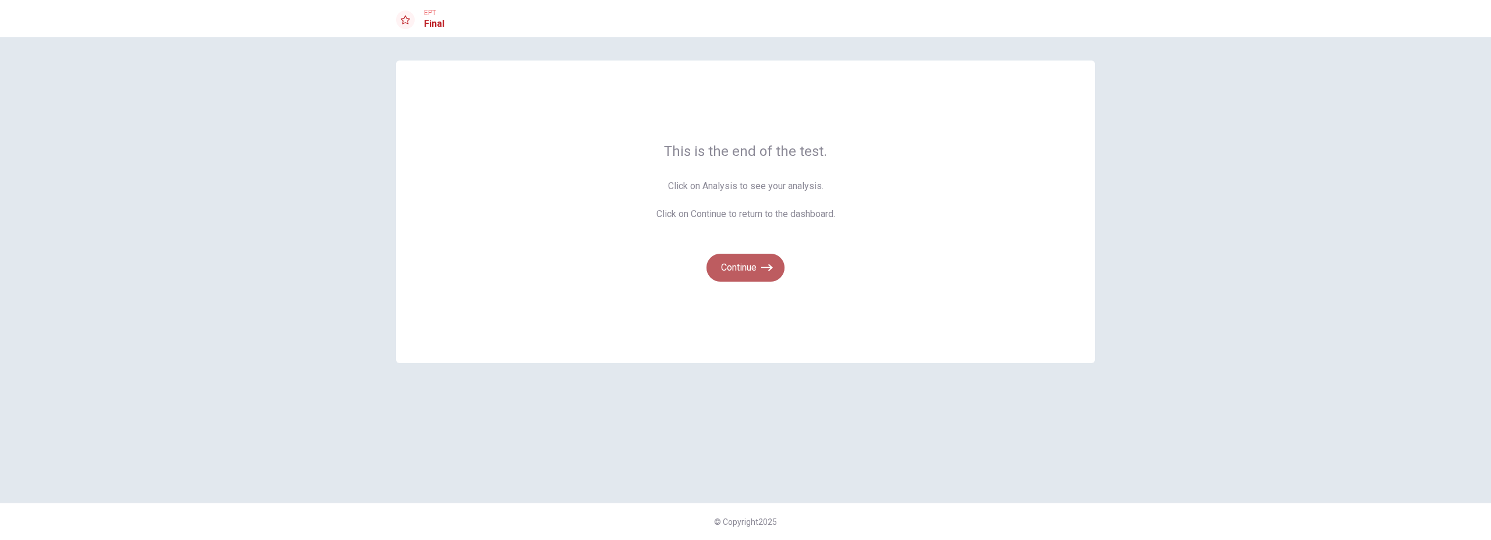
click at [755, 266] on button "Continue" at bounding box center [745, 268] width 78 height 28
